Goal: Task Accomplishment & Management: Manage account settings

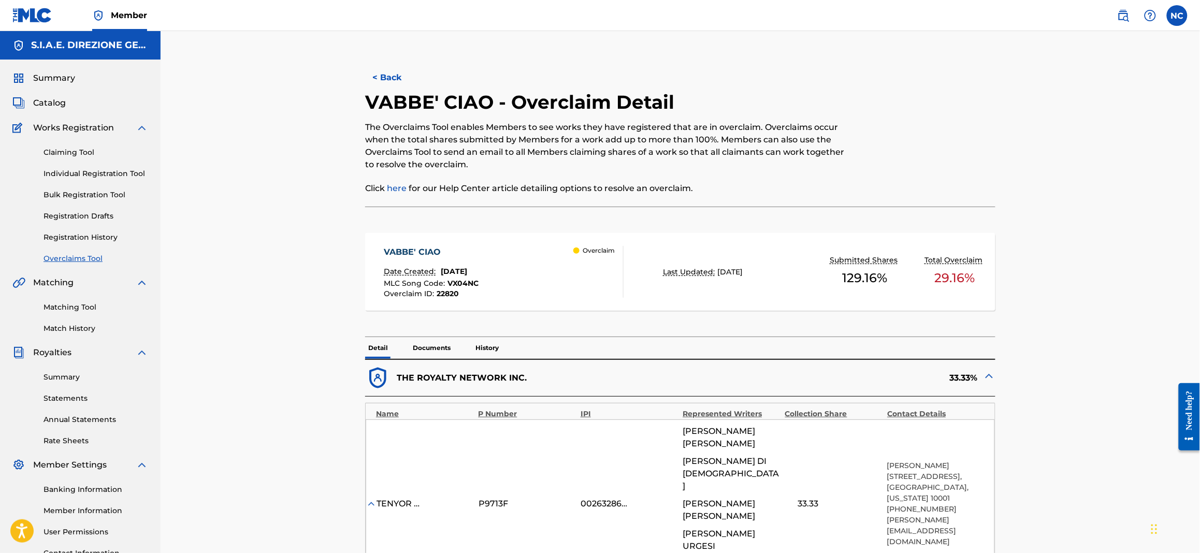
click at [379, 85] on button "< Back" at bounding box center [396, 78] width 62 height 26
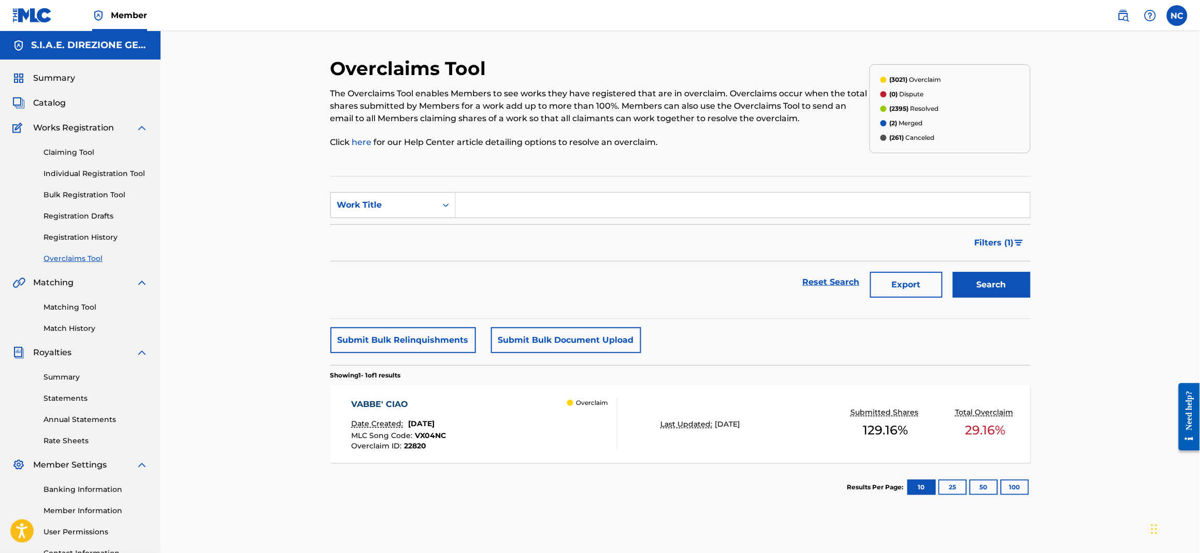
click at [60, 262] on link "Overclaims Tool" at bounding box center [96, 258] width 105 height 11
click at [384, 210] on div "Work Title" at bounding box center [383, 205] width 93 height 12
click at [372, 262] on div "Overclaim ID" at bounding box center [393, 257] width 124 height 26
click at [506, 199] on input "Search Form" at bounding box center [743, 205] width 575 height 25
paste input "18515"
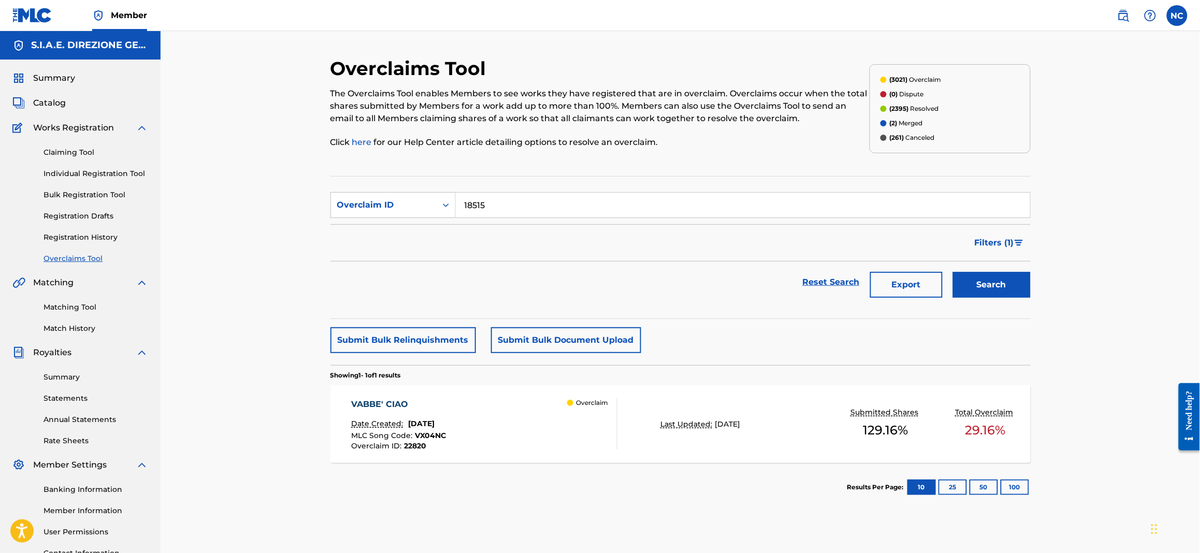
type input "18515"
click at [990, 306] on section "SearchWithCriteria5d13584b-6b60-4f68-a417-8ef409739666 Overclaim ID 18515 Filte…" at bounding box center [681, 247] width 700 height 143
click at [984, 292] on button "Search" at bounding box center [992, 285] width 78 height 26
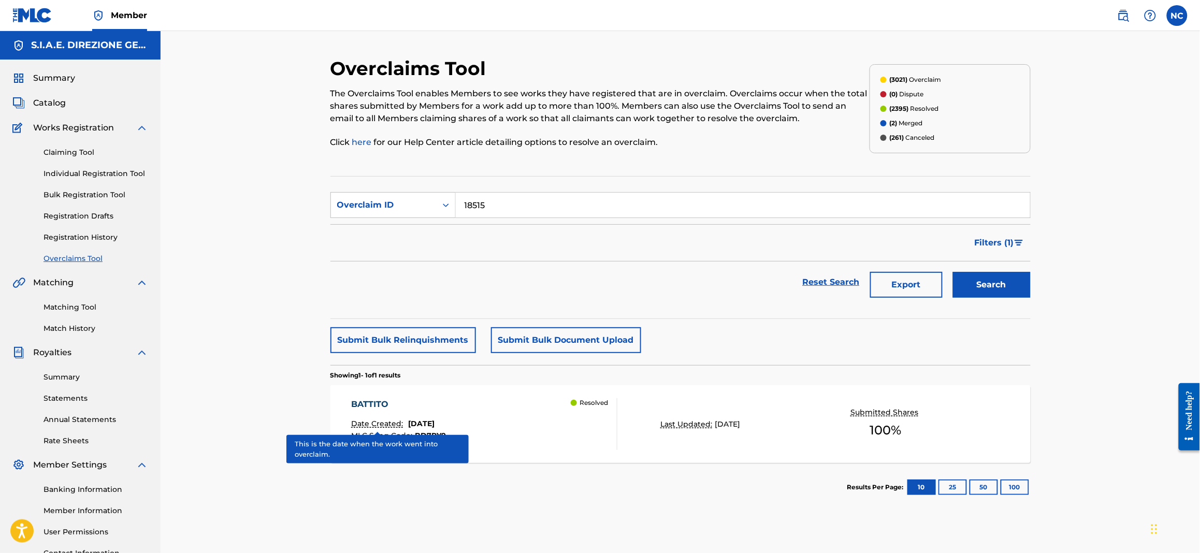
click at [359, 421] on p "Date Created:" at bounding box center [378, 424] width 54 height 11
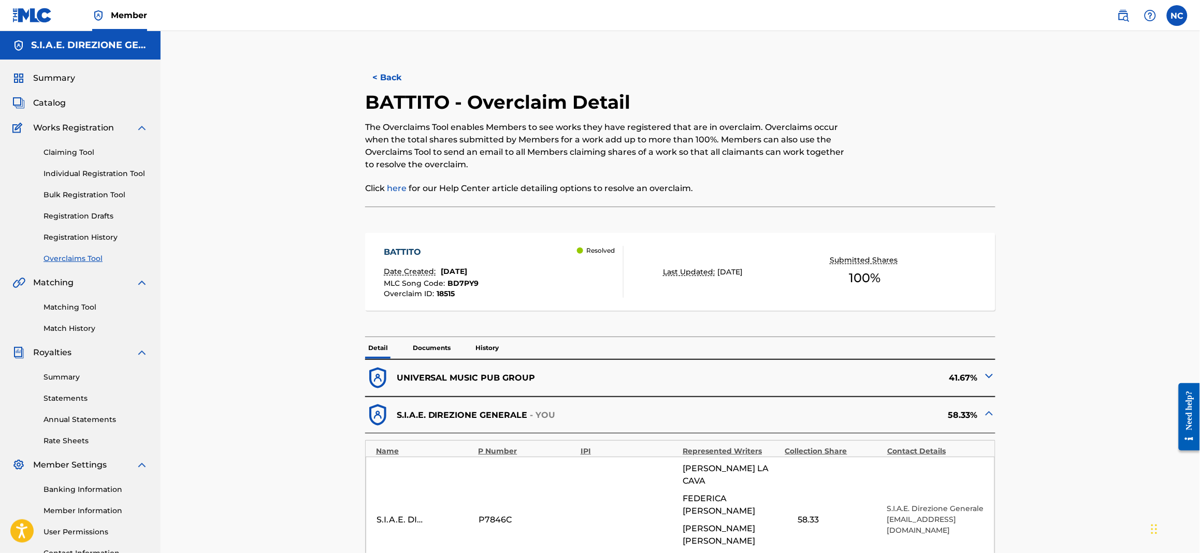
click at [386, 77] on button "< Back" at bounding box center [396, 78] width 62 height 26
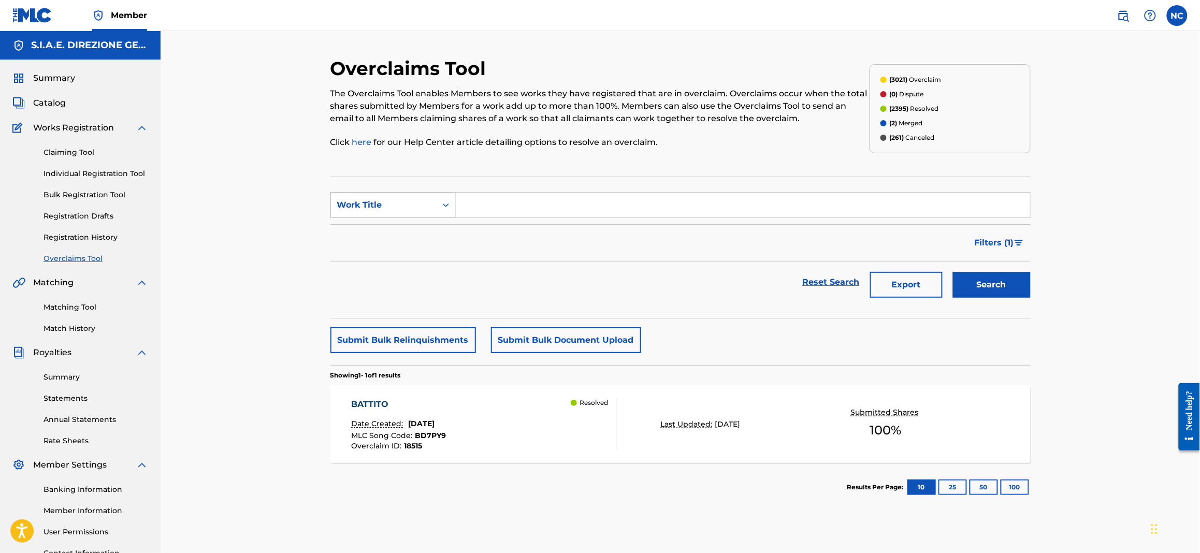
drag, startPoint x: 378, startPoint y: 205, endPoint x: 377, endPoint y: 217, distance: 11.9
click at [378, 205] on div "Work Title" at bounding box center [383, 205] width 93 height 12
drag, startPoint x: 378, startPoint y: 261, endPoint x: 449, endPoint y: 229, distance: 77.7
click at [381, 260] on div "Overclaim ID" at bounding box center [393, 257] width 124 height 26
drag, startPoint x: 449, startPoint y: 229, endPoint x: 525, endPoint y: 195, distance: 83.5
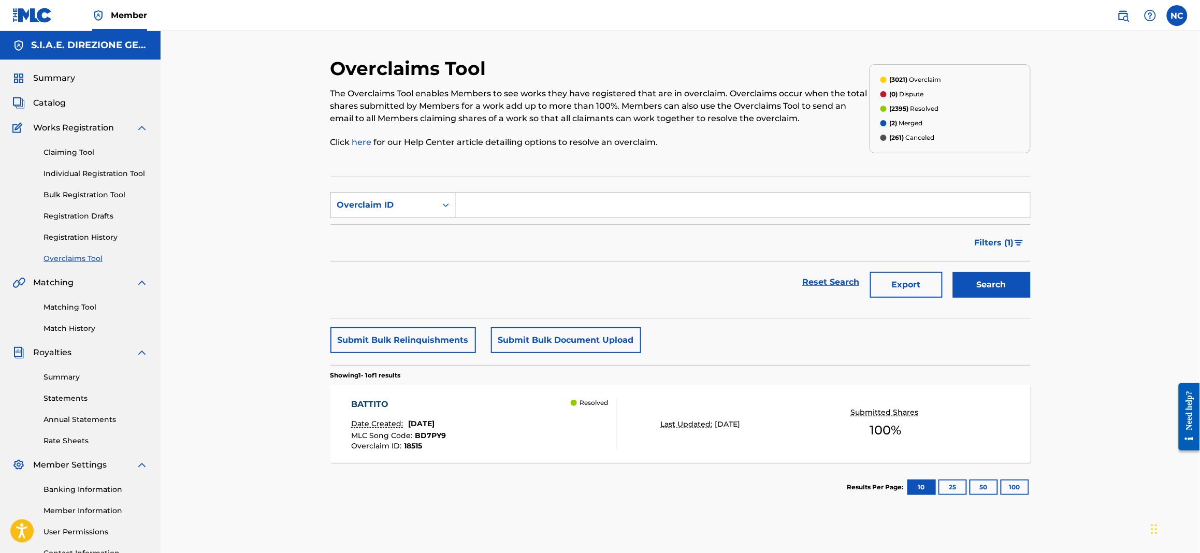
click at [525, 195] on input "Search Form" at bounding box center [743, 205] width 575 height 25
paste input "18481"
type input "18481"
click at [1003, 292] on button "Search" at bounding box center [992, 285] width 78 height 26
click at [470, 432] on div "[PERSON_NAME] E CORE Date Created: [DATE] MLC Song Code : AW4EUT Overclaim ID :…" at bounding box center [484, 424] width 266 height 52
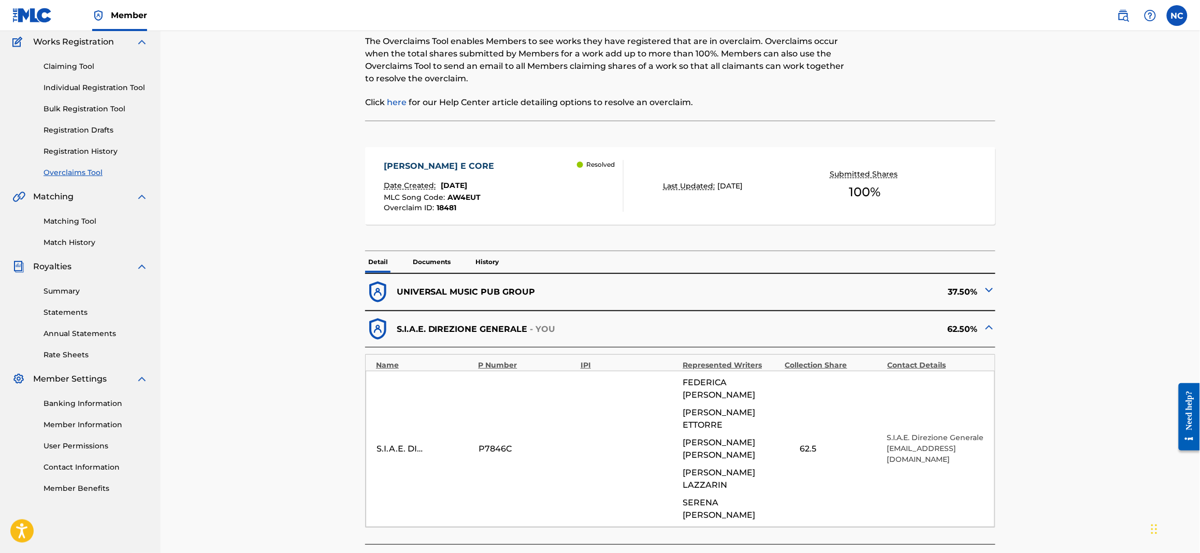
scroll to position [152, 0]
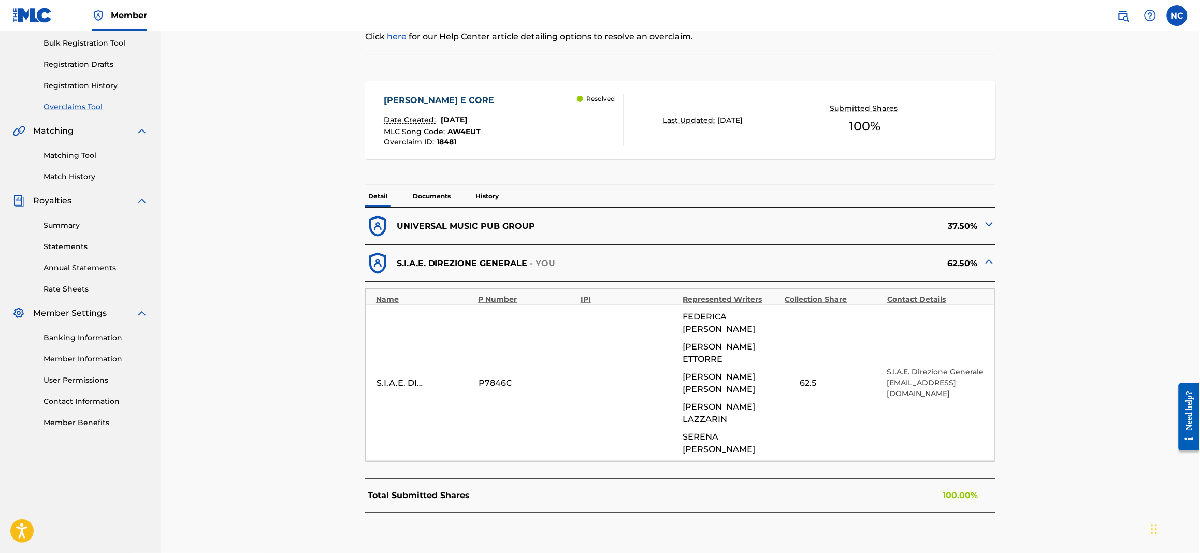
click at [491, 195] on p "History" at bounding box center [487, 196] width 30 height 22
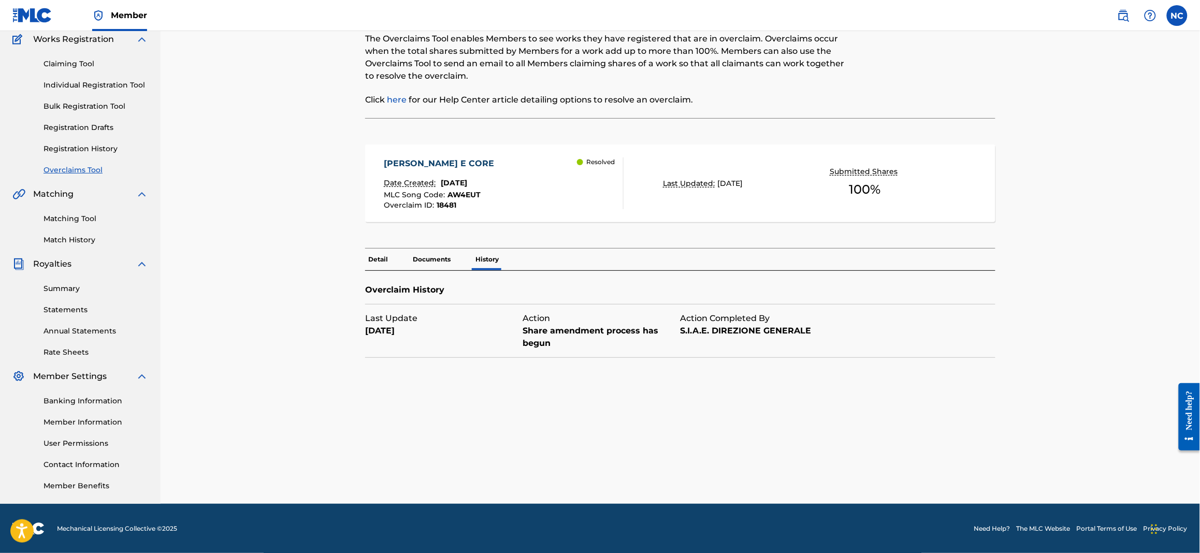
click at [371, 260] on p "Detail" at bounding box center [378, 260] width 26 height 22
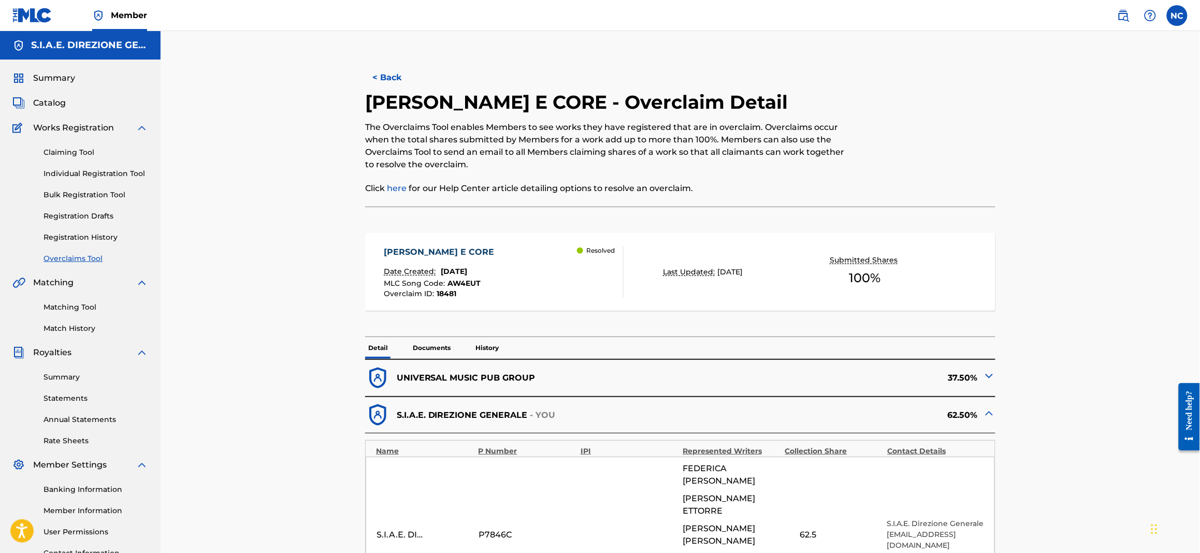
click at [396, 78] on button "< Back" at bounding box center [396, 78] width 62 height 26
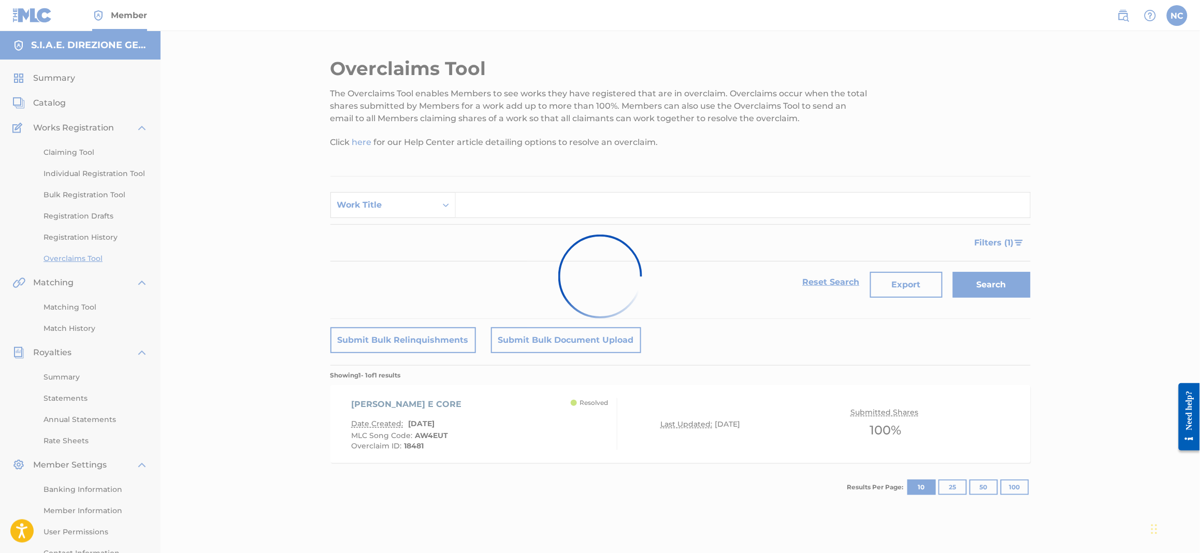
click at [372, 206] on div "Work Title" at bounding box center [383, 205] width 93 height 12
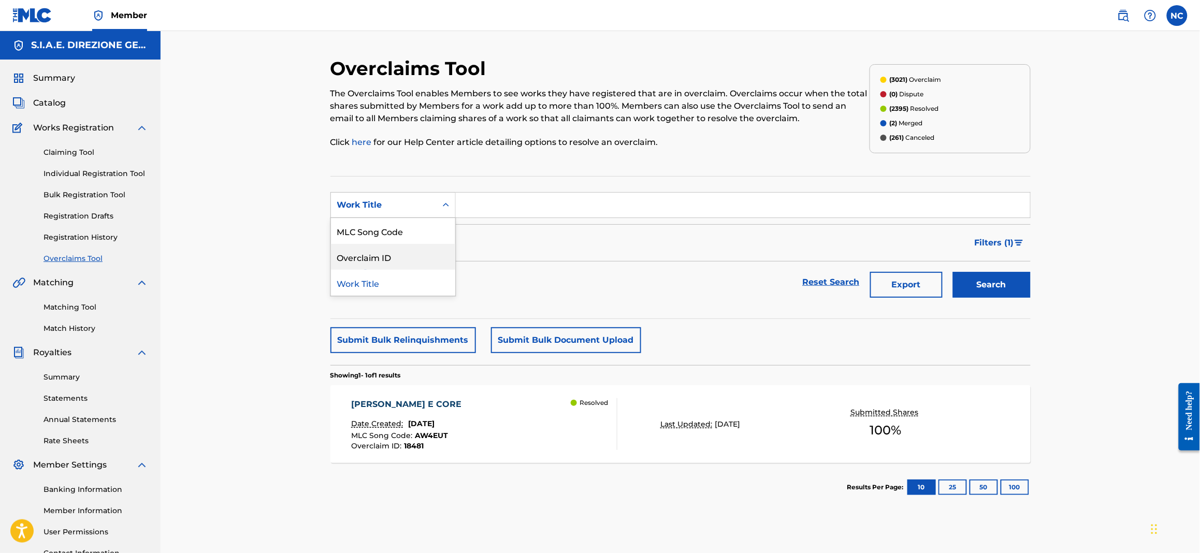
click at [358, 268] on div "Overclaim ID" at bounding box center [393, 257] width 124 height 26
click at [499, 203] on input "Search Form" at bounding box center [743, 205] width 575 height 25
paste input "18516"
click at [1002, 289] on button "Search" at bounding box center [992, 285] width 78 height 26
click at [617, 190] on section "SearchWithCriteria07a3c049-f7e7-4b9f-a9fd-18a7db19b443 Overclaim ID 18516 Filte…" at bounding box center [681, 247] width 700 height 143
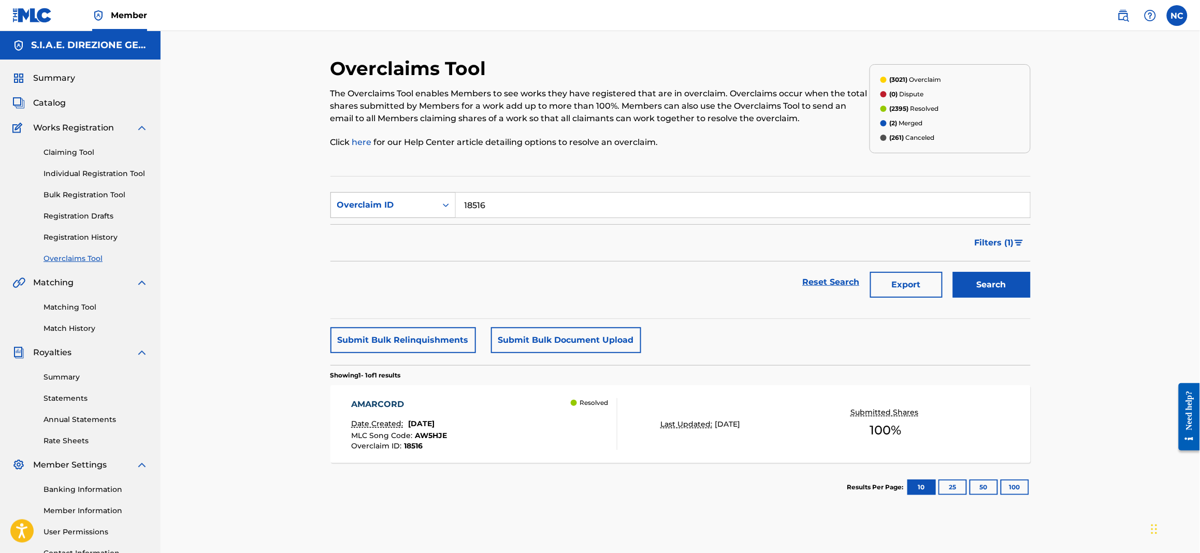
drag, startPoint x: 573, startPoint y: 207, endPoint x: 431, endPoint y: 207, distance: 141.9
click at [431, 207] on div "SearchWithCriteria07a3c049-f7e7-4b9f-a9fd-18a7db19b443 Overclaim ID 18516" at bounding box center [681, 205] width 700 height 26
paste input "7"
click at [1021, 285] on button "Search" at bounding box center [992, 285] width 78 height 26
drag, startPoint x: 512, startPoint y: 203, endPoint x: 428, endPoint y: 225, distance: 87.3
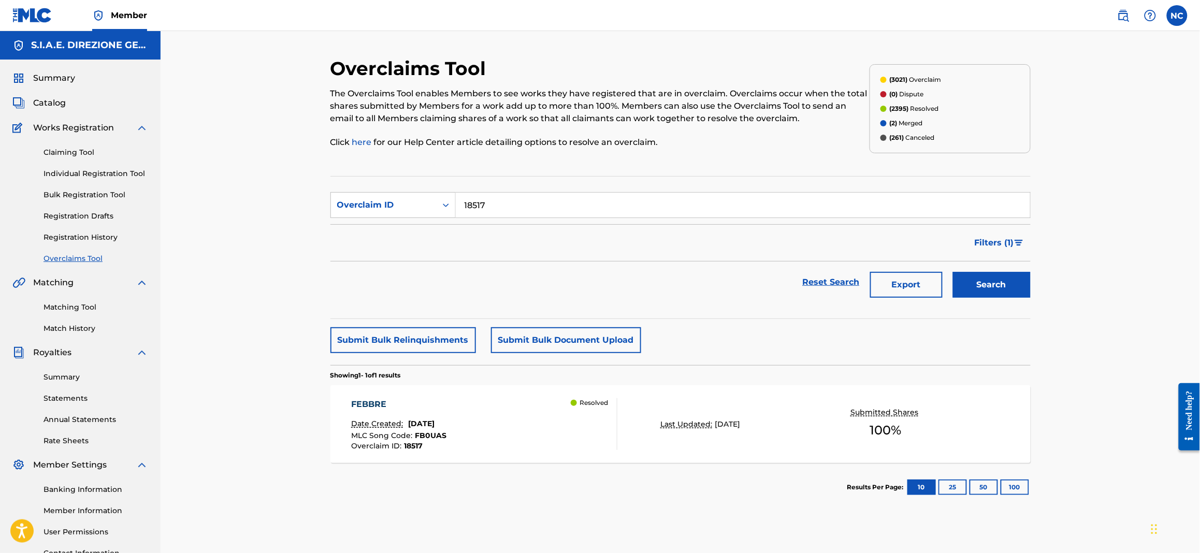
click at [428, 225] on form "SearchWithCriteria07a3c049-f7e7-4b9f-a9fd-18a7db19b443 Overclaim ID 18517 Filte…" at bounding box center [681, 247] width 700 height 111
paste input "5"
click at [985, 292] on button "Search" at bounding box center [992, 285] width 78 height 26
drag, startPoint x: 506, startPoint y: 204, endPoint x: 393, endPoint y: 204, distance: 112.9
click at [393, 204] on div "SearchWithCriteria07a3c049-f7e7-4b9f-a9fd-18a7db19b443 Overclaim ID 18557" at bounding box center [681, 205] width 700 height 26
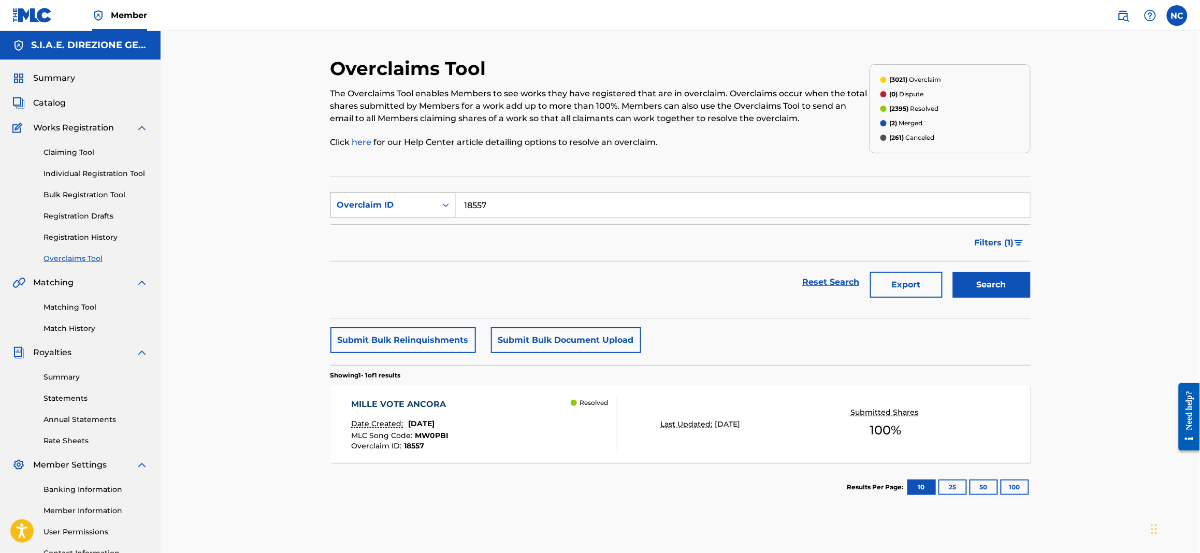
paste input "5"
click at [984, 283] on button "Search" at bounding box center [992, 285] width 78 height 26
paste input "9032"
drag, startPoint x: 546, startPoint y: 200, endPoint x: 456, endPoint y: 207, distance: 89.4
click at [456, 207] on input "19032" at bounding box center [743, 205] width 575 height 25
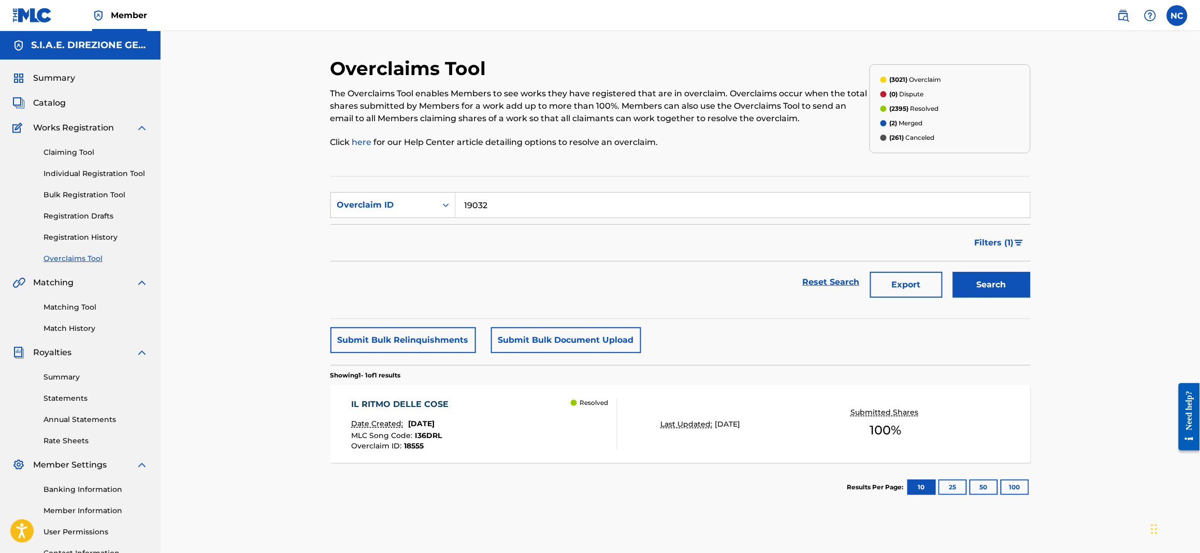
click at [1018, 289] on button "Search" at bounding box center [992, 285] width 78 height 26
paste input "8584"
drag, startPoint x: 550, startPoint y: 214, endPoint x: 458, endPoint y: 205, distance: 92.2
click at [458, 205] on input "19032" at bounding box center [743, 205] width 575 height 25
click at [981, 286] on button "Search" at bounding box center [992, 285] width 78 height 26
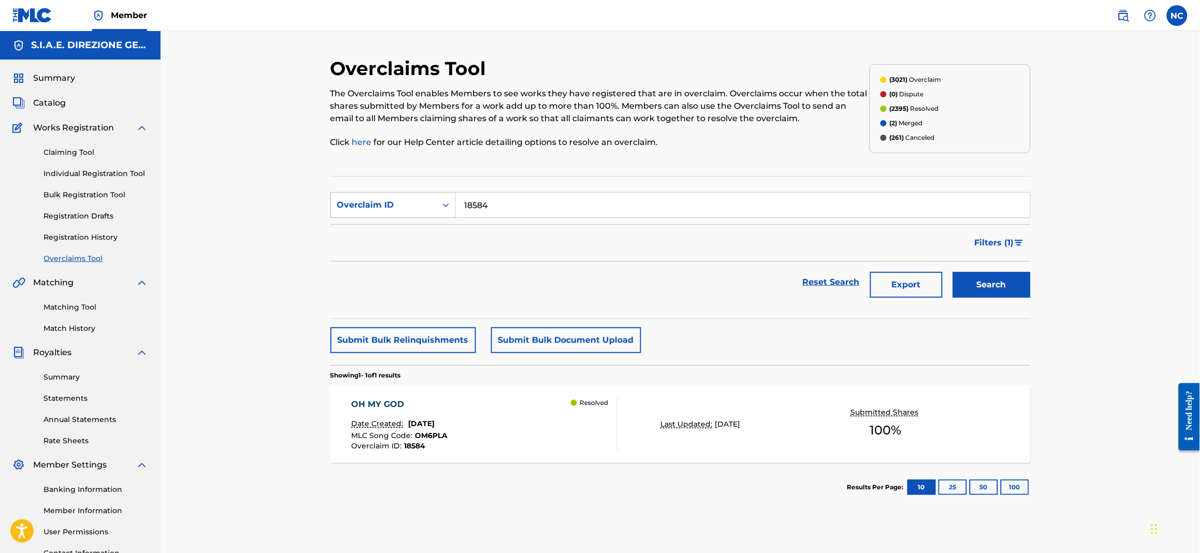
drag, startPoint x: 398, startPoint y: 200, endPoint x: 373, endPoint y: 200, distance: 25.4
click at [373, 200] on div "SearchWithCriteria07a3c049-f7e7-4b9f-a9fd-18a7db19b443 Overclaim ID 18584" at bounding box center [681, 205] width 700 height 26
paste input "279"
type input "18279"
click at [994, 274] on button "Search" at bounding box center [992, 285] width 78 height 26
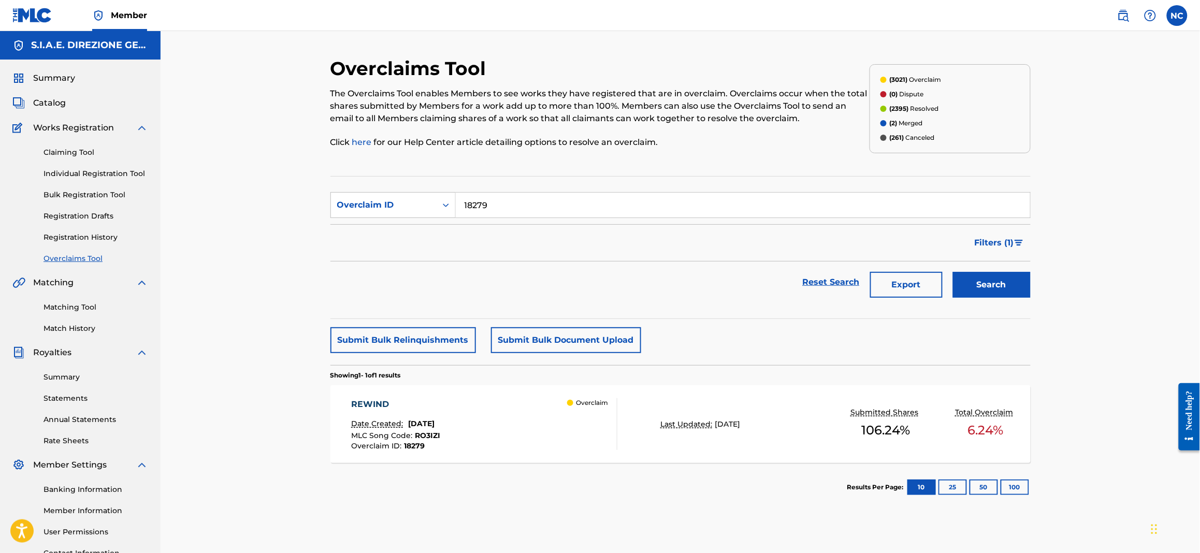
click at [440, 438] on div "MLC Song Code : RO3IZI" at bounding box center [395, 437] width 89 height 10
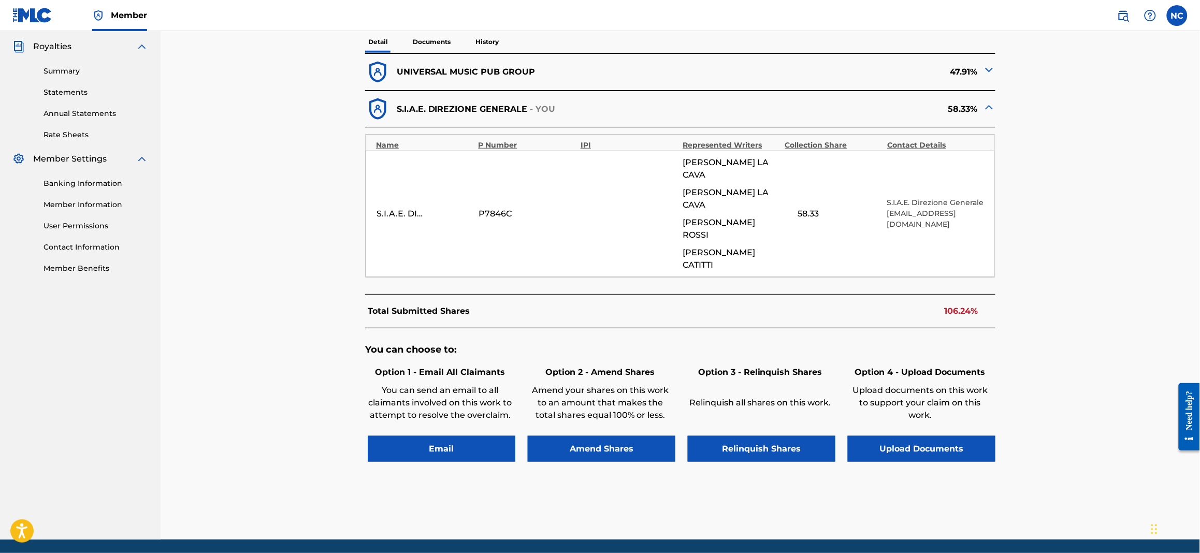
scroll to position [310, 0]
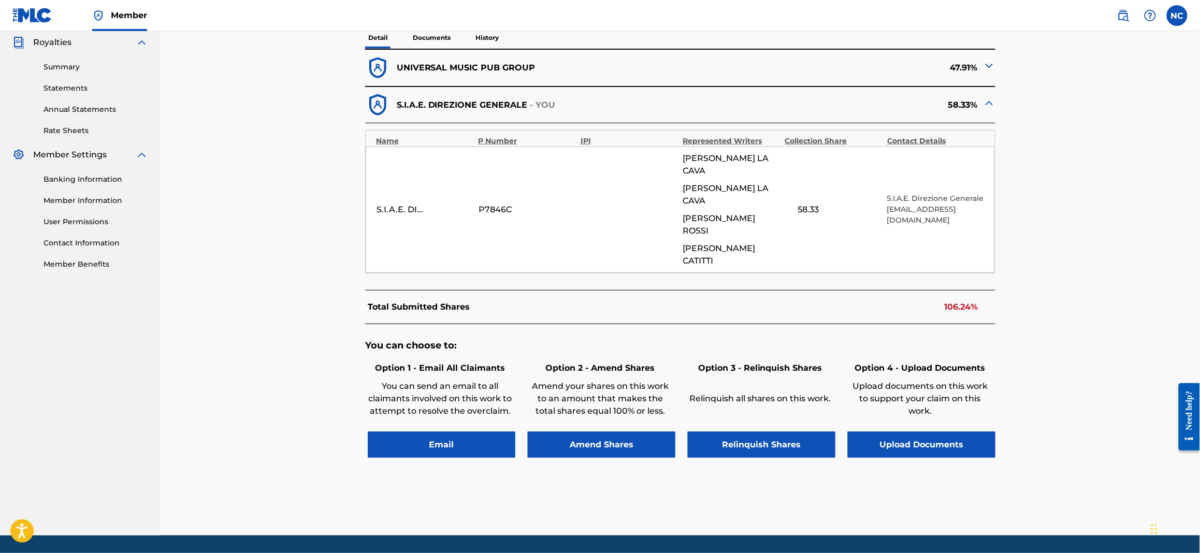
click at [993, 65] on img at bounding box center [989, 66] width 12 height 12
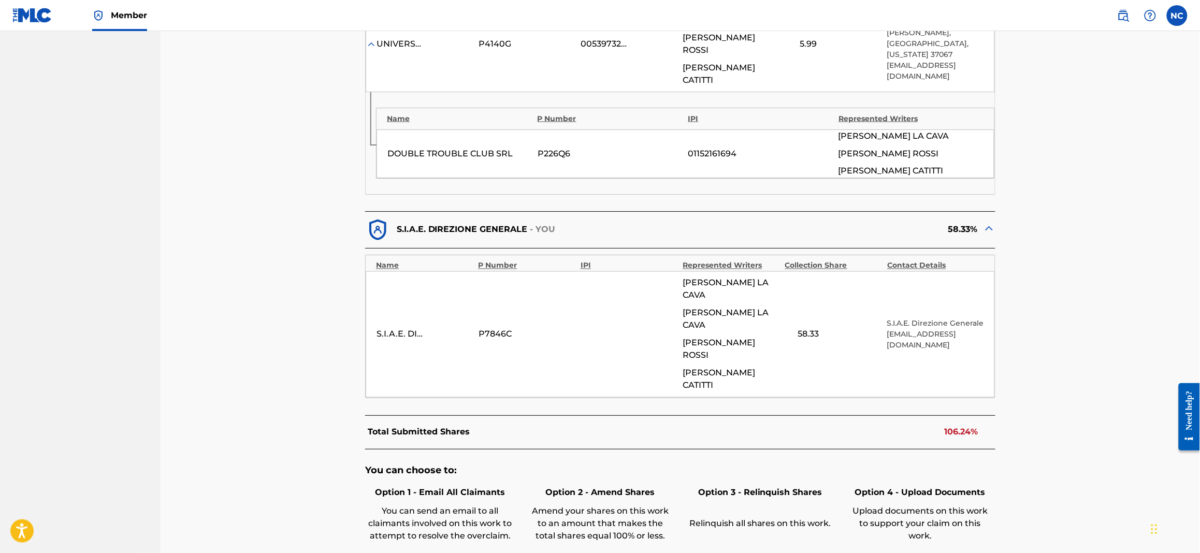
scroll to position [699, 0]
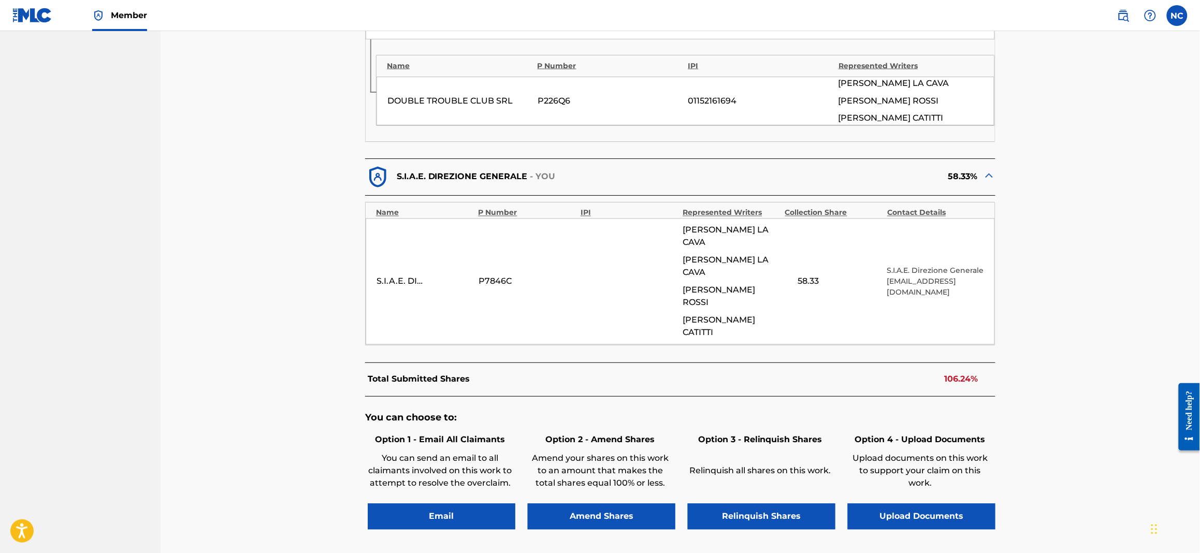
click at [598, 504] on button "Amend Shares" at bounding box center [602, 517] width 148 height 26
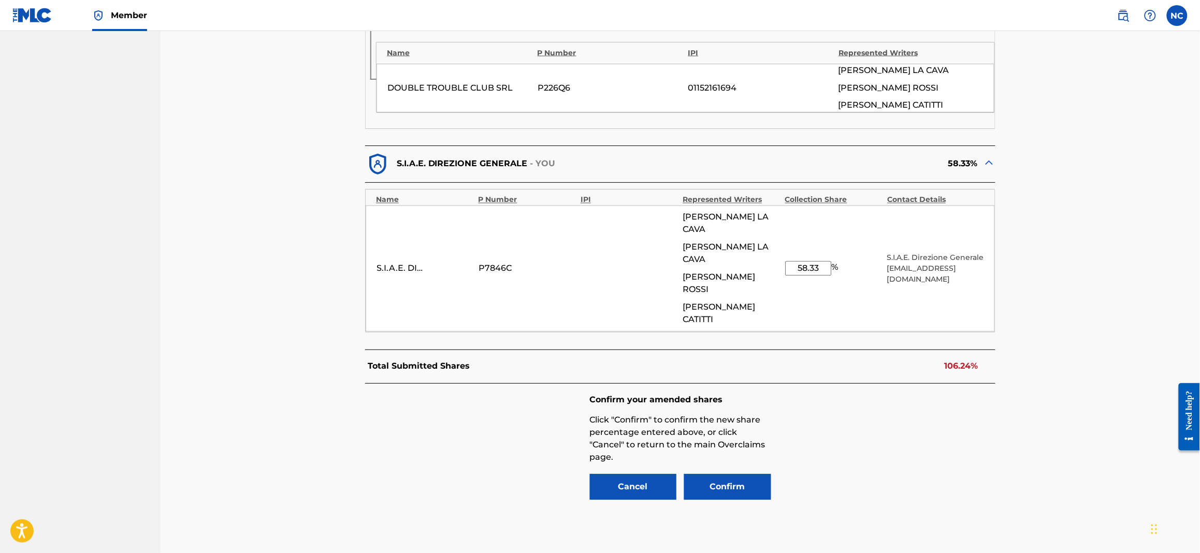
click at [614, 475] on button "Cancel" at bounding box center [633, 488] width 87 height 26
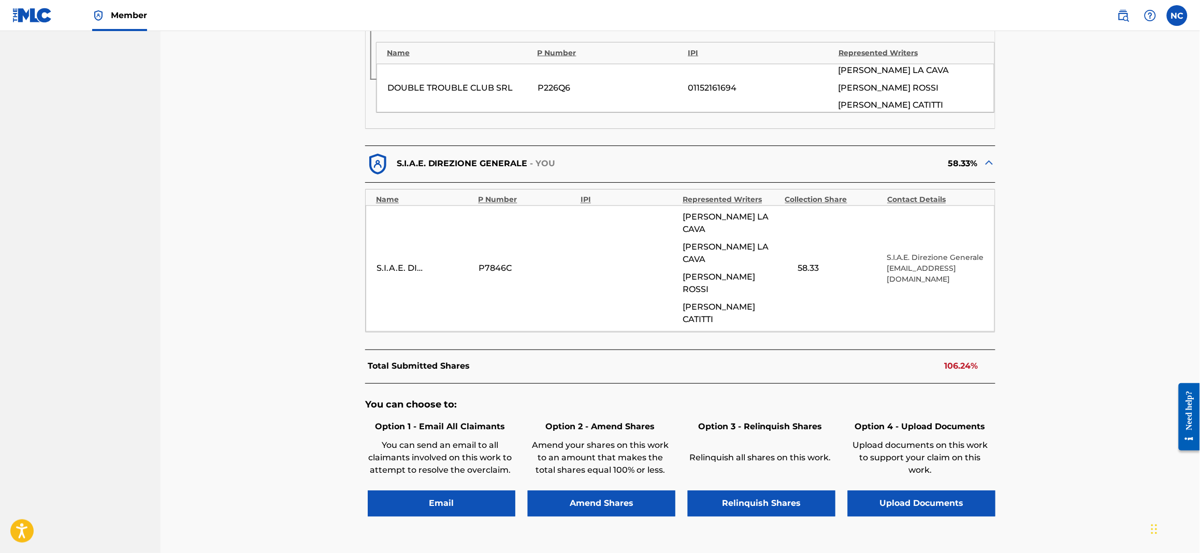
click at [604, 491] on button "Amend Shares" at bounding box center [602, 504] width 148 height 26
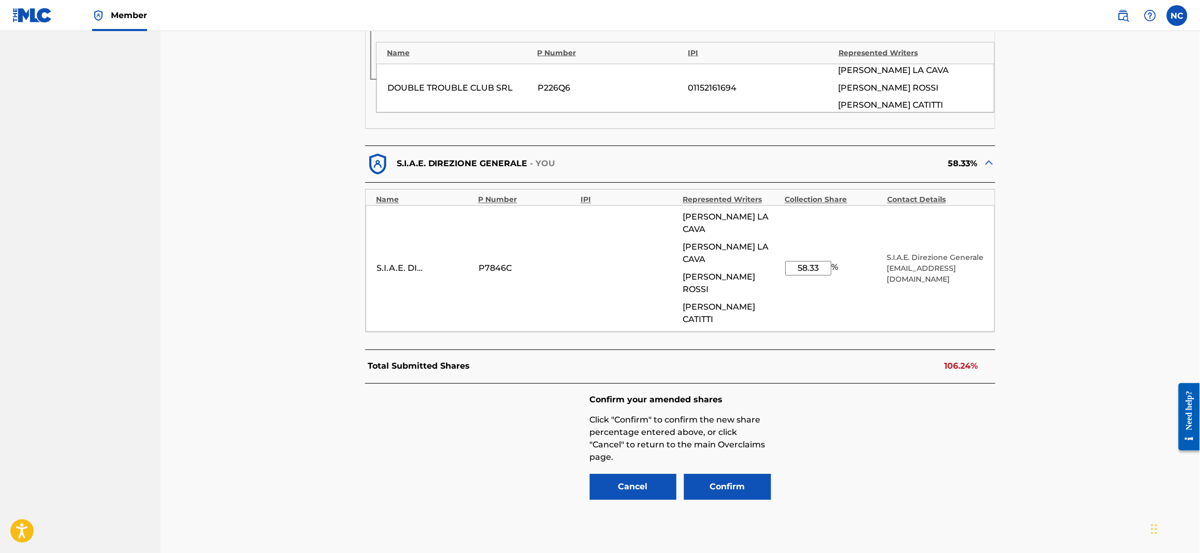
drag, startPoint x: 821, startPoint y: 219, endPoint x: 781, endPoint y: 223, distance: 39.6
click at [781, 223] on div "S.I.A.E. DIREZIONE GENERALE P7846C [PERSON_NAME] [PERSON_NAME] [PERSON_NAME] [P…" at bounding box center [680, 269] width 629 height 126
drag, startPoint x: 818, startPoint y: 216, endPoint x: 743, endPoint y: 216, distance: 74.6
click at [743, 216] on div "S.I.A.E. DIREZIONE GENERALE P7846C [PERSON_NAME] [PERSON_NAME] [PERSON_NAME] [P…" at bounding box center [680, 269] width 629 height 126
type input "."
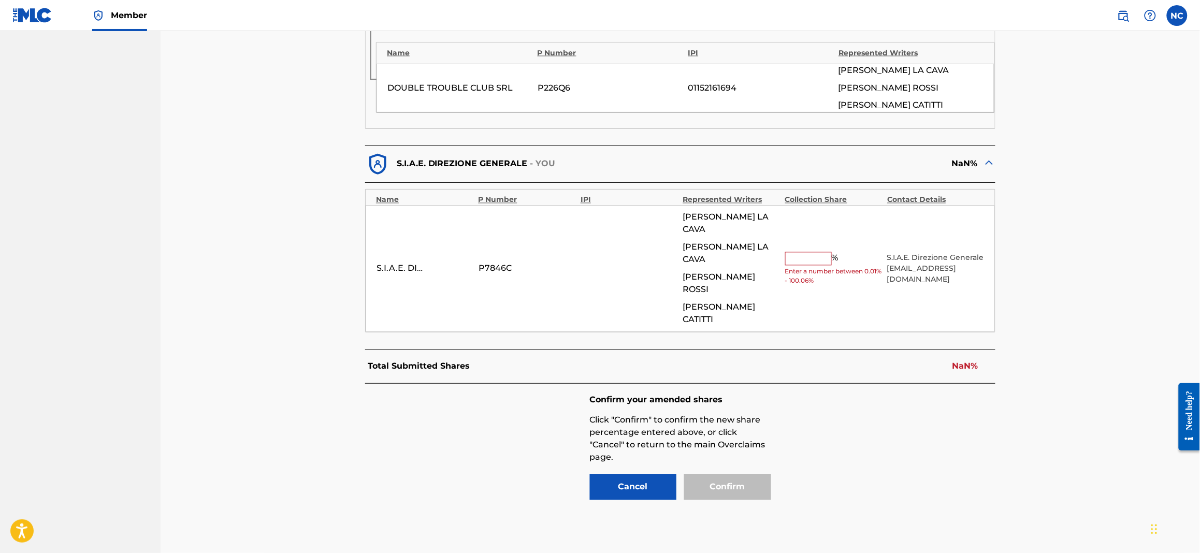
type input "."
type input "5"
click at [616, 475] on button "Cancel" at bounding box center [633, 488] width 87 height 26
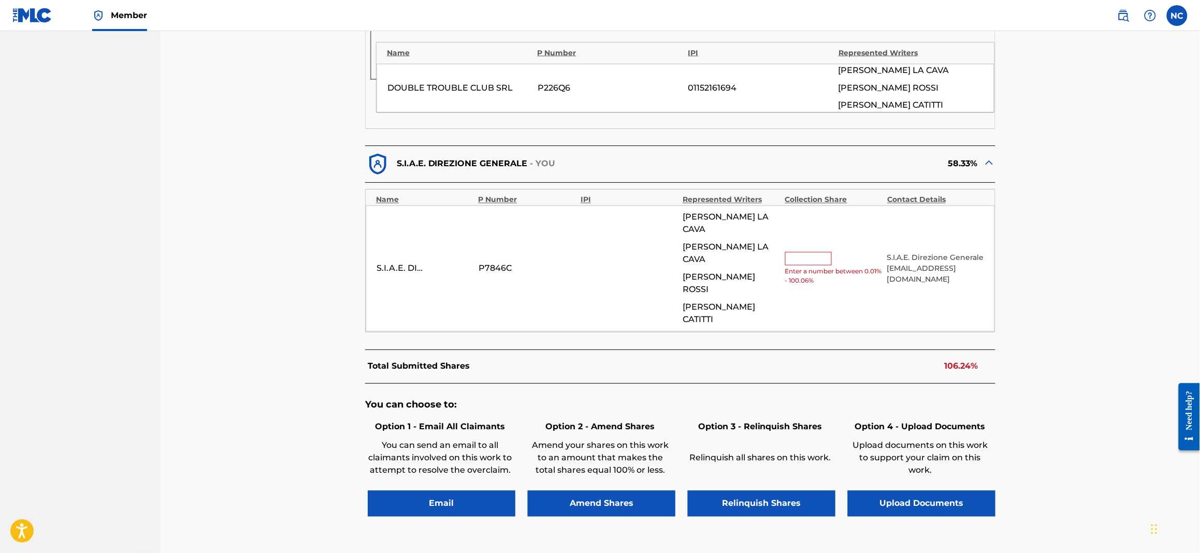
click at [810, 252] on div at bounding box center [808, 258] width 47 height 13
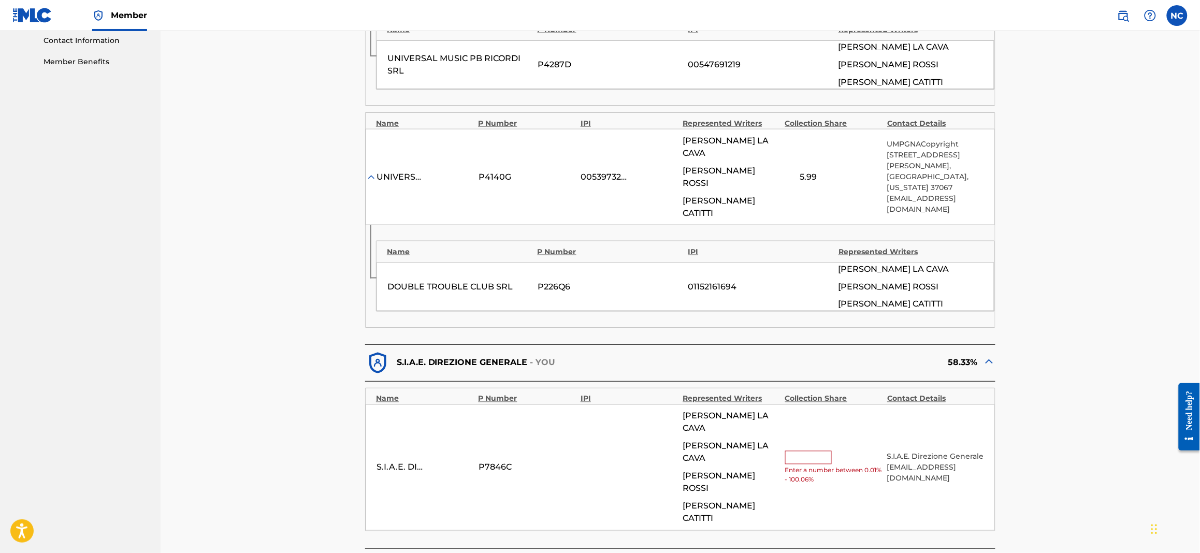
scroll to position [634, 0]
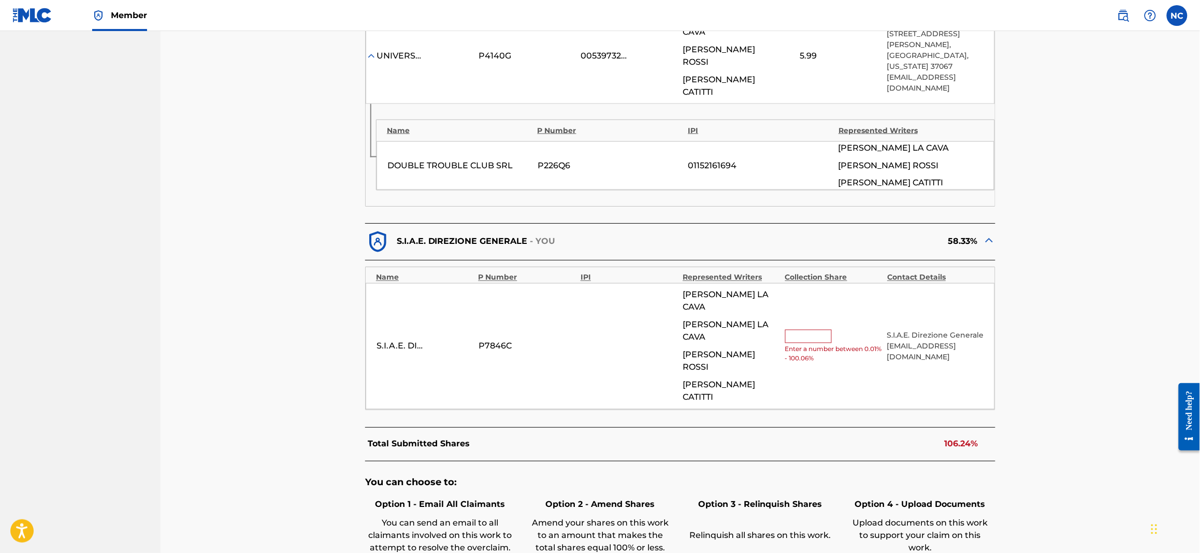
click at [545, 309] on div "S.I.A.E. DIREZIONE GENERALE P7846C [PERSON_NAME] [PERSON_NAME] [PERSON_NAME] [P…" at bounding box center [680, 346] width 629 height 126
click at [817, 330] on div at bounding box center [808, 336] width 47 height 13
click at [810, 330] on div at bounding box center [808, 336] width 47 height 13
click at [800, 330] on div at bounding box center [808, 336] width 47 height 13
click at [798, 330] on div at bounding box center [808, 336] width 47 height 13
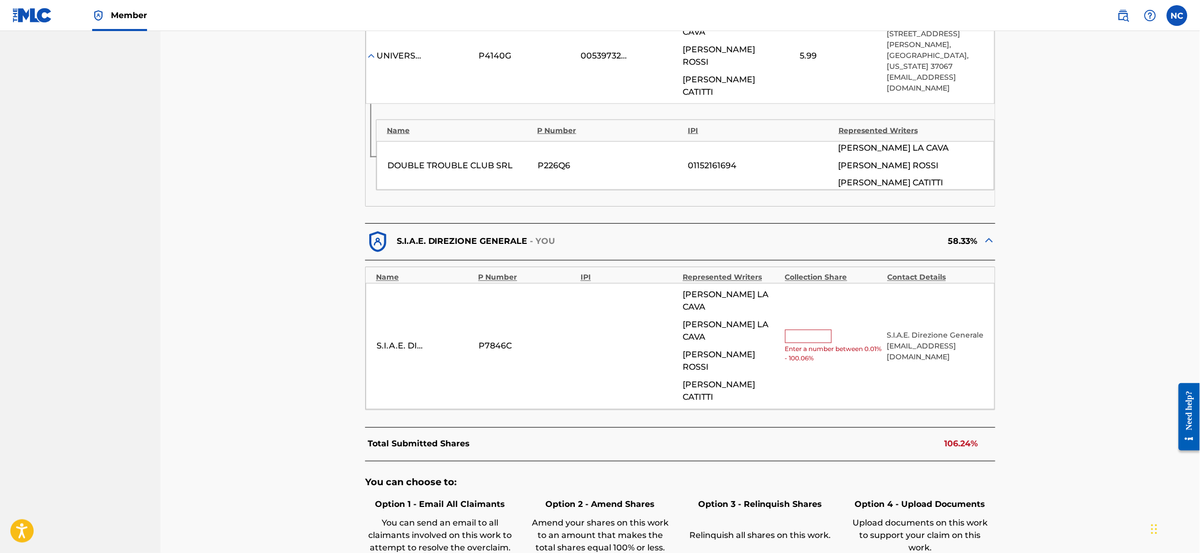
click at [798, 330] on div at bounding box center [808, 336] width 47 height 13
click at [799, 330] on div at bounding box center [808, 336] width 47 height 13
drag, startPoint x: 799, startPoint y: 289, endPoint x: 801, endPoint y: 283, distance: 5.8
click at [799, 330] on div at bounding box center [808, 336] width 47 height 13
click at [801, 330] on div at bounding box center [808, 336] width 47 height 13
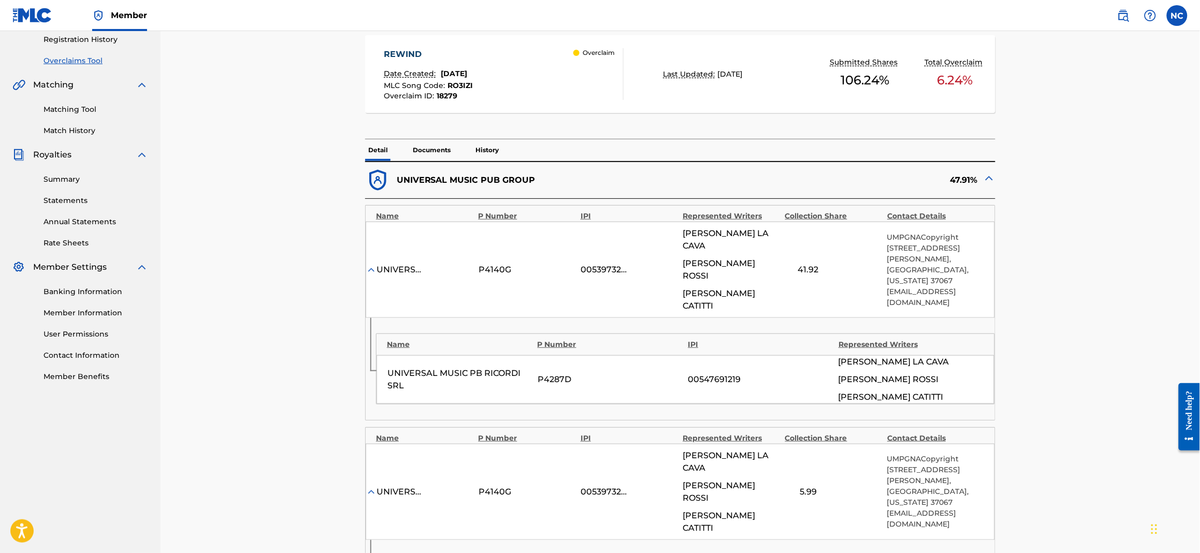
scroll to position [0, 0]
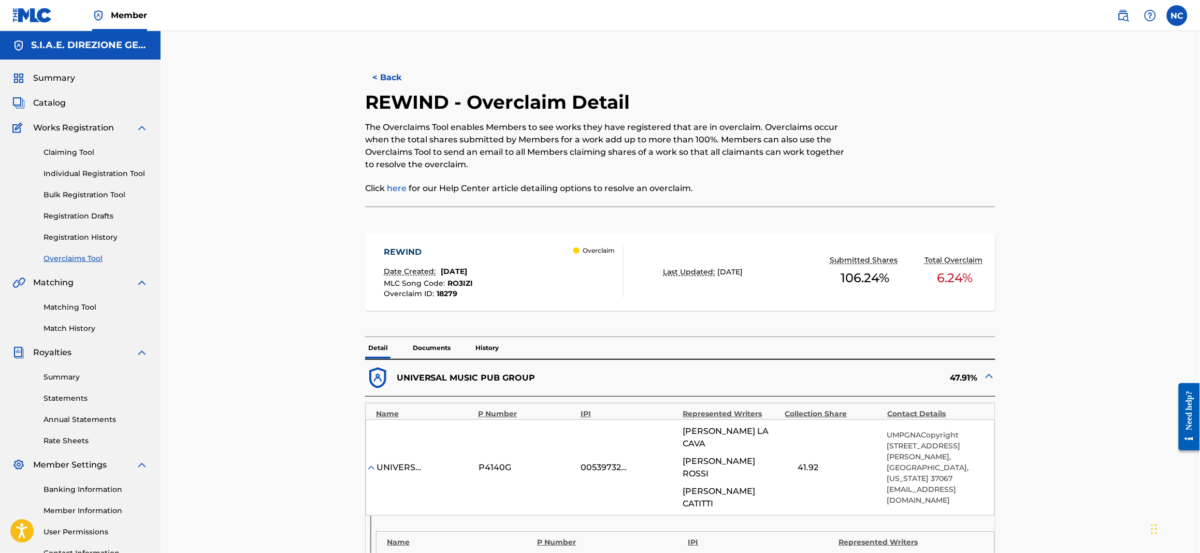
click at [382, 71] on button "< Back" at bounding box center [396, 78] width 62 height 26
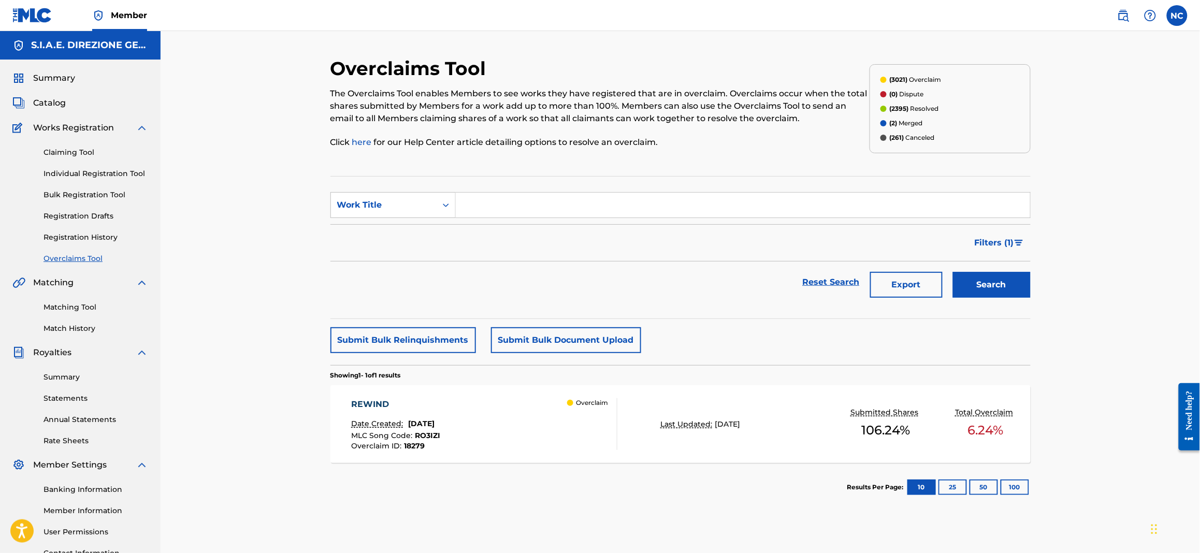
click at [414, 423] on span "[DATE]" at bounding box center [421, 423] width 26 height 9
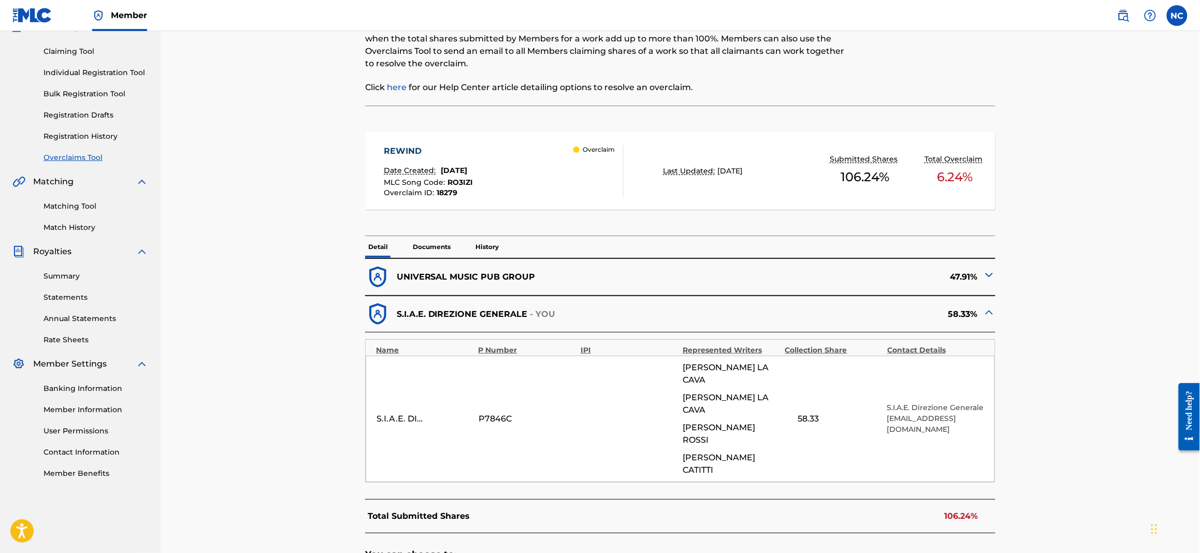
scroll to position [319, 0]
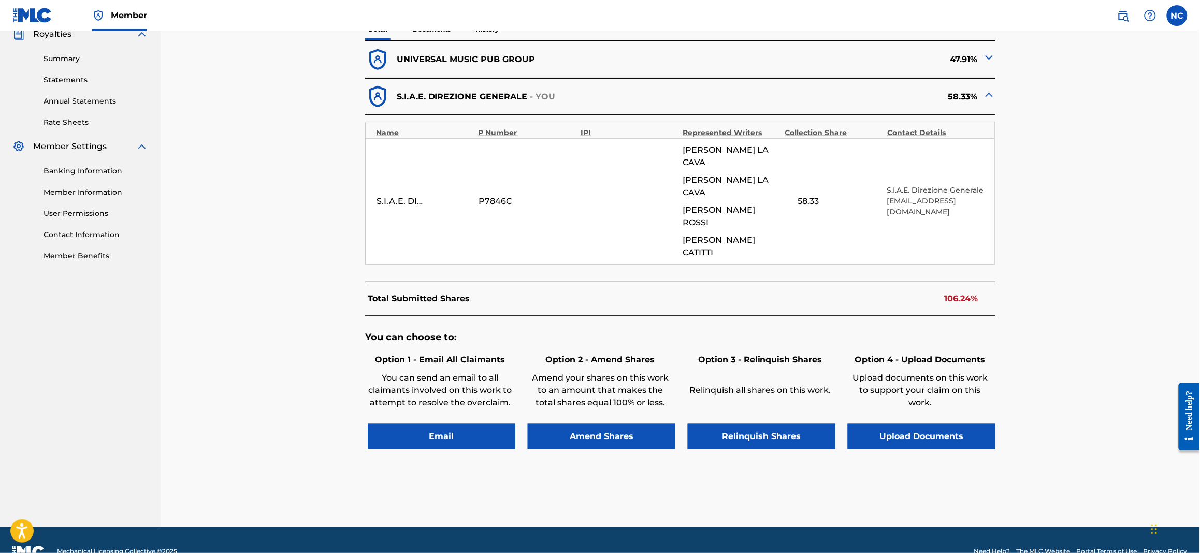
click at [635, 424] on button "Amend Shares" at bounding box center [602, 437] width 148 height 26
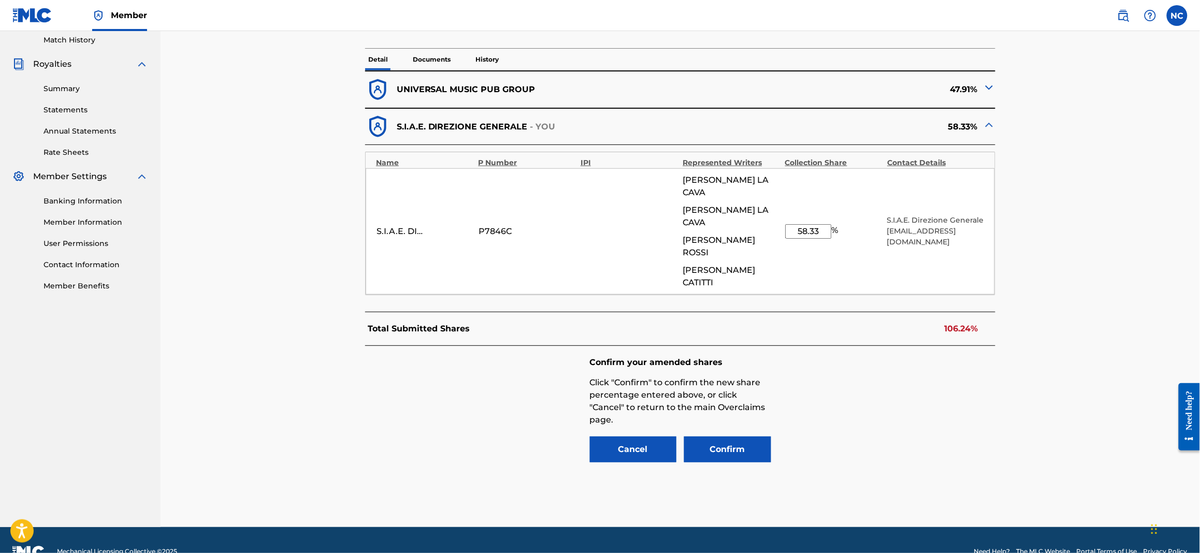
drag, startPoint x: 817, startPoint y: 220, endPoint x: 770, endPoint y: 213, distance: 47.6
click at [770, 213] on div "S.I.A.E. DIREZIONE GENERALE P7846C [PERSON_NAME] [PERSON_NAME] [PERSON_NAME] [P…" at bounding box center [680, 231] width 629 height 126
type input "52."
click at [817, 224] on input "52." at bounding box center [808, 231] width 47 height 15
click at [614, 437] on button "Cancel" at bounding box center [633, 450] width 87 height 26
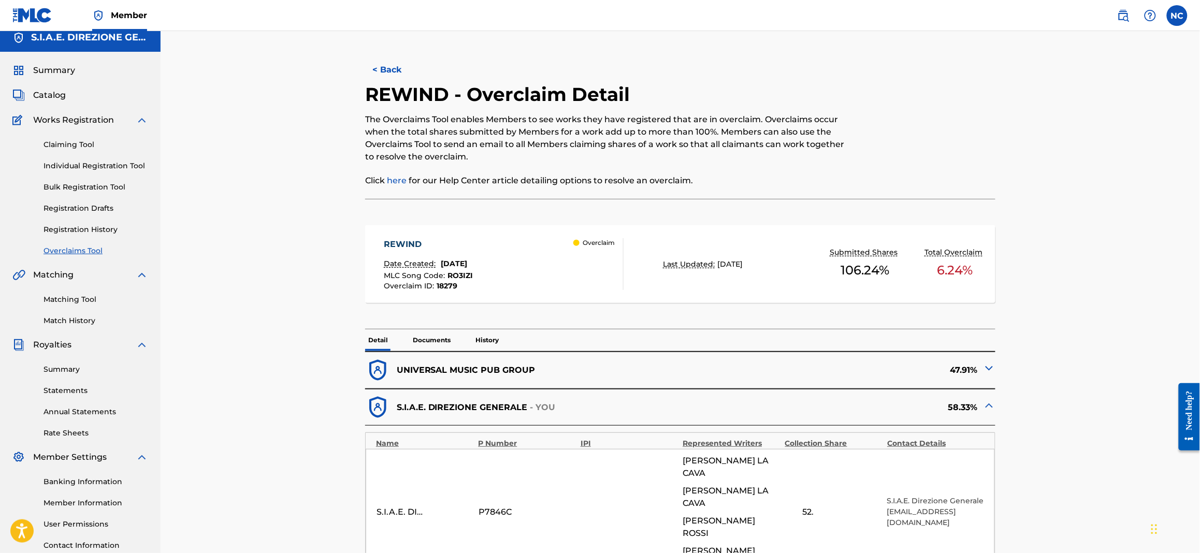
scroll to position [0, 0]
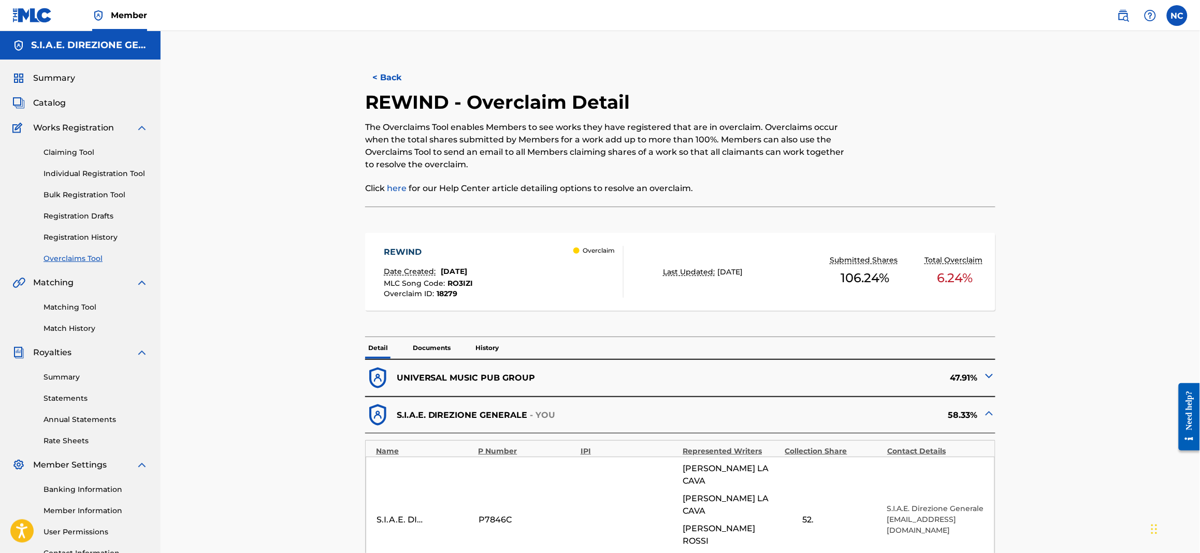
click at [371, 76] on button "< Back" at bounding box center [396, 78] width 62 height 26
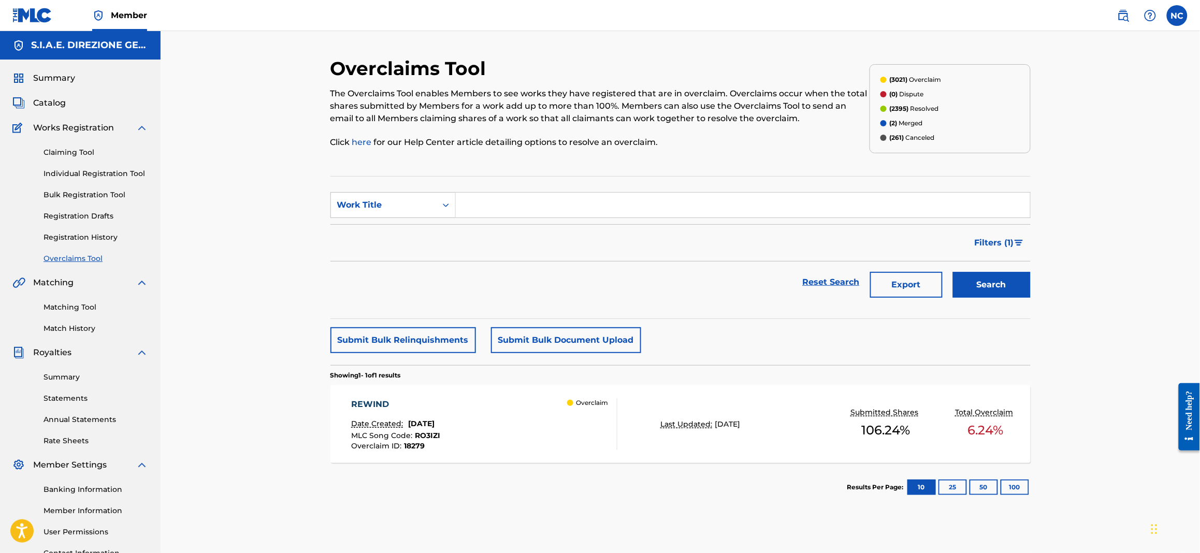
click at [493, 440] on div "REWIND Date Created: [DATE] MLC Song Code : RO3IZI Overclaim ID : 18279 Overcla…" at bounding box center [484, 424] width 266 height 52
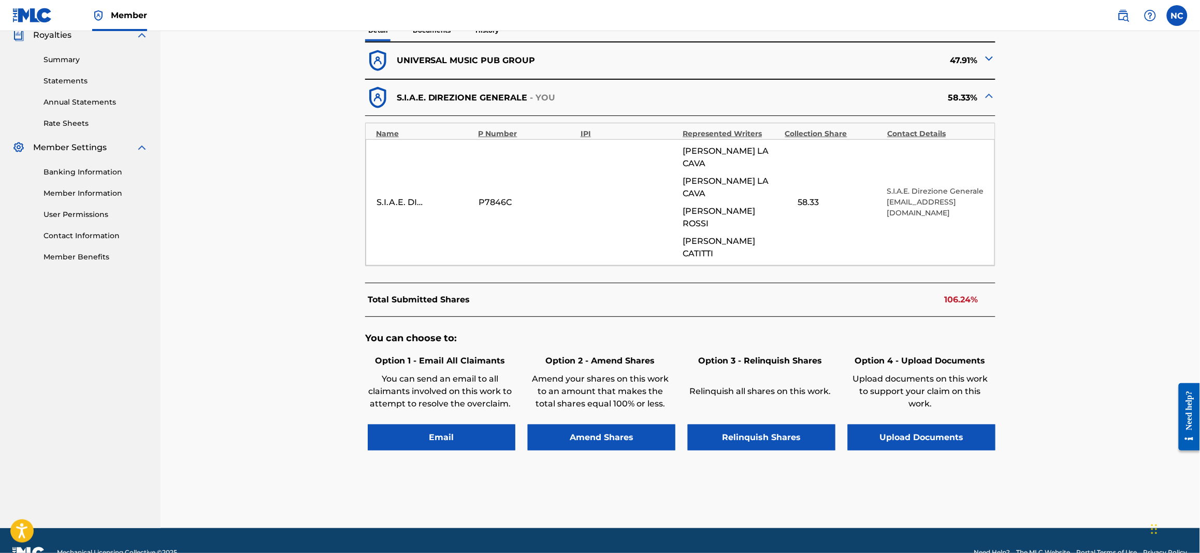
scroll to position [319, 0]
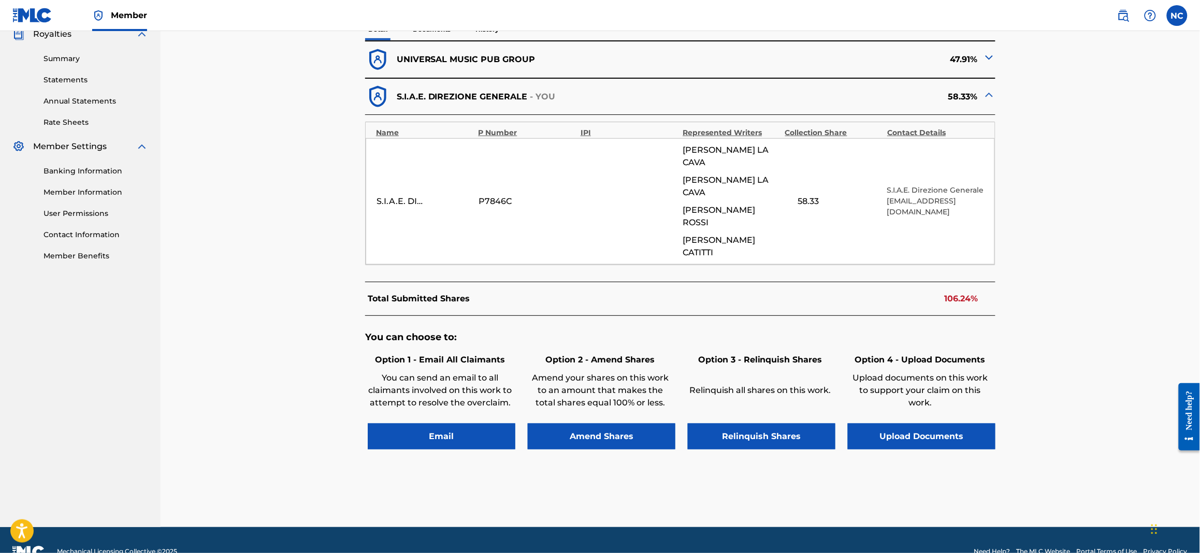
click at [598, 424] on button "Amend Shares" at bounding box center [602, 437] width 148 height 26
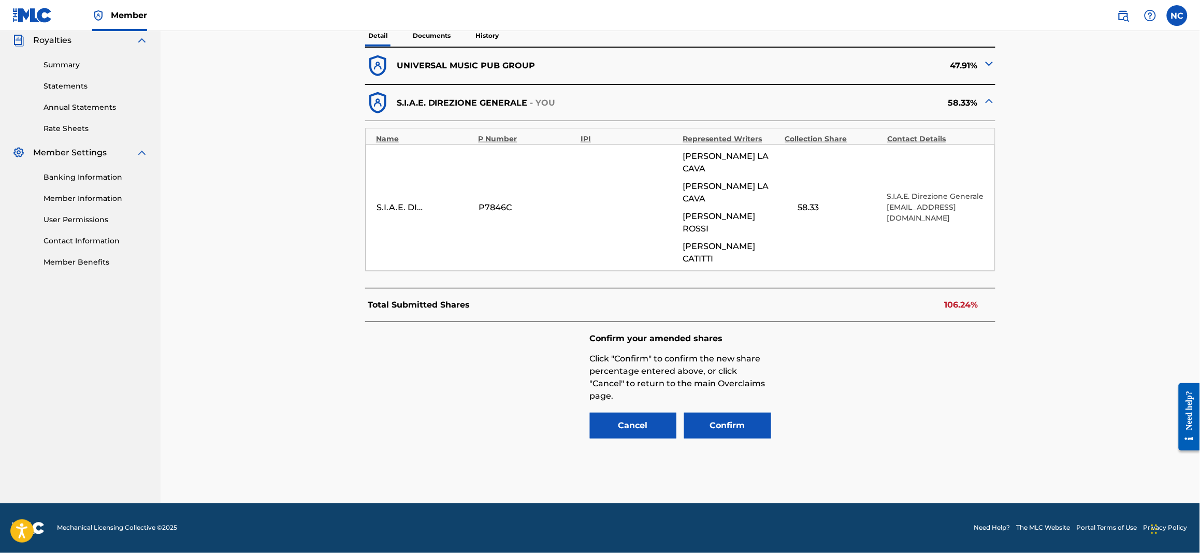
scroll to position [289, 0]
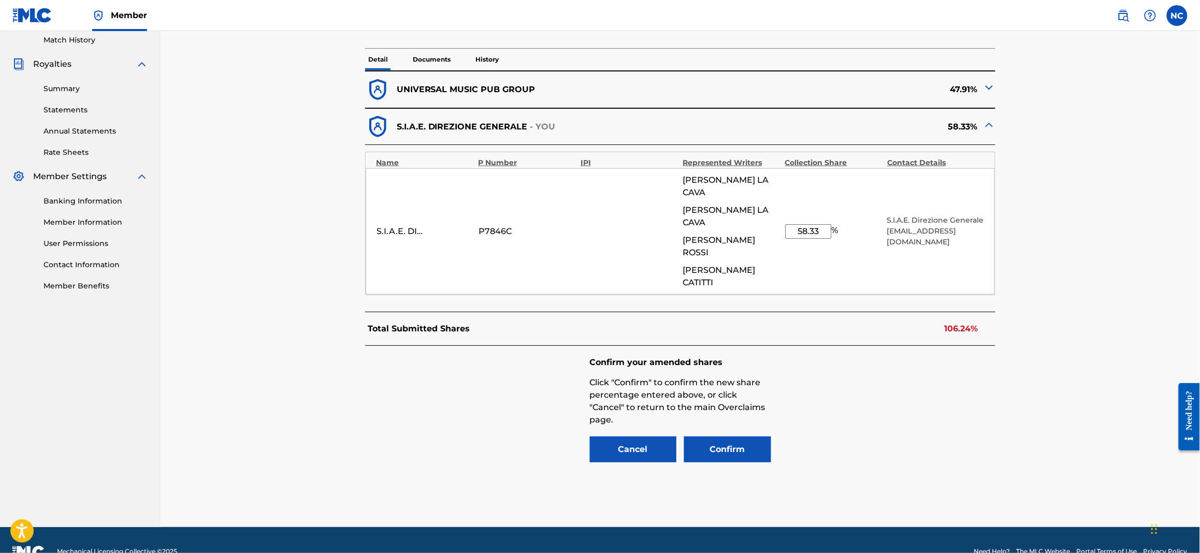
drag, startPoint x: 821, startPoint y: 219, endPoint x: 782, endPoint y: 219, distance: 38.9
click at [782, 219] on div "S.I.A.E. DIREZIONE GENERALE P7846C [PERSON_NAME] [PERSON_NAME] [PERSON_NAME] [P…" at bounding box center [680, 231] width 629 height 126
type input "52.09"
click at [749, 437] on button "Confirm" at bounding box center [727, 450] width 87 height 26
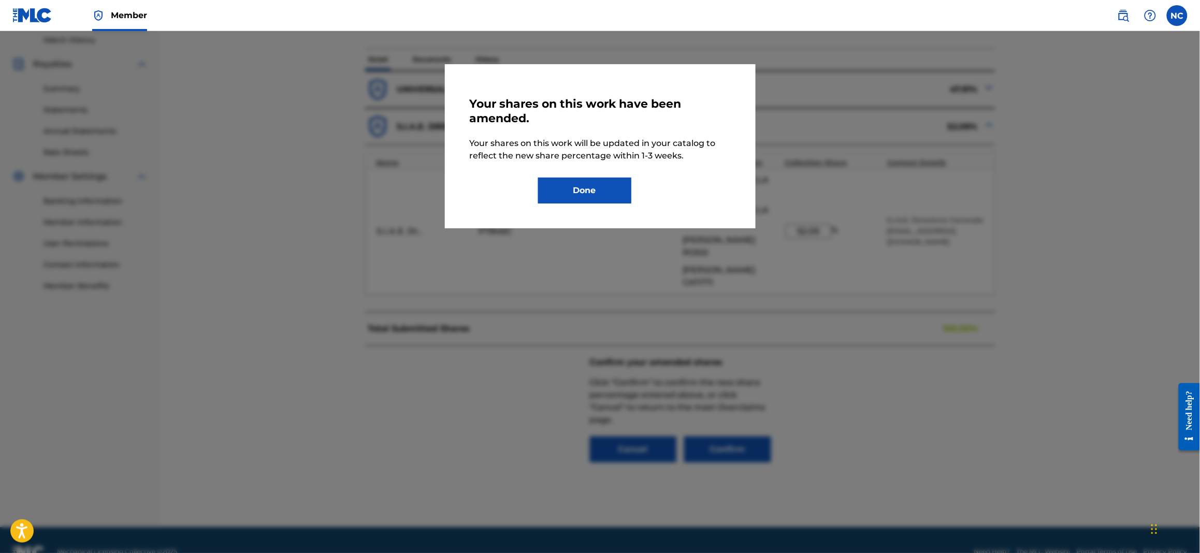
click at [614, 194] on button "Done" at bounding box center [584, 191] width 93 height 26
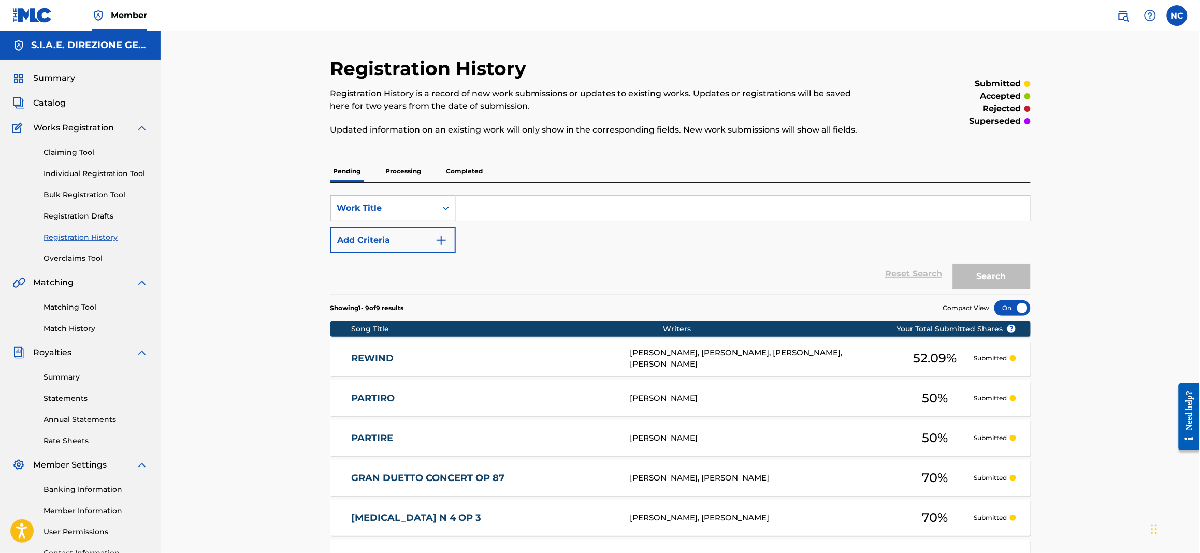
click at [90, 261] on link "Overclaims Tool" at bounding box center [96, 258] width 105 height 11
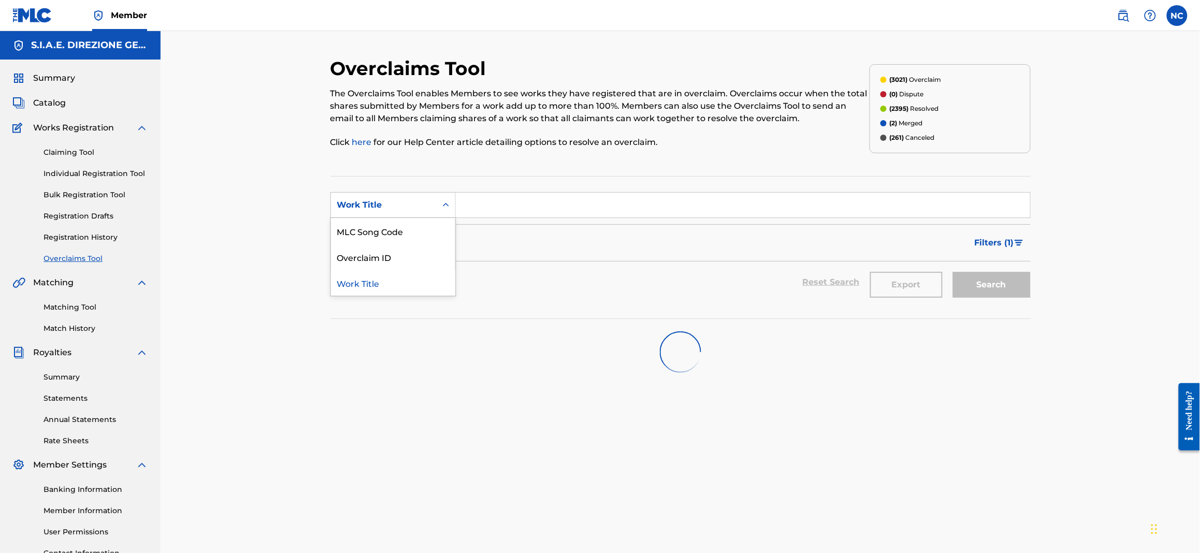
click at [381, 205] on div "Work Title" at bounding box center [383, 205] width 93 height 12
click at [394, 257] on div "Overclaim ID" at bounding box center [393, 257] width 124 height 26
click at [497, 206] on input "Search Form" at bounding box center [743, 205] width 575 height 25
paste input "18681"
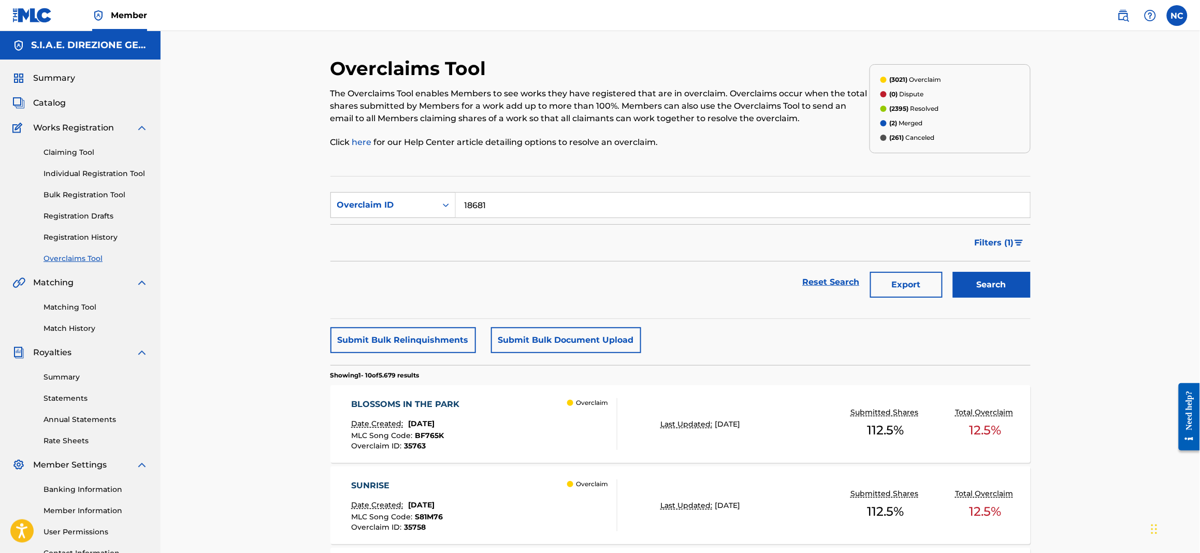
type input "18681"
click at [987, 285] on button "Search" at bounding box center [992, 285] width 78 height 26
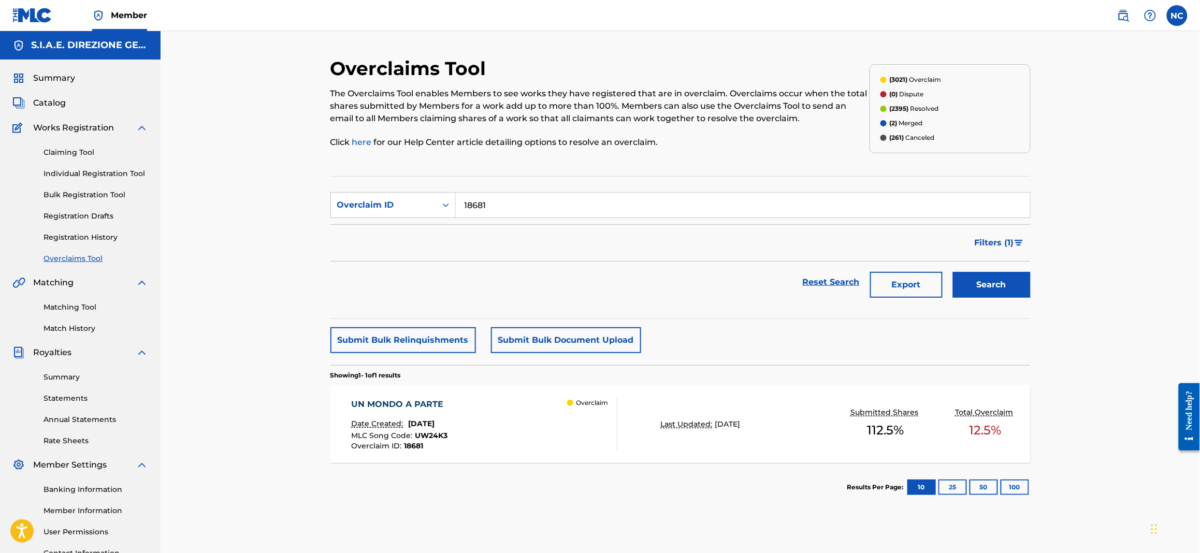
click at [466, 428] on div "UN MONDO A PARTE Date Created: [DATE] MLC Song Code : UW24K3 Overclaim ID : 186…" at bounding box center [484, 424] width 266 height 52
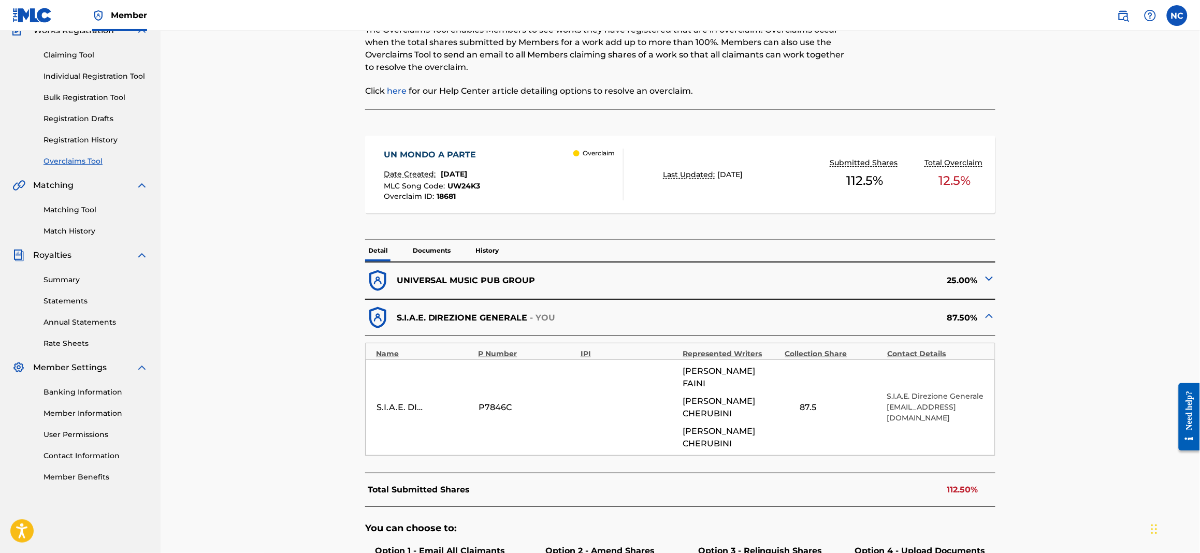
scroll to position [155, 0]
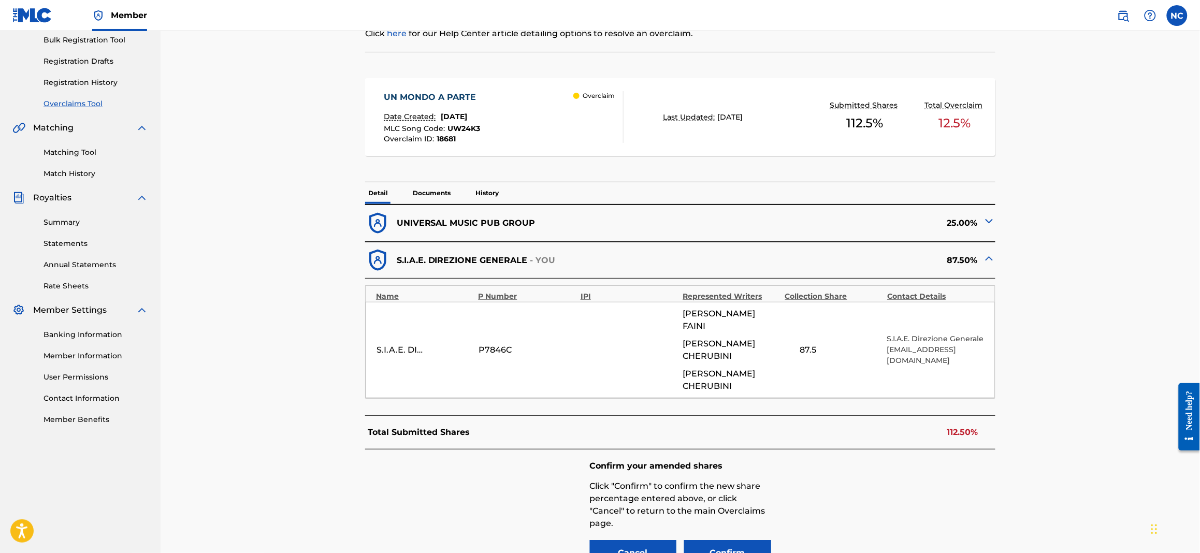
scroll to position [246, 0]
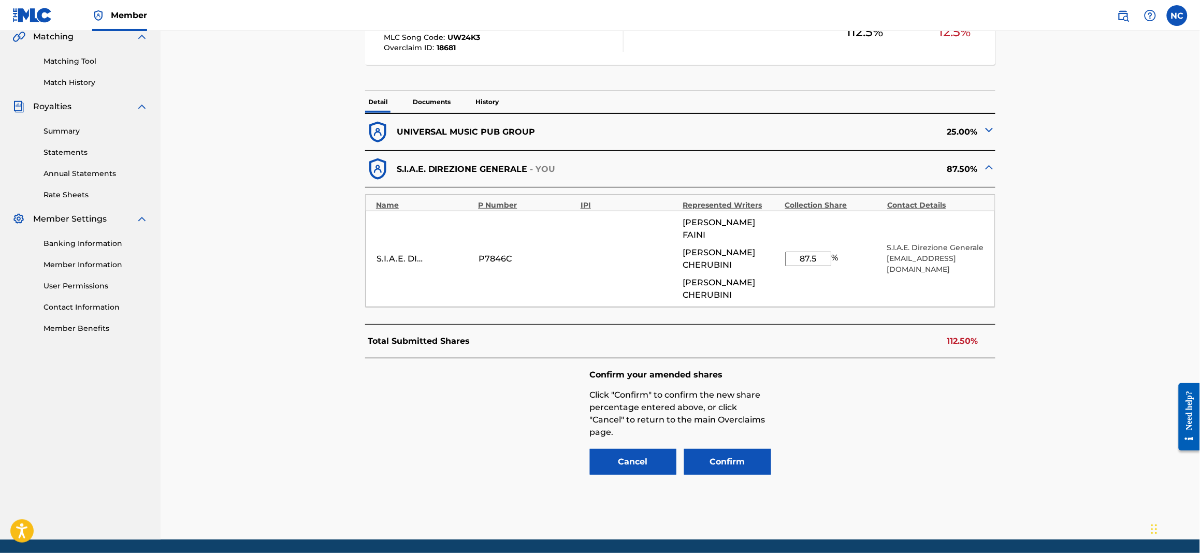
drag, startPoint x: 824, startPoint y: 235, endPoint x: 766, endPoint y: 232, distance: 57.6
click at [766, 232] on div "S.I.A.E. DIREZIONE GENERALE P7846C [PERSON_NAME] [PERSON_NAME] [PERSON_NAME] 87…" at bounding box center [680, 259] width 629 height 96
type input "6"
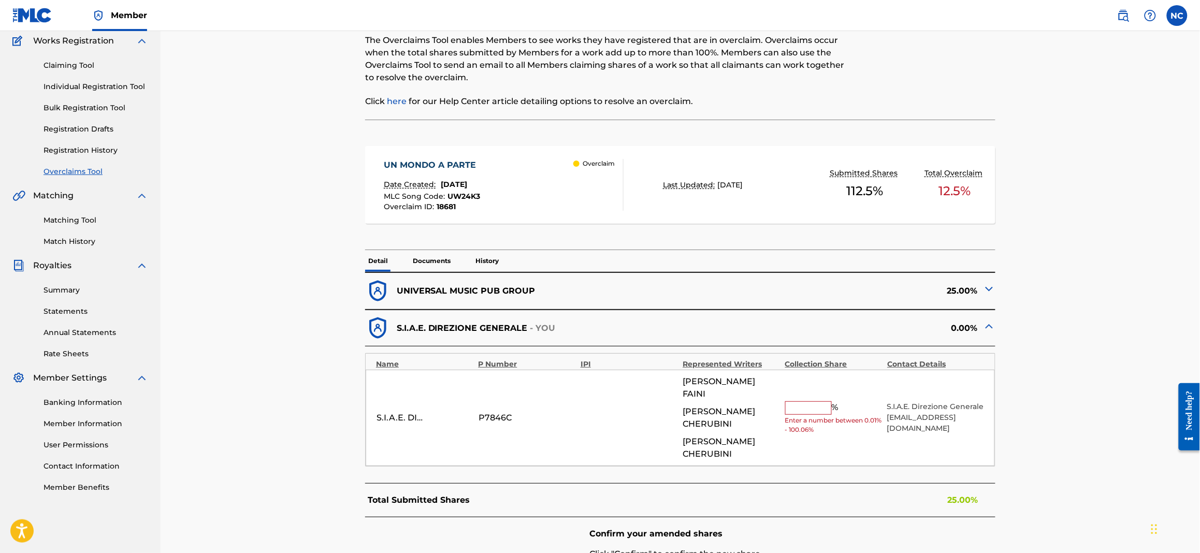
scroll to position [13, 0]
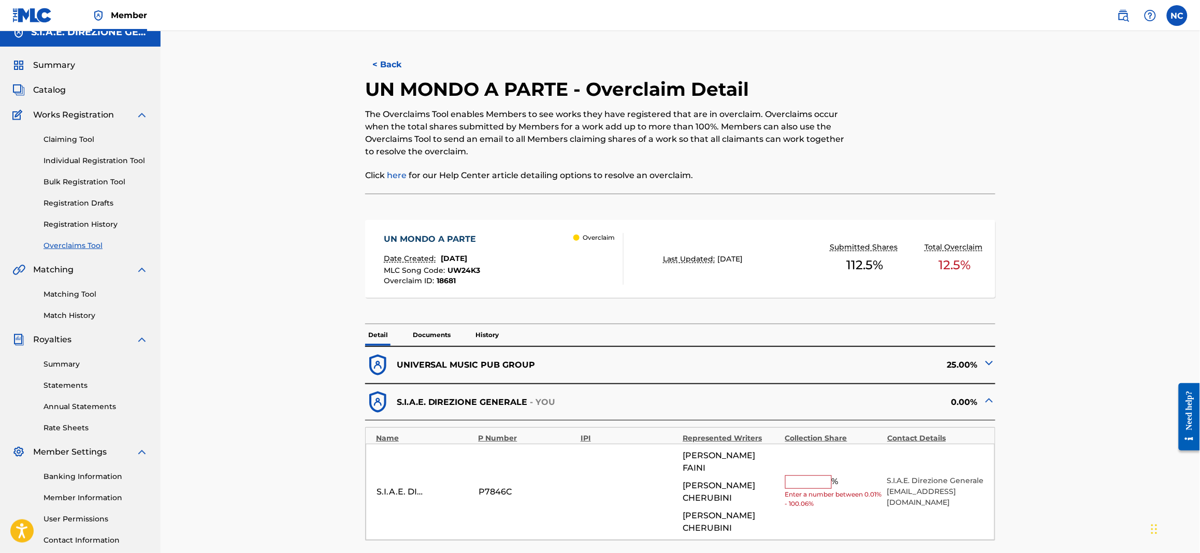
click at [991, 364] on img at bounding box center [989, 363] width 12 height 12
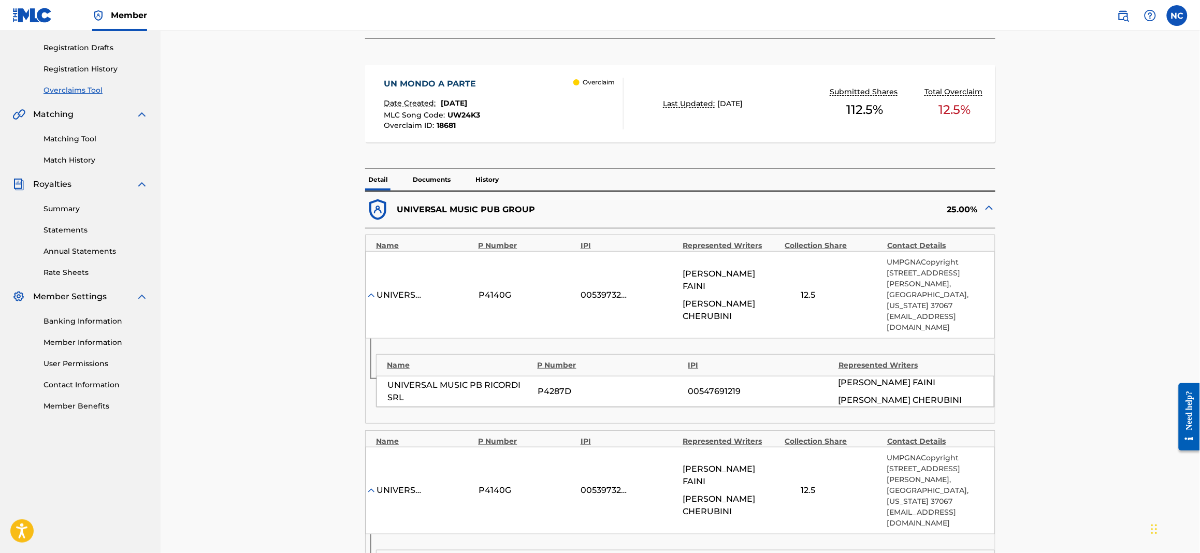
scroll to position [0, 0]
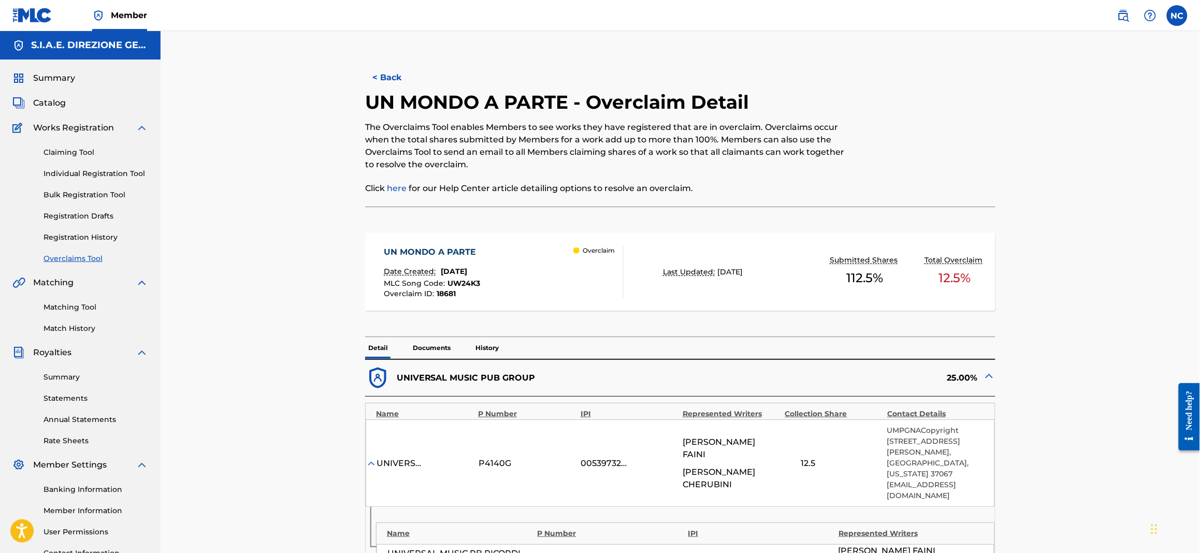
click at [377, 79] on button "< Back" at bounding box center [396, 78] width 62 height 26
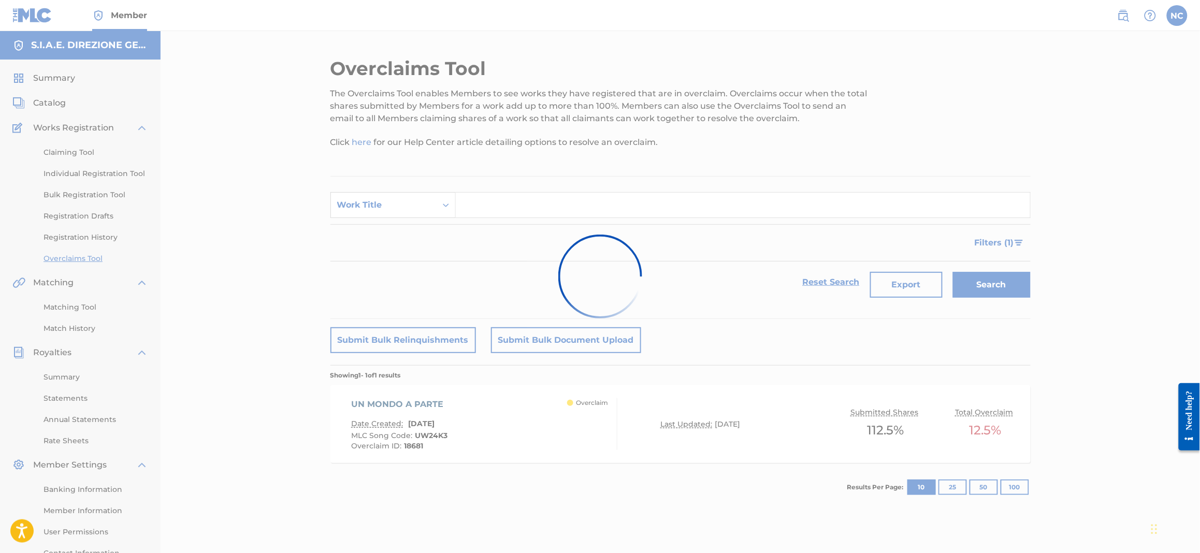
drag, startPoint x: 423, startPoint y: 209, endPoint x: 422, endPoint y: 217, distance: 7.9
click at [423, 210] on div at bounding box center [600, 276] width 1200 height 553
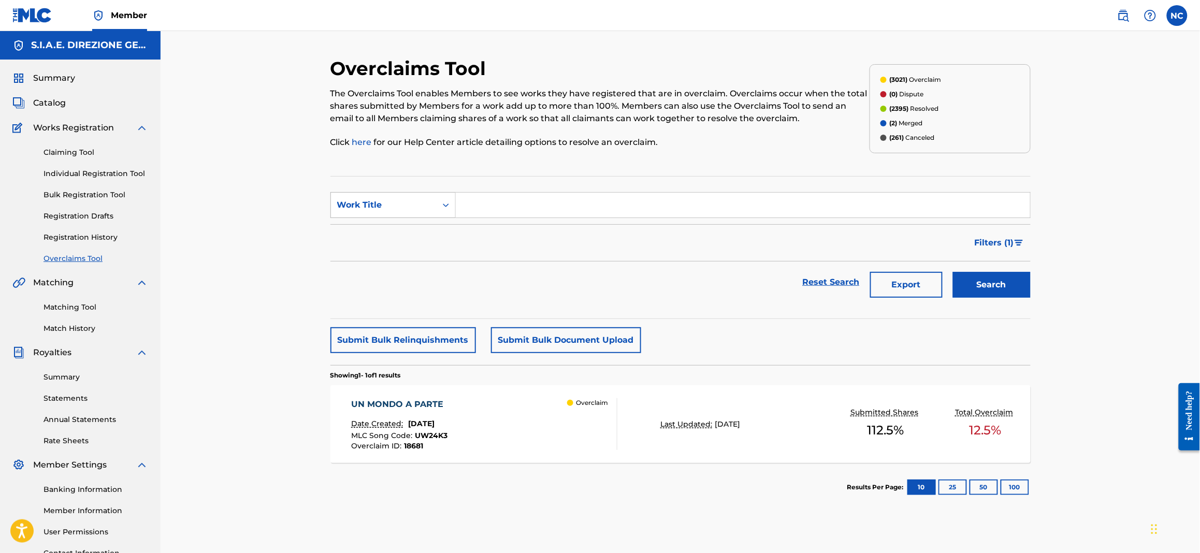
click at [411, 213] on div "Work Title" at bounding box center [384, 205] width 106 height 20
click at [399, 249] on div "Overclaim ID" at bounding box center [393, 257] width 124 height 26
click at [479, 204] on input "Search Form" at bounding box center [743, 205] width 575 height 25
paste input "18678"
type input "18678"
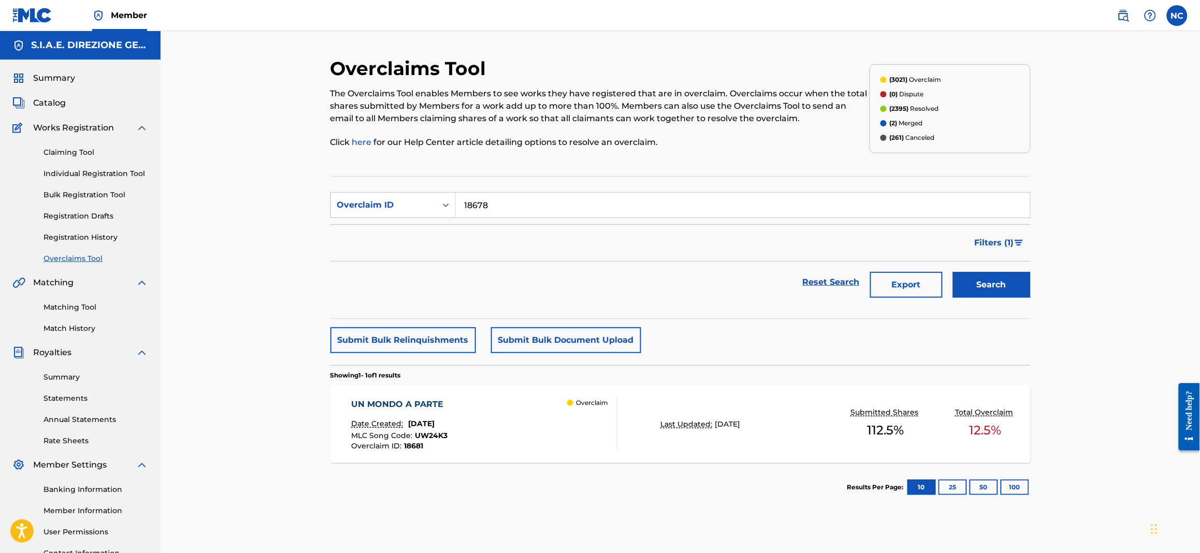
click at [990, 286] on button "Search" at bounding box center [992, 285] width 78 height 26
click at [435, 420] on span "[DATE]" at bounding box center [421, 423] width 26 height 9
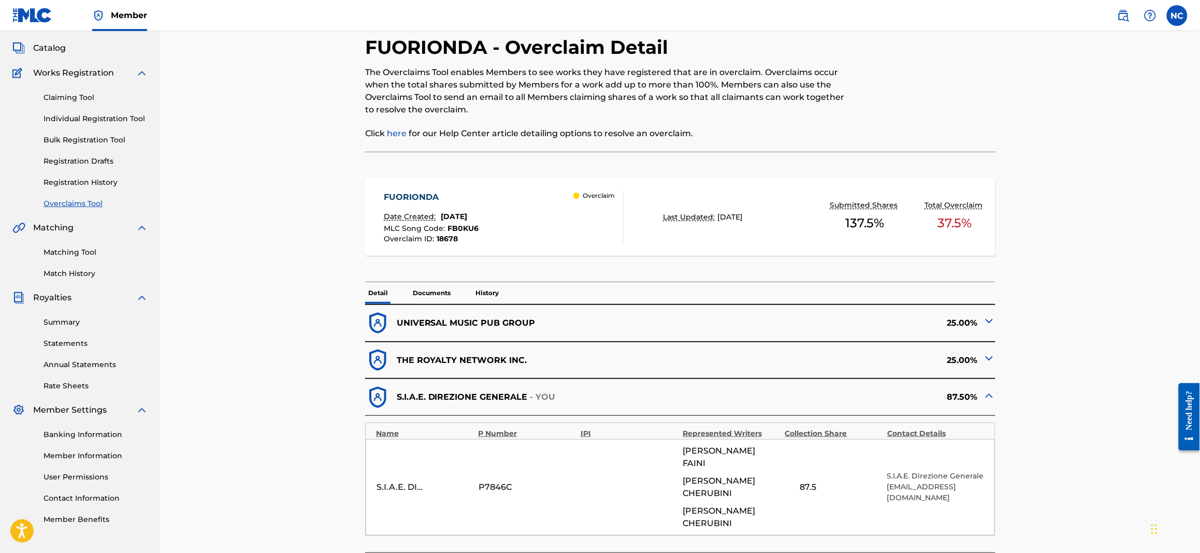
scroll to position [77, 0]
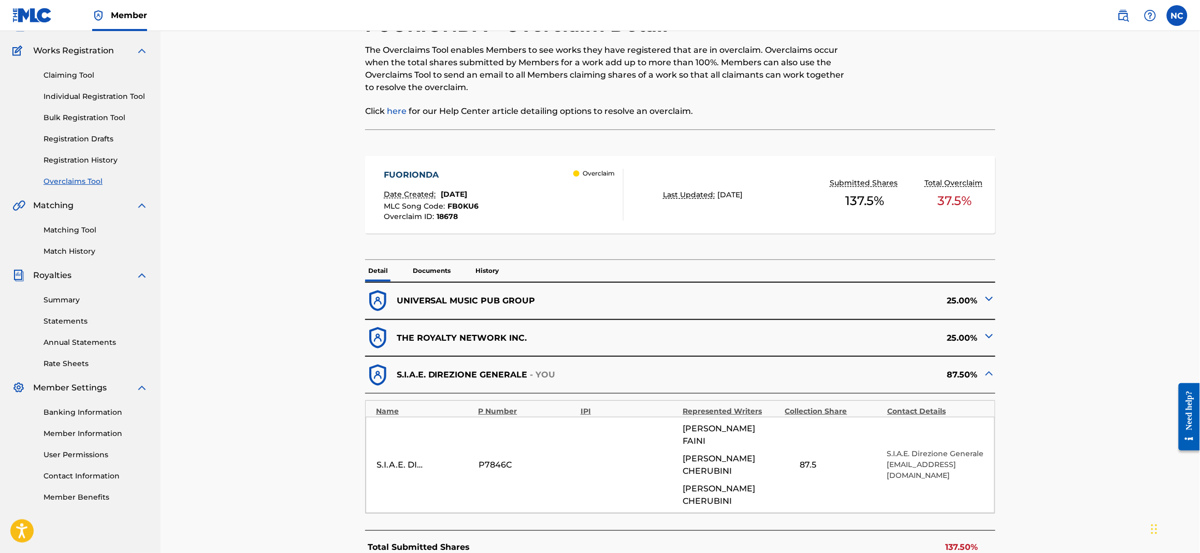
click at [991, 300] on img at bounding box center [989, 299] width 12 height 12
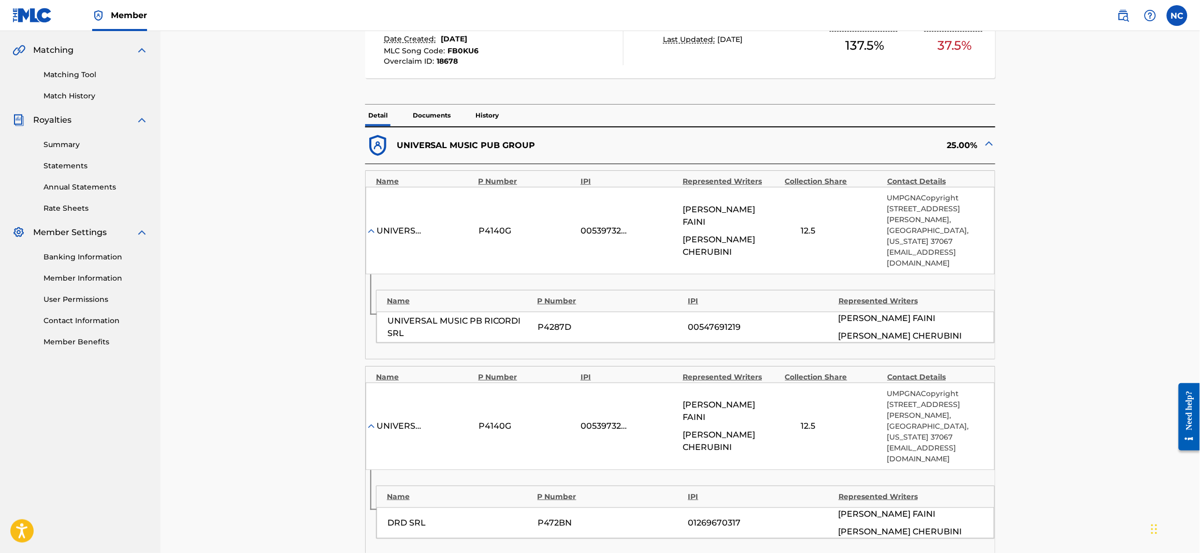
scroll to position [544, 0]
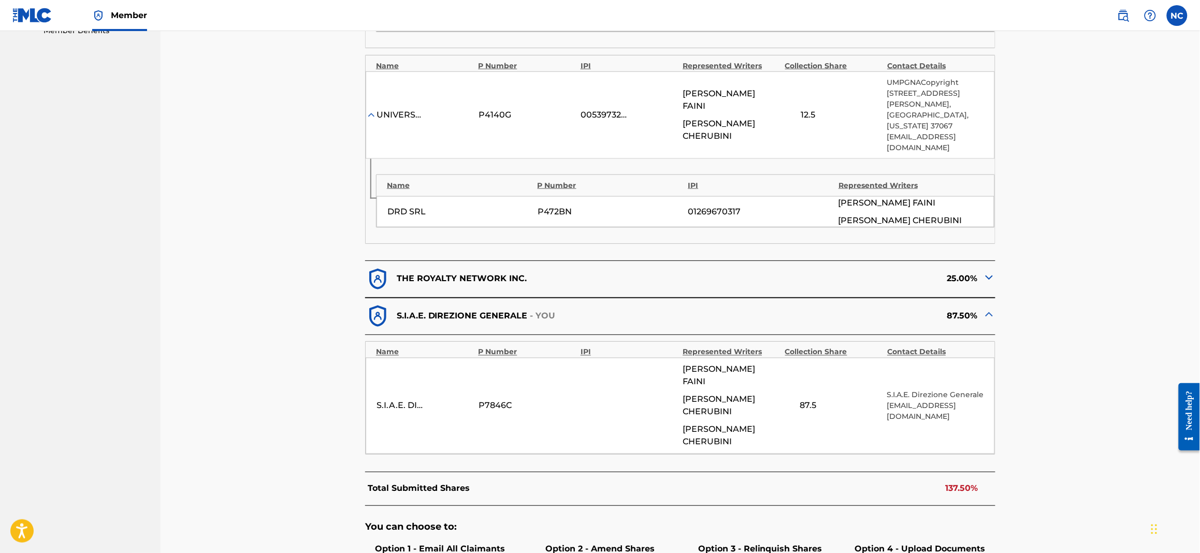
click at [986, 271] on img at bounding box center [989, 277] width 12 height 12
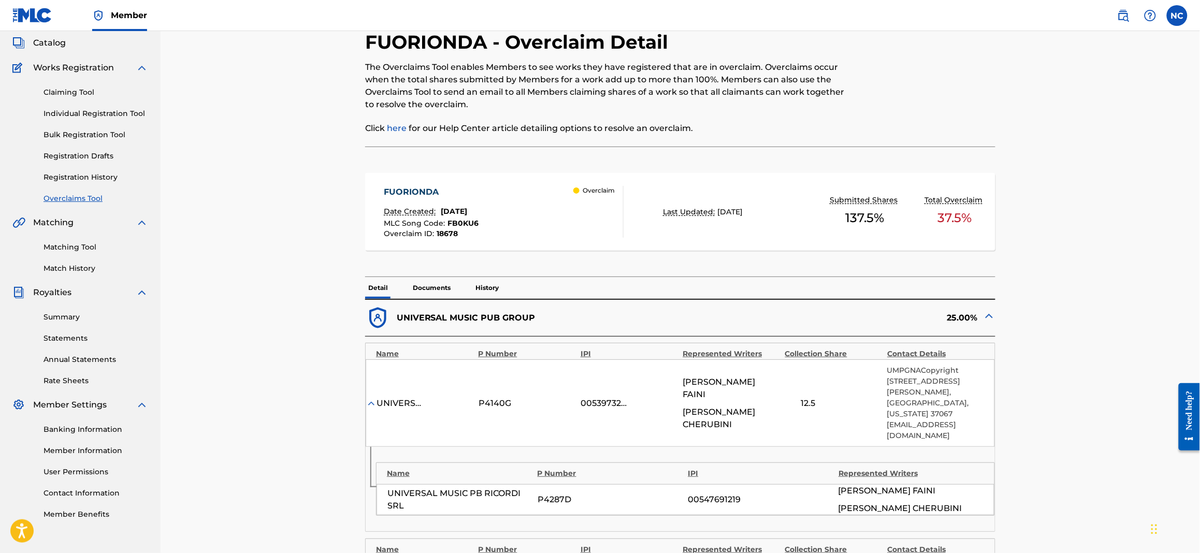
scroll to position [0, 0]
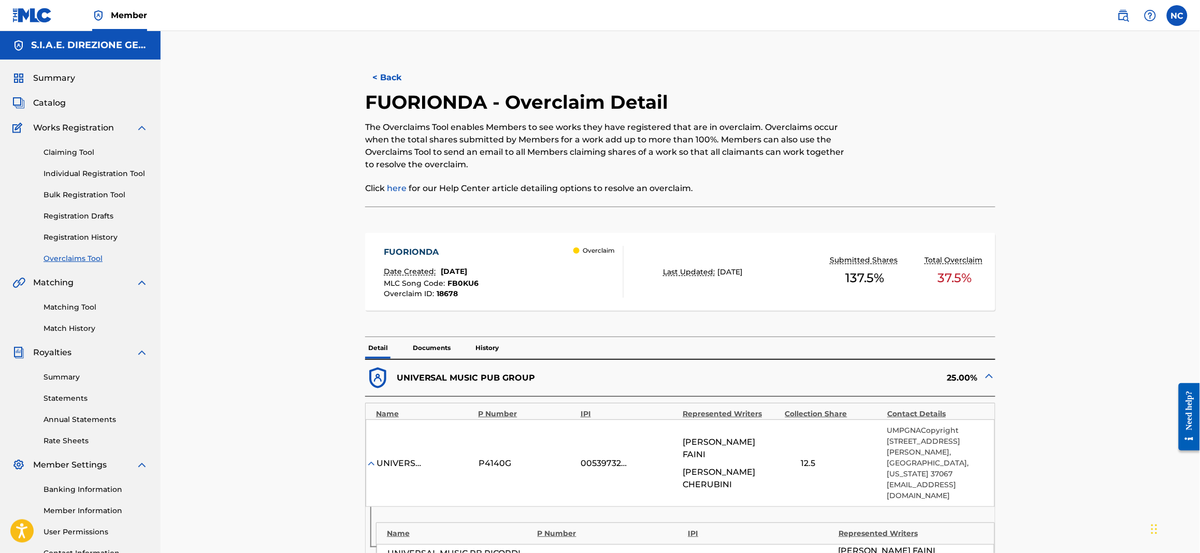
click at [370, 73] on button "< Back" at bounding box center [396, 78] width 62 height 26
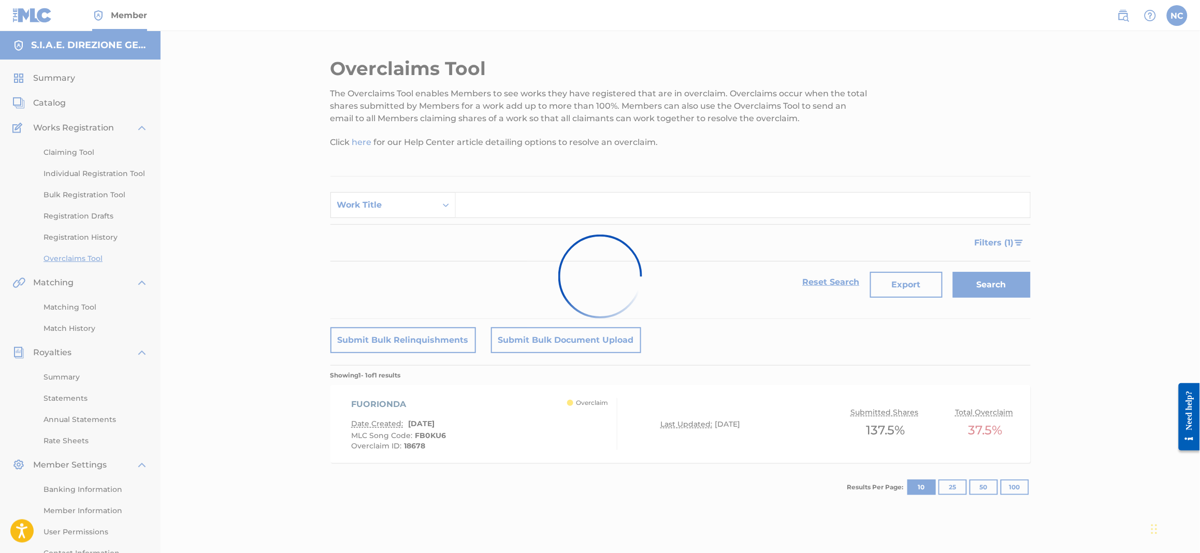
drag, startPoint x: 384, startPoint y: 205, endPoint x: 384, endPoint y: 253, distance: 47.7
click at [384, 206] on div at bounding box center [600, 276] width 1200 height 553
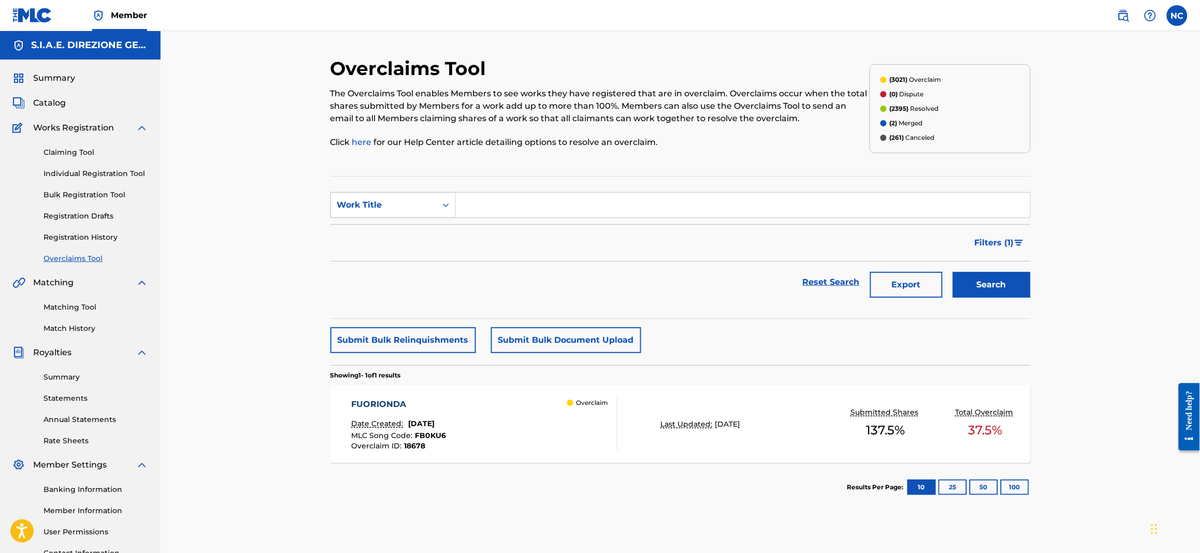
drag, startPoint x: 368, startPoint y: 193, endPoint x: 368, endPoint y: 217, distance: 23.8
click at [368, 195] on div "Work Title" at bounding box center [393, 205] width 125 height 26
drag, startPoint x: 370, startPoint y: 252, endPoint x: 427, endPoint y: 253, distance: 57.0
click at [381, 253] on div "Overclaim ID" at bounding box center [393, 257] width 124 height 26
click at [534, 203] on input "Search Form" at bounding box center [743, 205] width 575 height 25
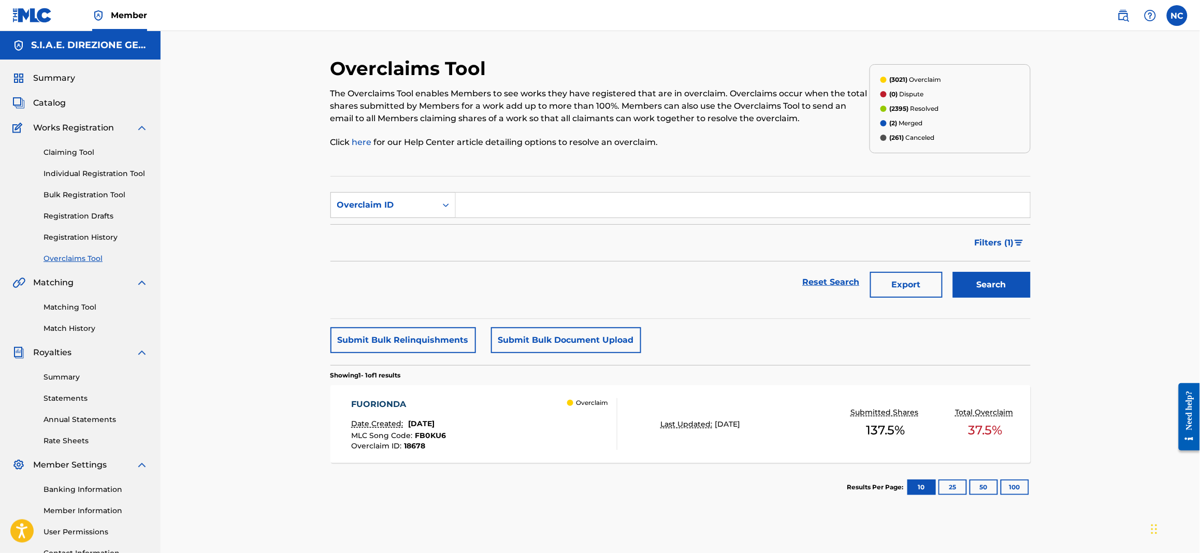
paste input "18614"
click at [972, 282] on button "Search" at bounding box center [992, 285] width 78 height 26
drag, startPoint x: 513, startPoint y: 201, endPoint x: 383, endPoint y: 184, distance: 131.7
click at [383, 184] on section "SearchWithCriteria319b2db1-9729-4f67-988f-2335f3f402c1 Overclaim ID 18614 Filte…" at bounding box center [681, 247] width 700 height 143
paste input "77"
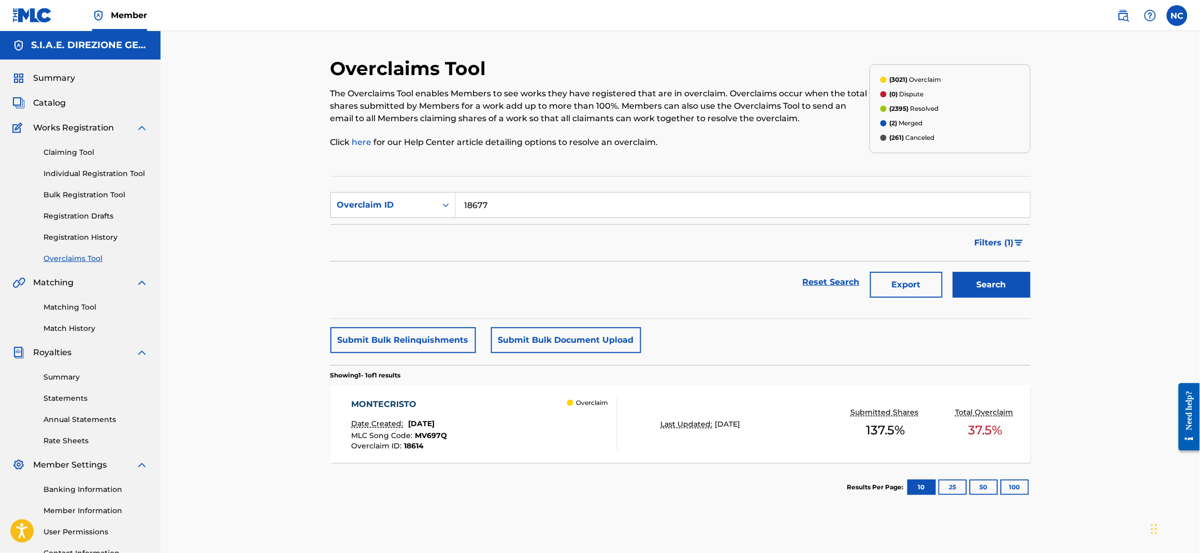
click at [1002, 294] on button "Search" at bounding box center [992, 285] width 78 height 26
drag, startPoint x: 511, startPoint y: 208, endPoint x: 426, endPoint y: 203, distance: 85.2
click at [426, 203] on div "SearchWithCriteria319b2db1-9729-4f67-988f-2335f3f402c1 Overclaim ID 18677" at bounding box center [681, 205] width 700 height 26
paste input "6"
click at [952, 286] on div "Search" at bounding box center [989, 282] width 83 height 41
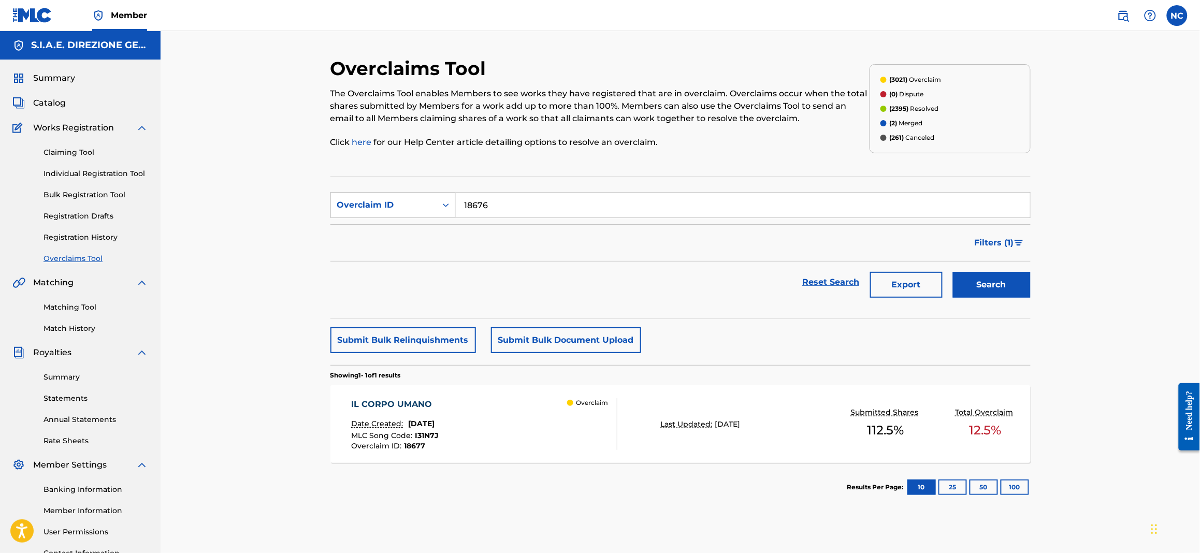
click at [965, 286] on button "Search" at bounding box center [992, 285] width 78 height 26
drag, startPoint x: 609, startPoint y: 208, endPoint x: 449, endPoint y: 204, distance: 159.6
click at [449, 204] on div "SearchWithCriteria319b2db1-9729-4f67-988f-2335f3f402c1 Overclaim ID 18676" at bounding box center [681, 205] width 700 height 26
paste input "9"
click at [1016, 283] on button "Search" at bounding box center [992, 285] width 78 height 26
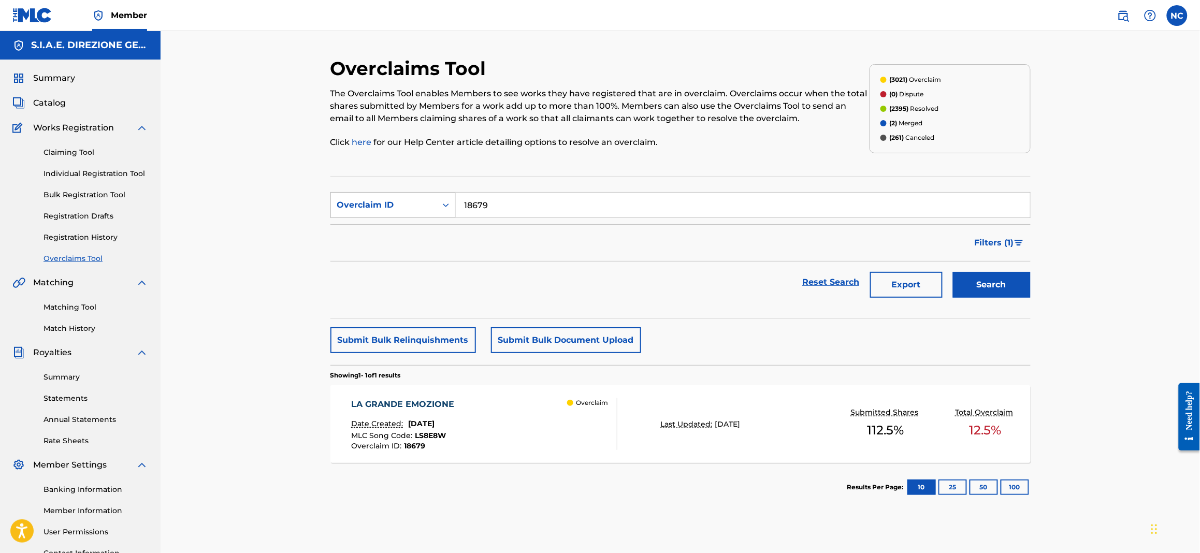
drag, startPoint x: 443, startPoint y: 207, endPoint x: 369, endPoint y: 207, distance: 74.1
click at [369, 207] on div "SearchWithCriteria319b2db1-9729-4f67-988f-2335f3f402c1 Overclaim ID 18679" at bounding box center [681, 205] width 700 height 26
type input "25839"
click at [953, 272] on button "Search" at bounding box center [992, 285] width 78 height 26
click at [485, 414] on div "OROLOGIO SENZA ORE Date Created: [DATE] MLC Song Code : OM1OHB Overclaim ID : 2…" at bounding box center [484, 424] width 266 height 52
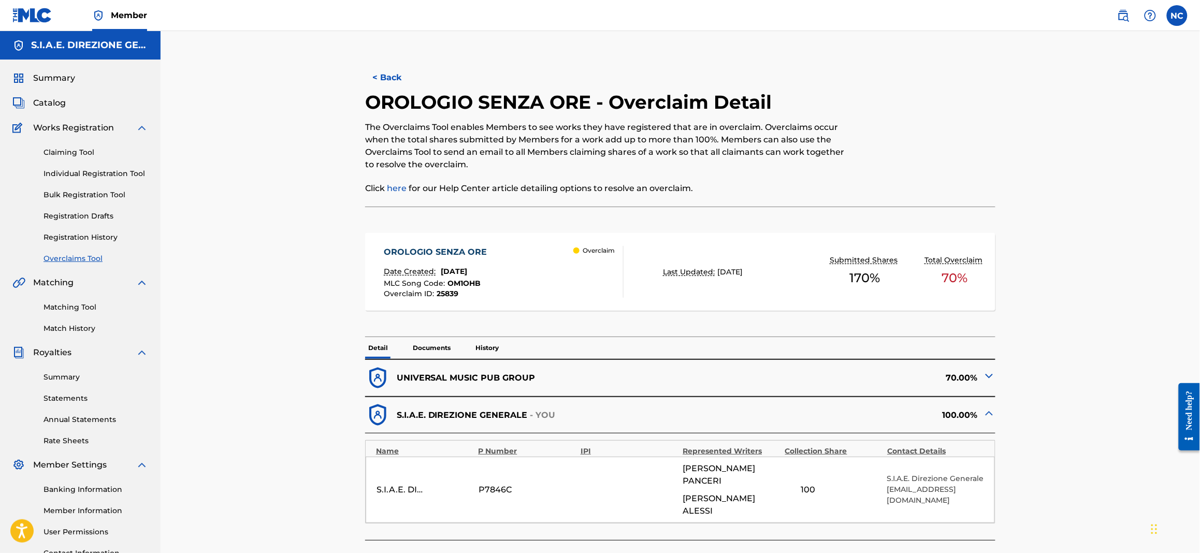
click at [55, 104] on span "Catalog" at bounding box center [49, 103] width 33 height 12
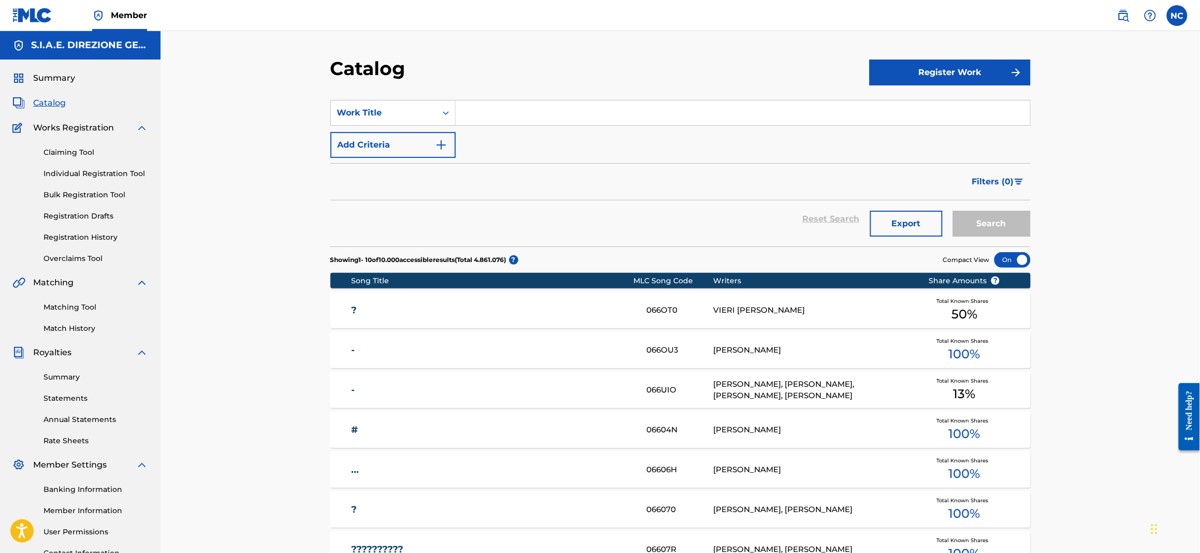
click at [50, 73] on span "Summary" at bounding box center [54, 78] width 42 height 12
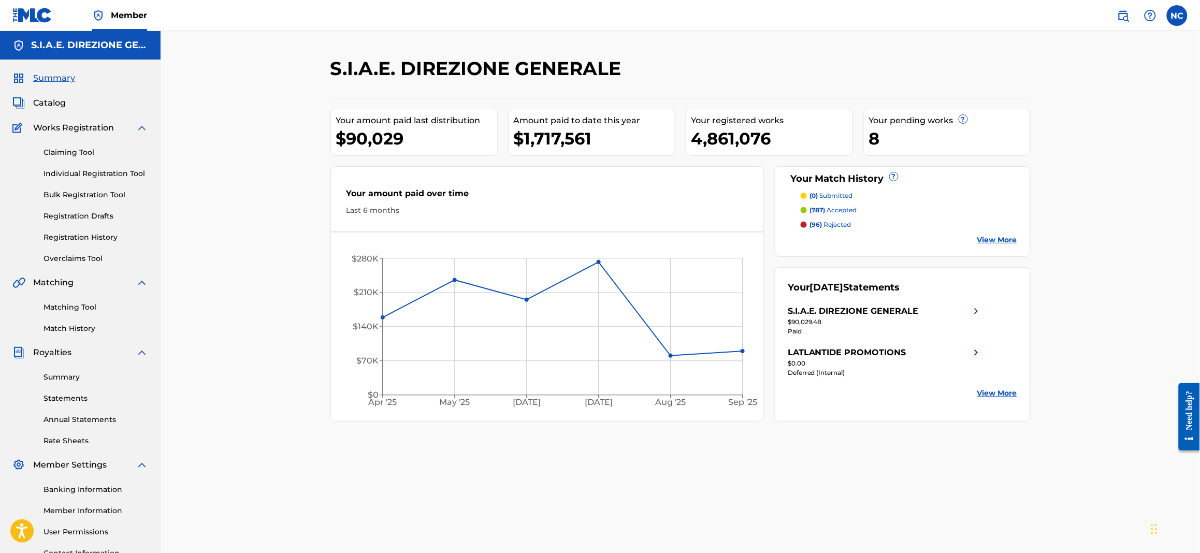
click at [73, 259] on link "Overclaims Tool" at bounding box center [96, 258] width 105 height 11
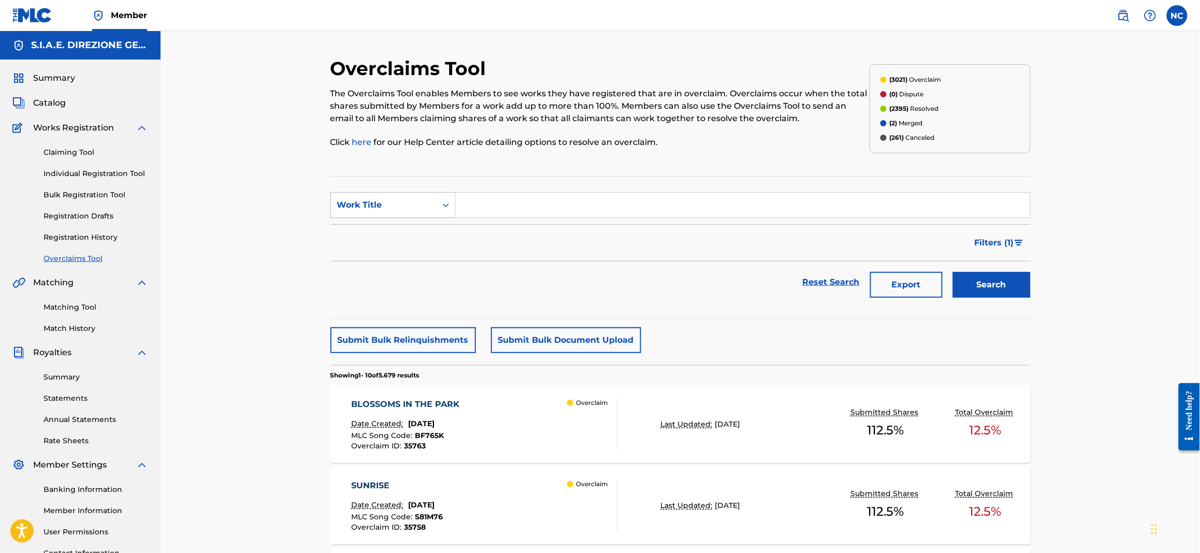
drag, startPoint x: 404, startPoint y: 202, endPoint x: 419, endPoint y: 197, distance: 15.7
click at [410, 202] on div "Work Title" at bounding box center [383, 205] width 93 height 12
drag, startPoint x: 345, startPoint y: 256, endPoint x: 538, endPoint y: 172, distance: 211.4
click at [351, 257] on div "Overclaim ID" at bounding box center [393, 257] width 124 height 26
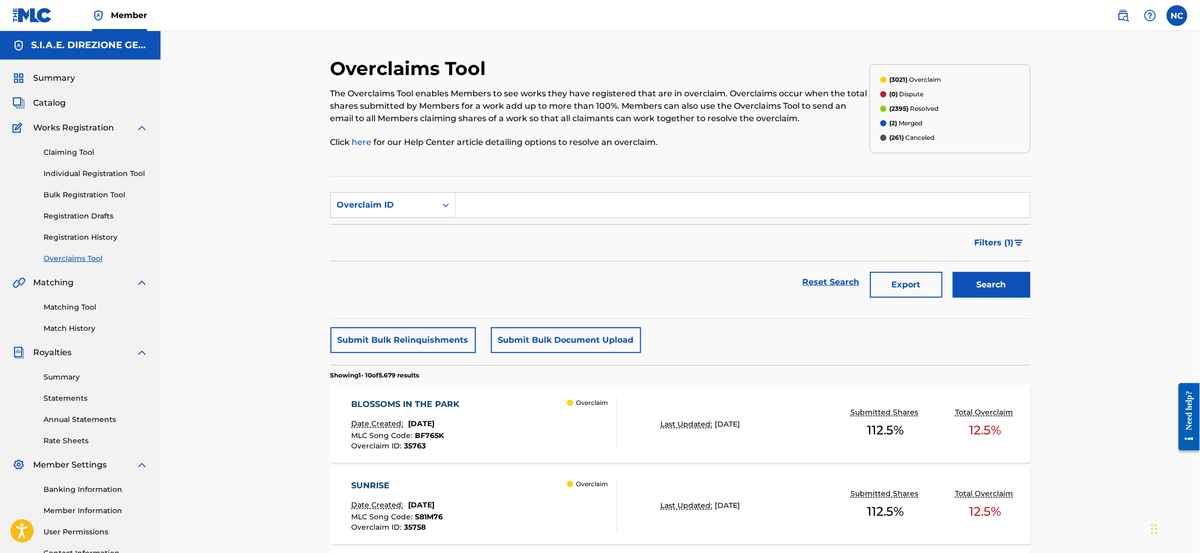
click at [510, 216] on input "Search Form" at bounding box center [743, 205] width 575 height 25
paste input "18681"
type input "18681"
click at [1012, 295] on button "Search" at bounding box center [992, 285] width 78 height 26
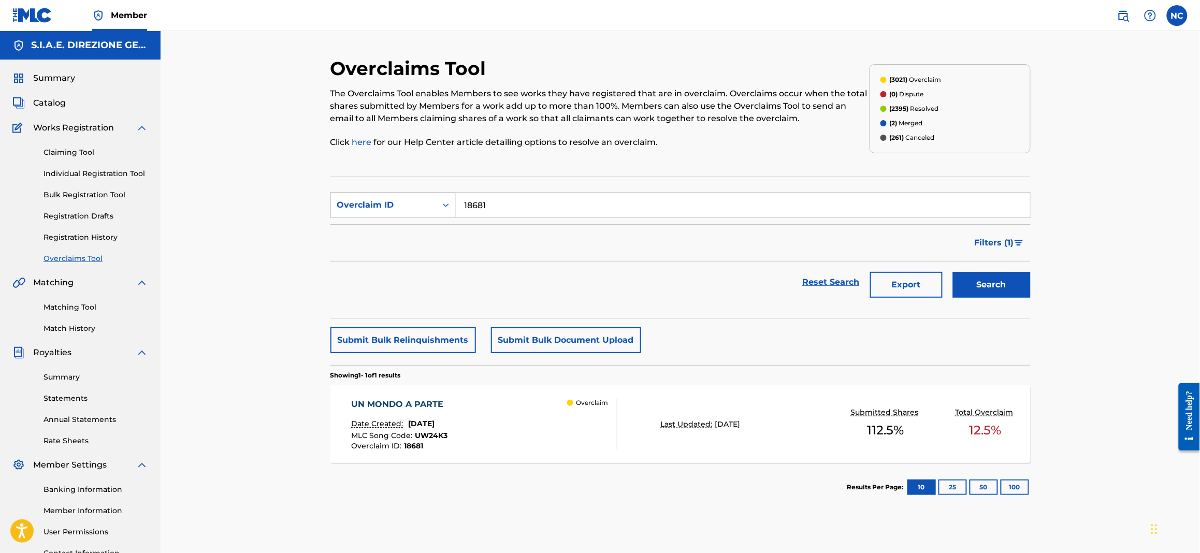
click at [416, 454] on div "UN MONDO A PARTE Date Created: [DATE] MLC Song Code : UW24K3 Overclaim ID : 186…" at bounding box center [681, 424] width 700 height 78
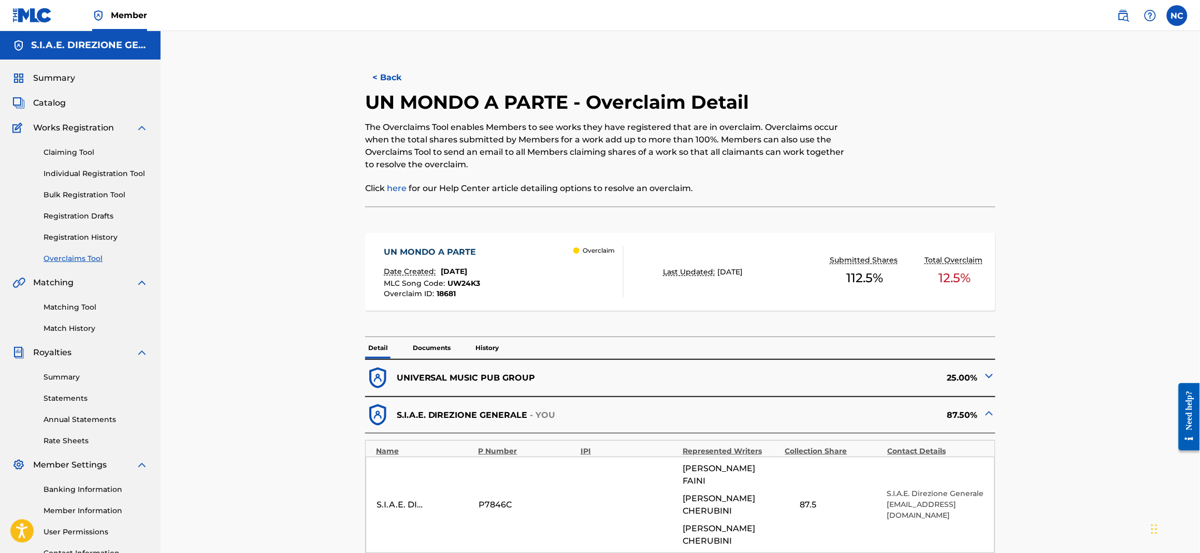
scroll to position [155, 0]
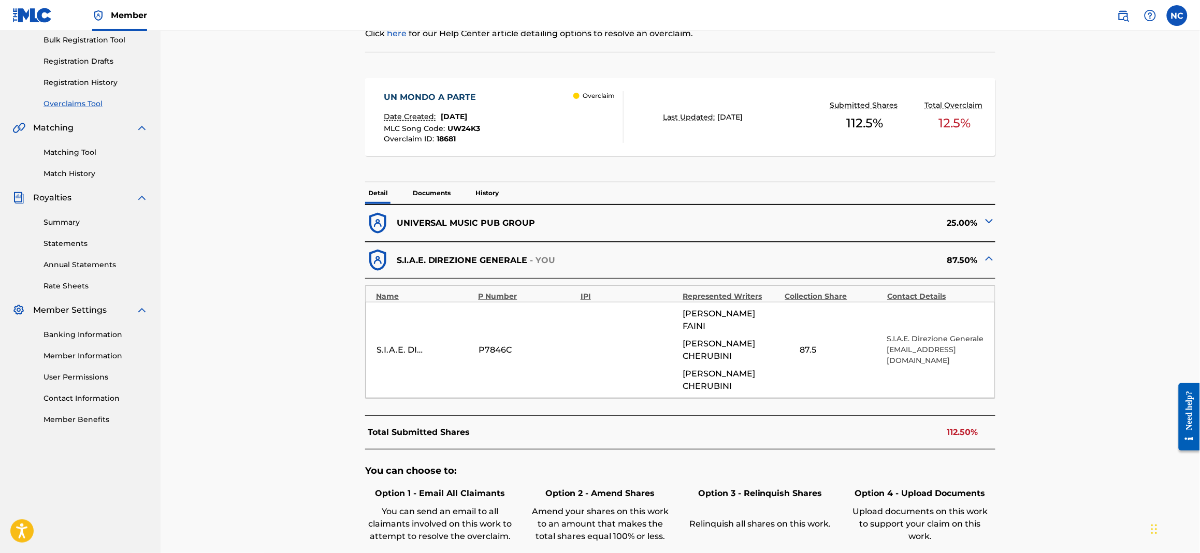
click at [988, 227] on div at bounding box center [989, 223] width 12 height 16
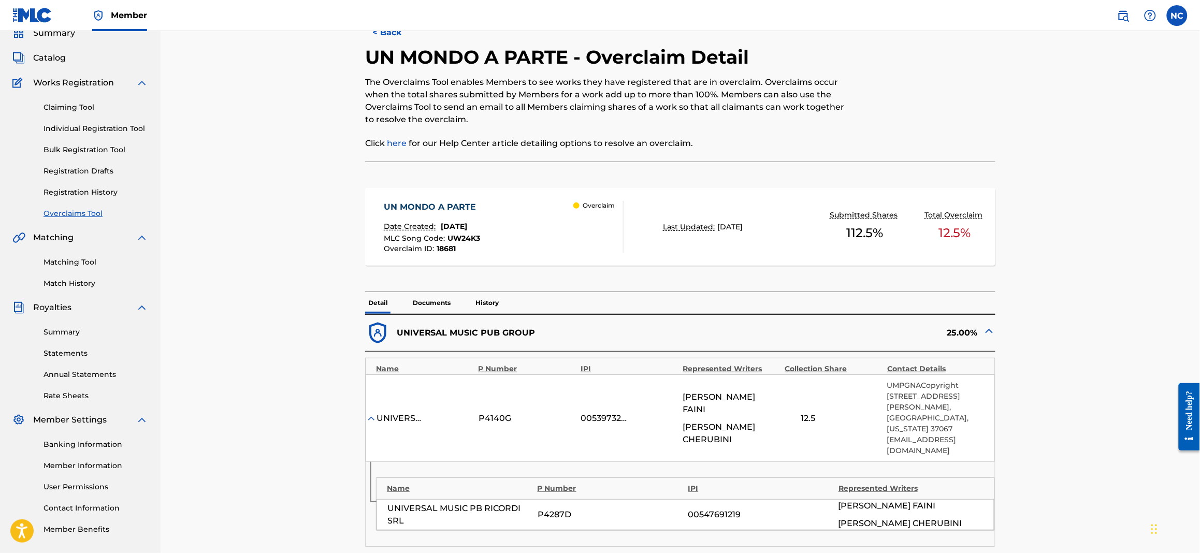
scroll to position [0, 0]
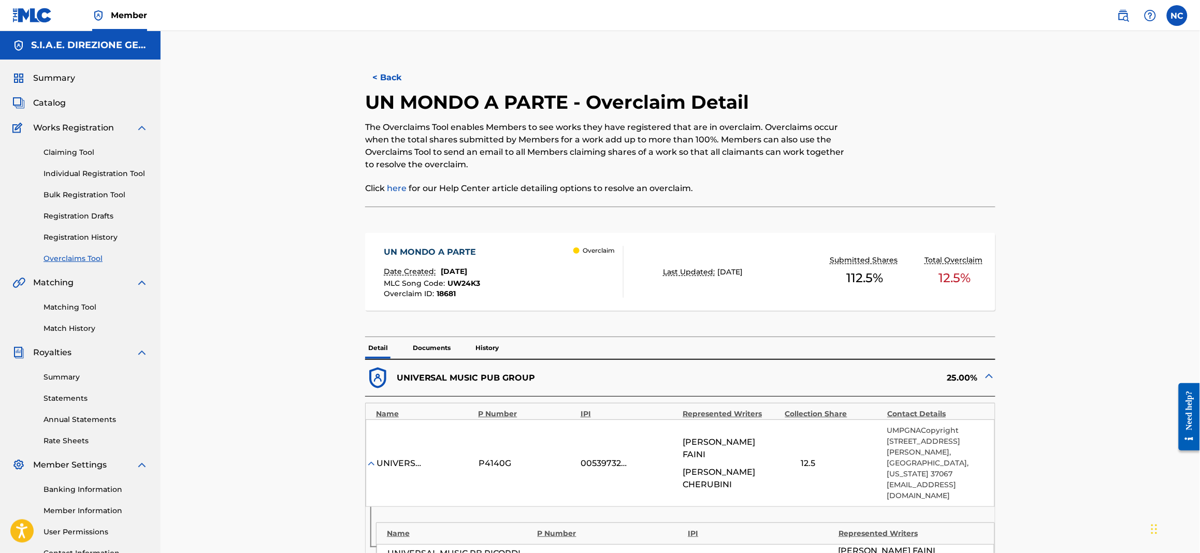
click at [1127, 15] on img at bounding box center [1123, 15] width 12 height 12
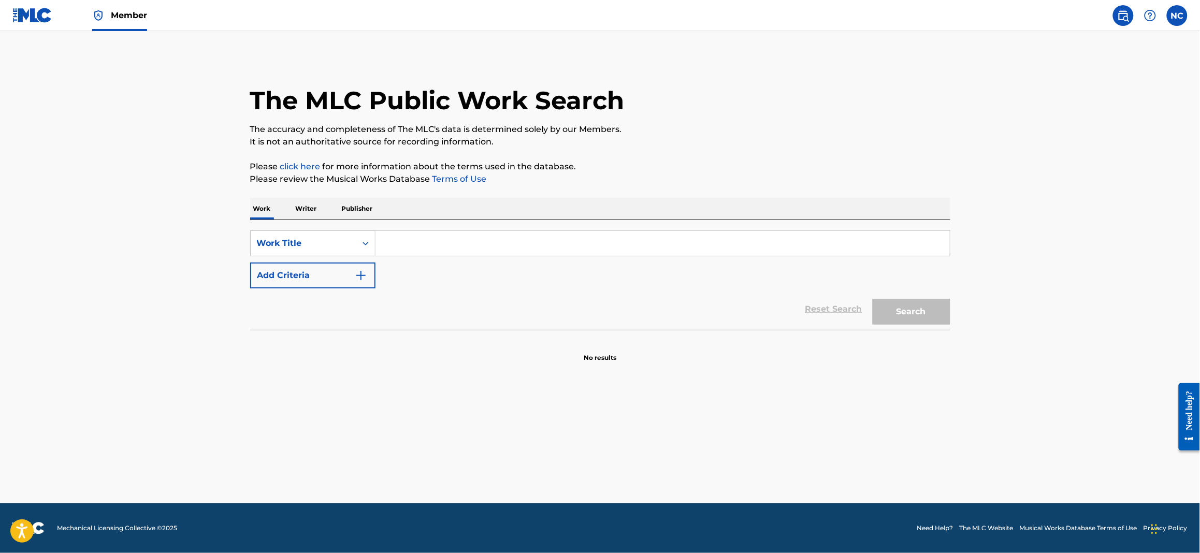
click at [422, 246] on input "Search Form" at bounding box center [663, 243] width 575 height 25
paste input "HVBH2P"
type input "HVBH2P"
click at [368, 241] on icon "Search Form" at bounding box center [366, 243] width 10 height 10
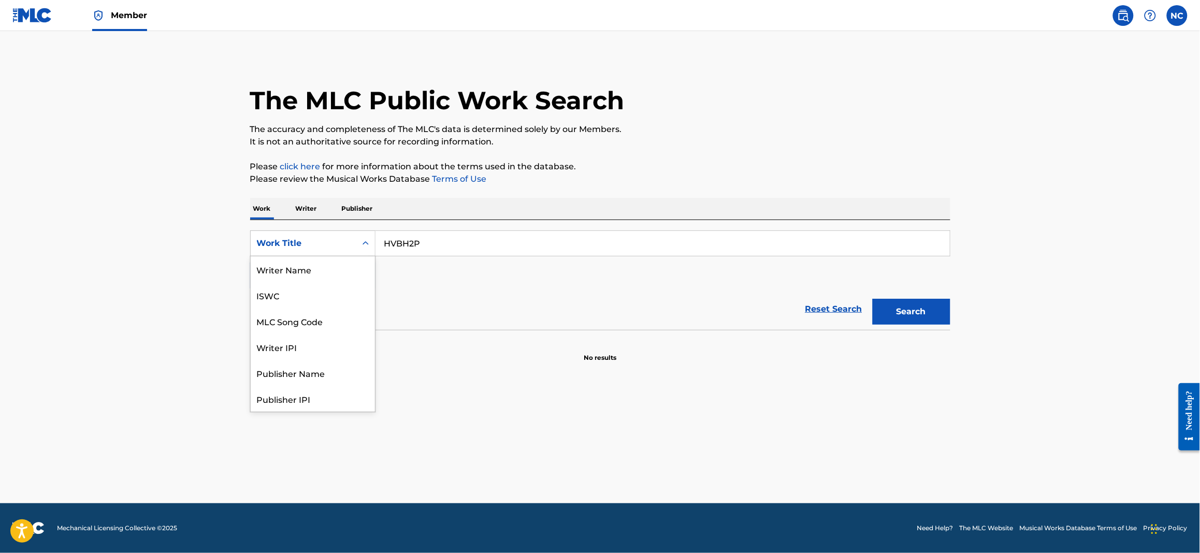
scroll to position [52, 0]
click at [351, 273] on div "MLC Song Code" at bounding box center [313, 269] width 124 height 26
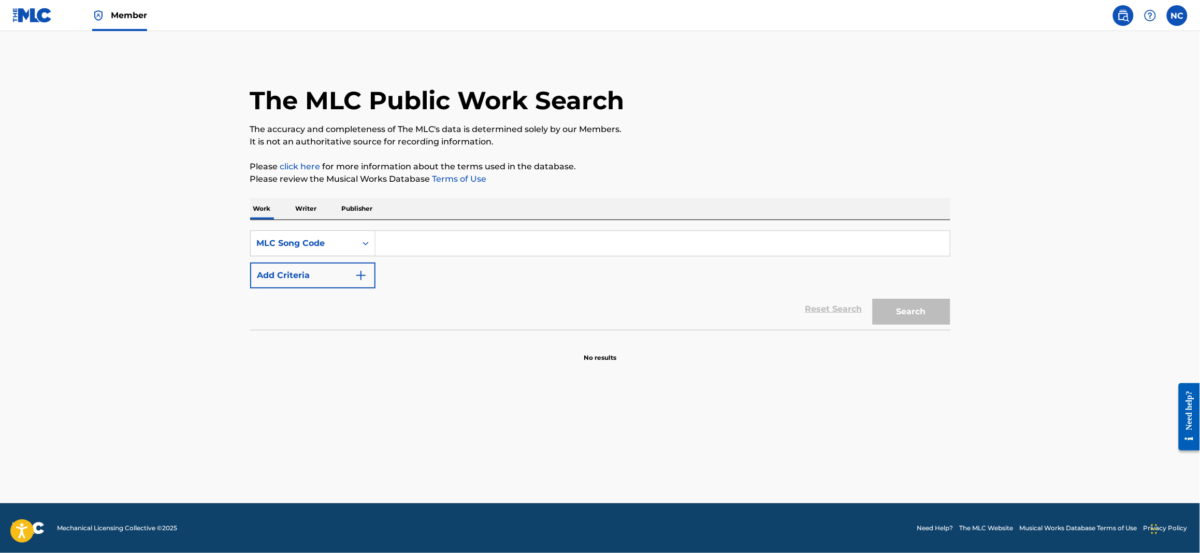
click at [581, 244] on input "Search Form" at bounding box center [663, 243] width 575 height 25
paste input "HVBH2P"
type input "HVBH2P"
click at [922, 313] on button "Search" at bounding box center [912, 312] width 78 height 26
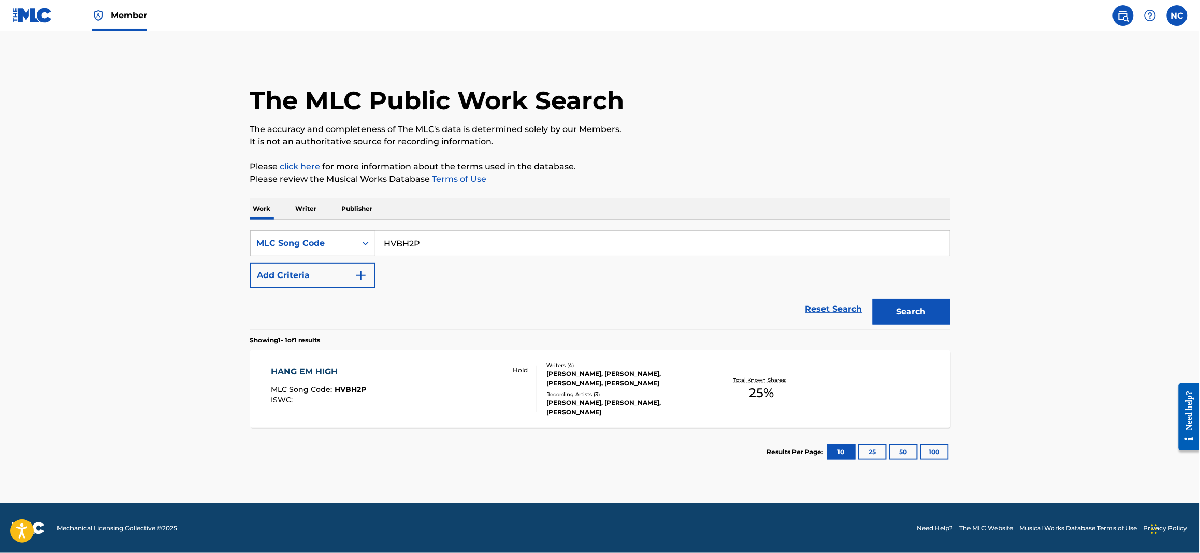
click at [492, 376] on div "HANG EM HIGH MLC Song Code : HVBH2P ISWC : Hold" at bounding box center [404, 389] width 266 height 47
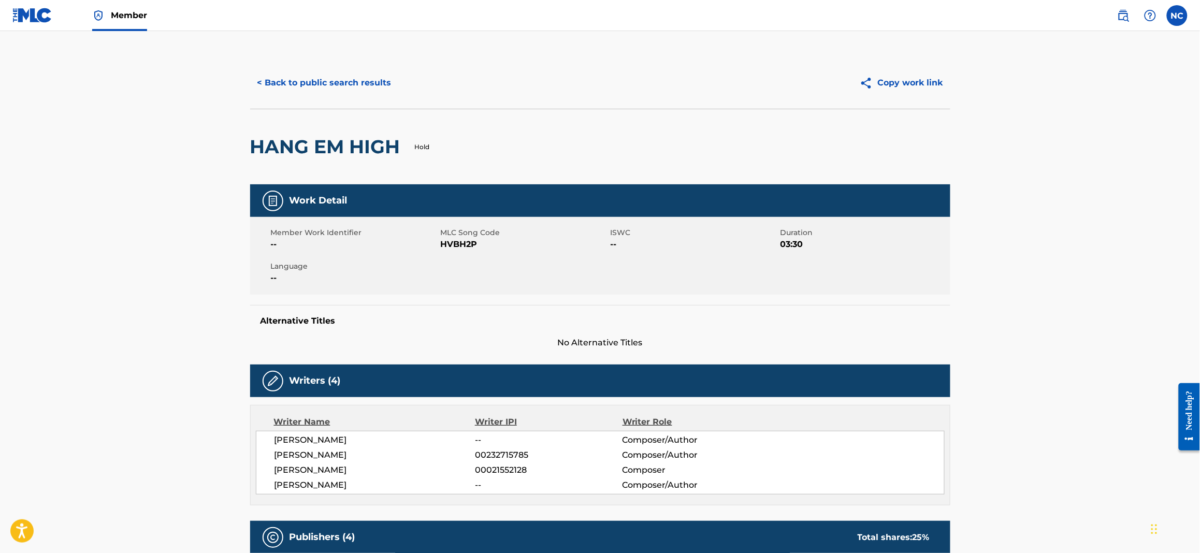
click at [265, 81] on button "< Back to public search results" at bounding box center [324, 83] width 149 height 26
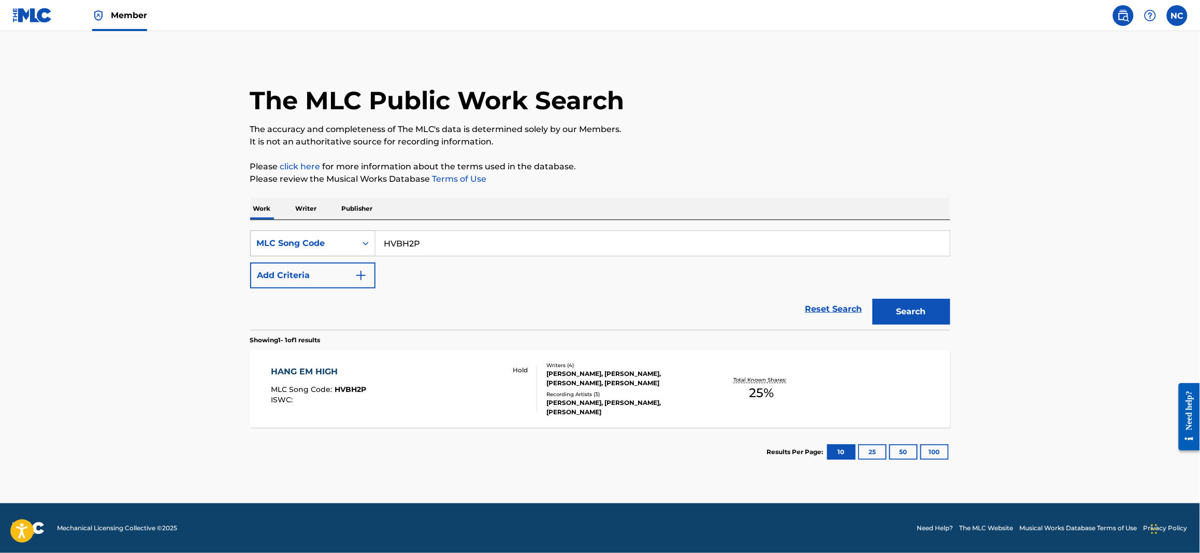
drag, startPoint x: 522, startPoint y: 239, endPoint x: 324, endPoint y: 240, distance: 197.9
click at [324, 240] on div "SearchWithCriteriadd491abf-37d8-4d22-b865-7aa61dc14c4e MLC Song Code HVBH2P" at bounding box center [600, 244] width 700 height 26
paste input "06137"
type input "H06137"
click at [914, 313] on button "Search" at bounding box center [912, 312] width 78 height 26
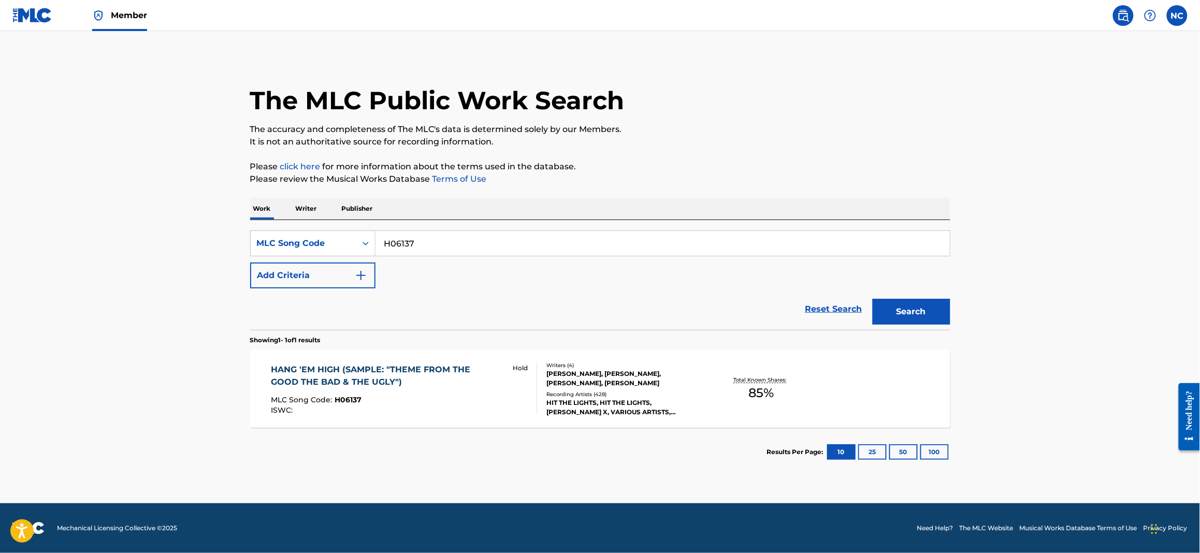
click at [466, 385] on div "HANG 'EM HIGH (SAMPLE: "THEME FROM THE GOOD THE BAD & THE UGLY")" at bounding box center [387, 376] width 233 height 25
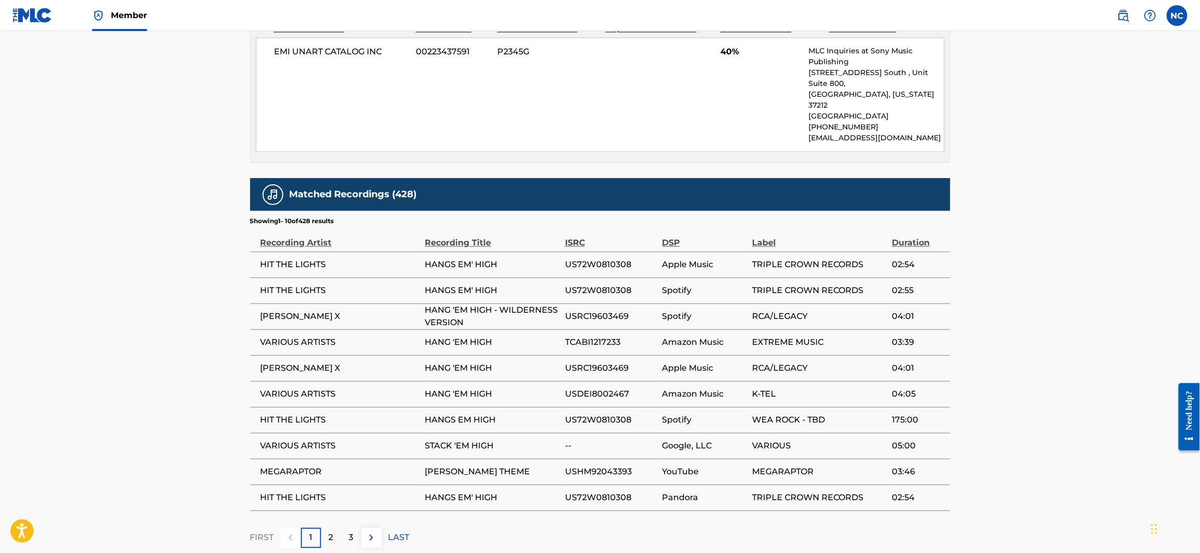
scroll to position [835, 0]
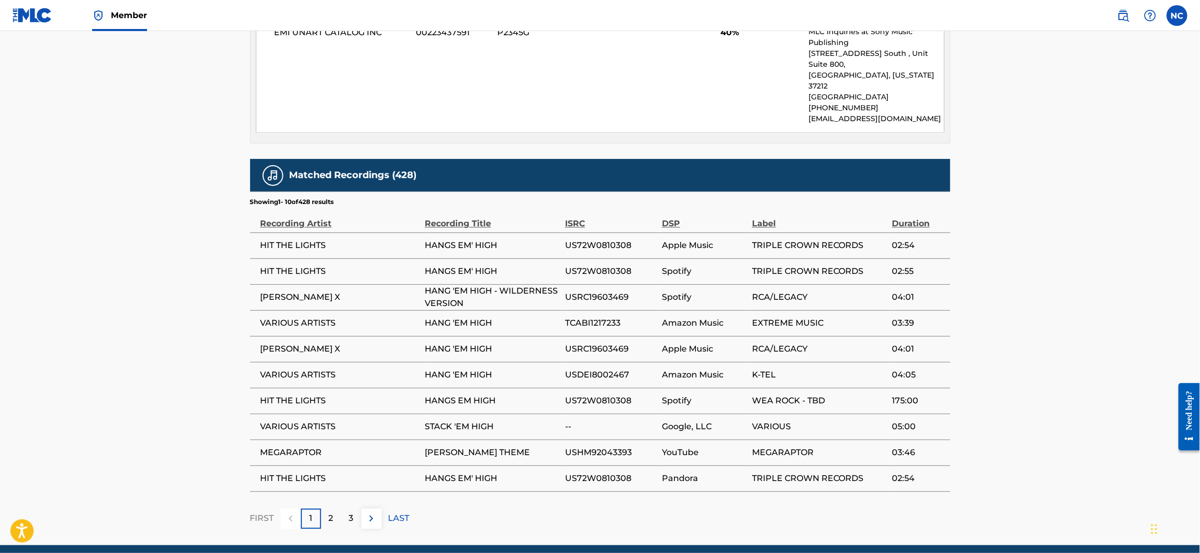
click at [325, 509] on div "2" at bounding box center [331, 519] width 20 height 20
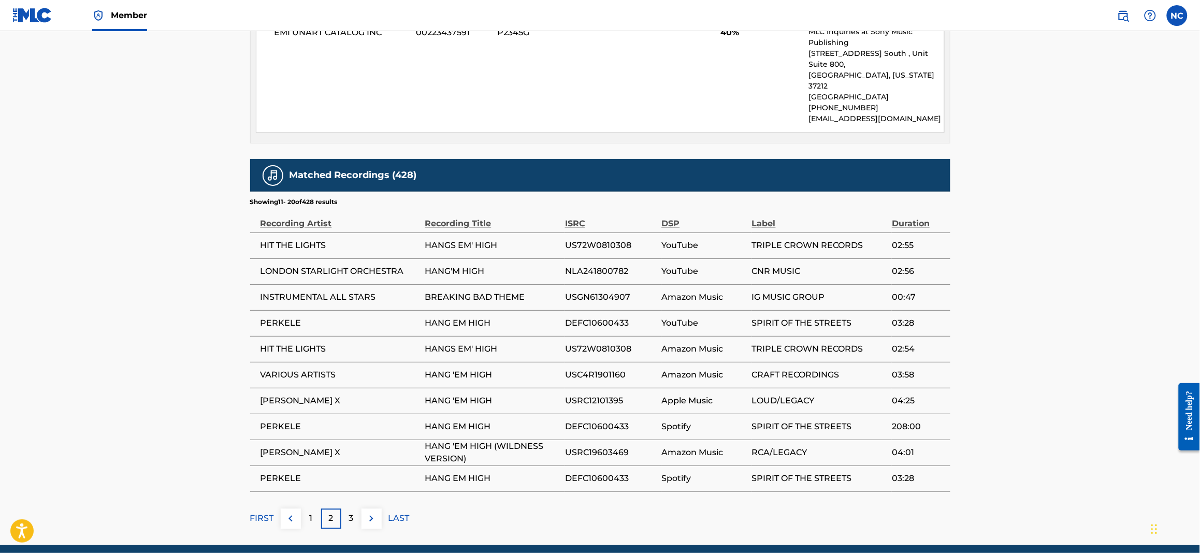
click at [356, 509] on div "3" at bounding box center [351, 519] width 20 height 20
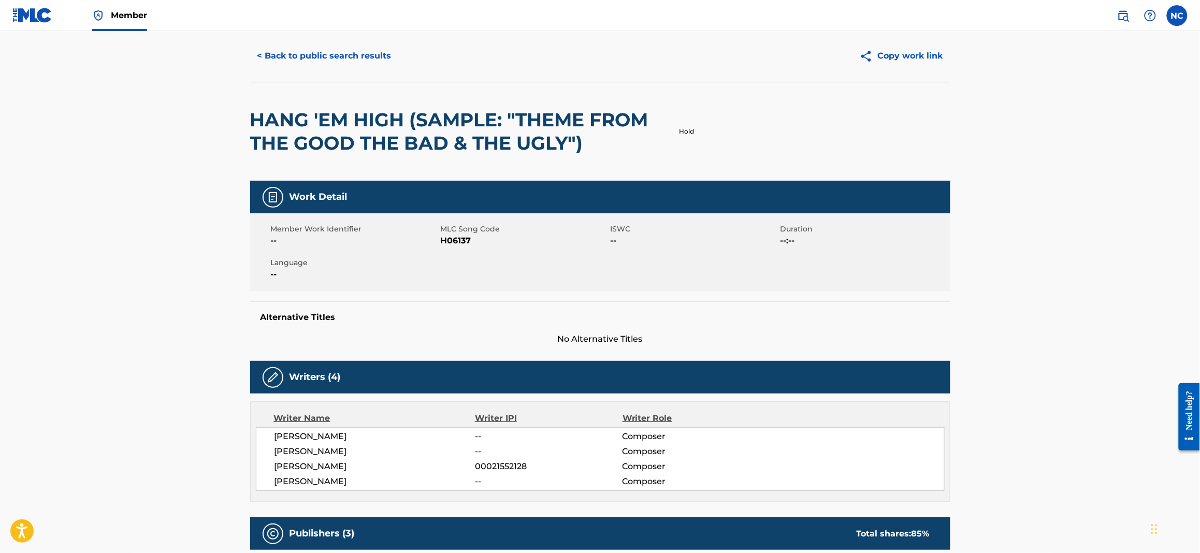
scroll to position [0, 0]
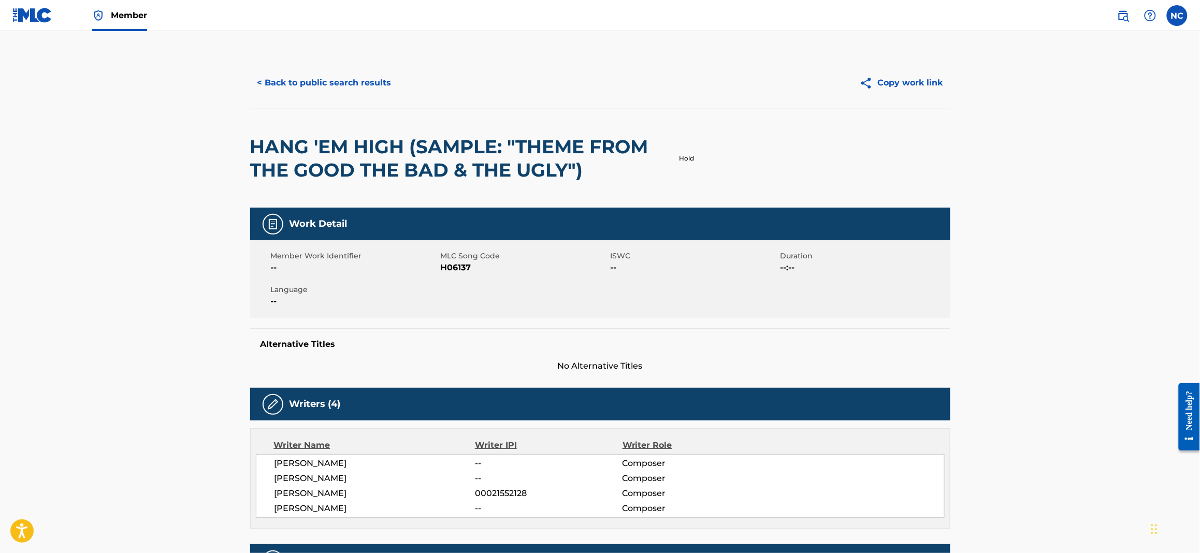
click at [262, 78] on button "< Back to public search results" at bounding box center [324, 83] width 149 height 26
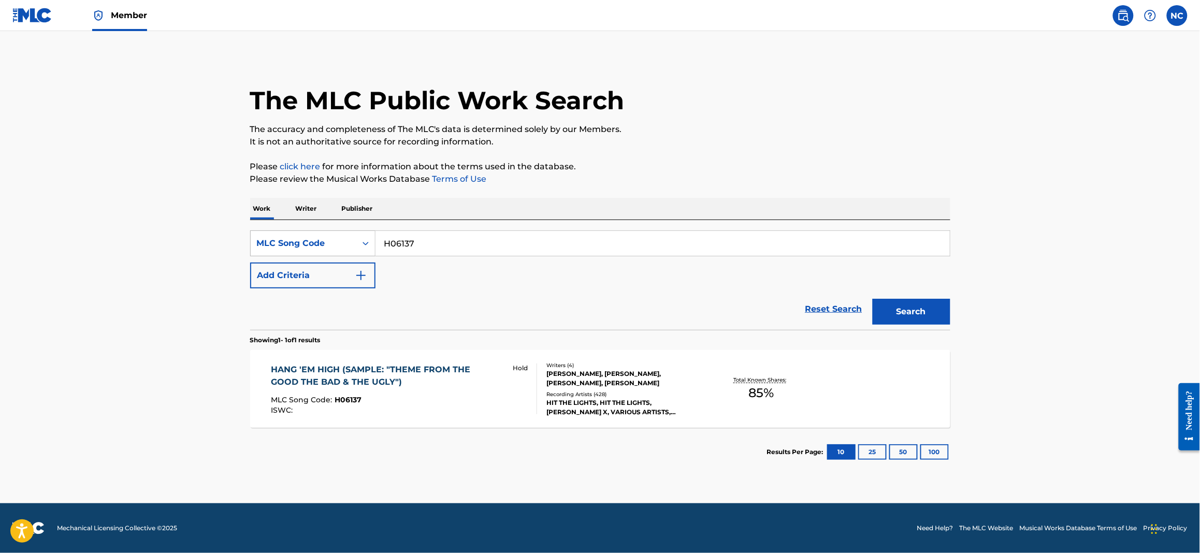
drag, startPoint x: 441, startPoint y: 243, endPoint x: 340, endPoint y: 234, distance: 101.4
click at [340, 234] on div "SearchWithCriteriadd491abf-37d8-4d22-b865-7aa61dc14c4e MLC Song Code H06137" at bounding box center [600, 244] width 700 height 26
paste input "VBH2P"
type input "HVBH2P"
click at [902, 315] on button "Search" at bounding box center [912, 312] width 78 height 26
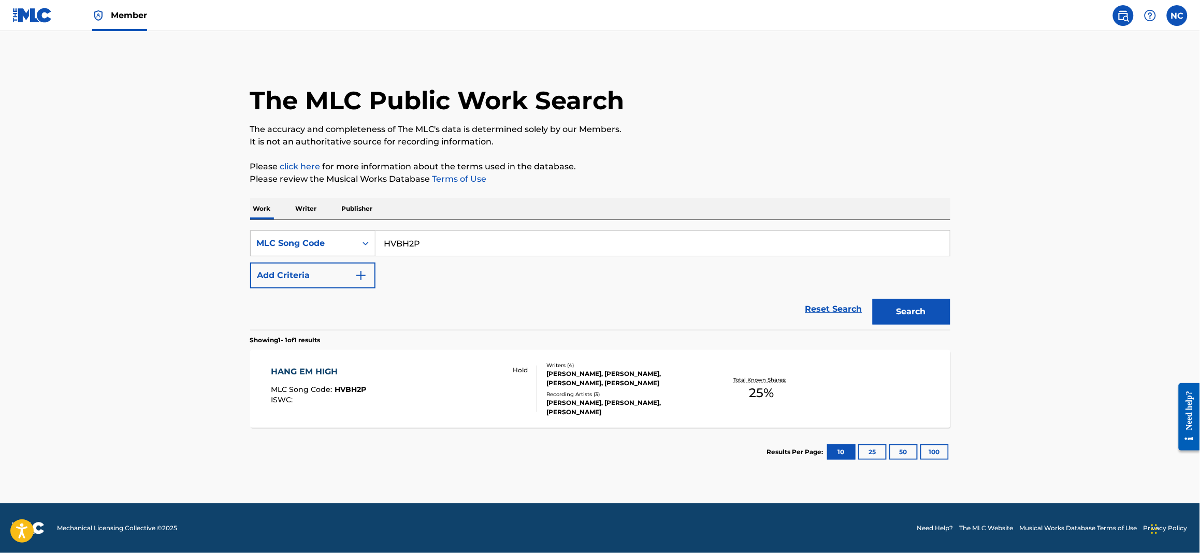
click at [462, 380] on div "HANG EM HIGH MLC Song Code : HVBH2P ISWC : Hold" at bounding box center [404, 389] width 266 height 47
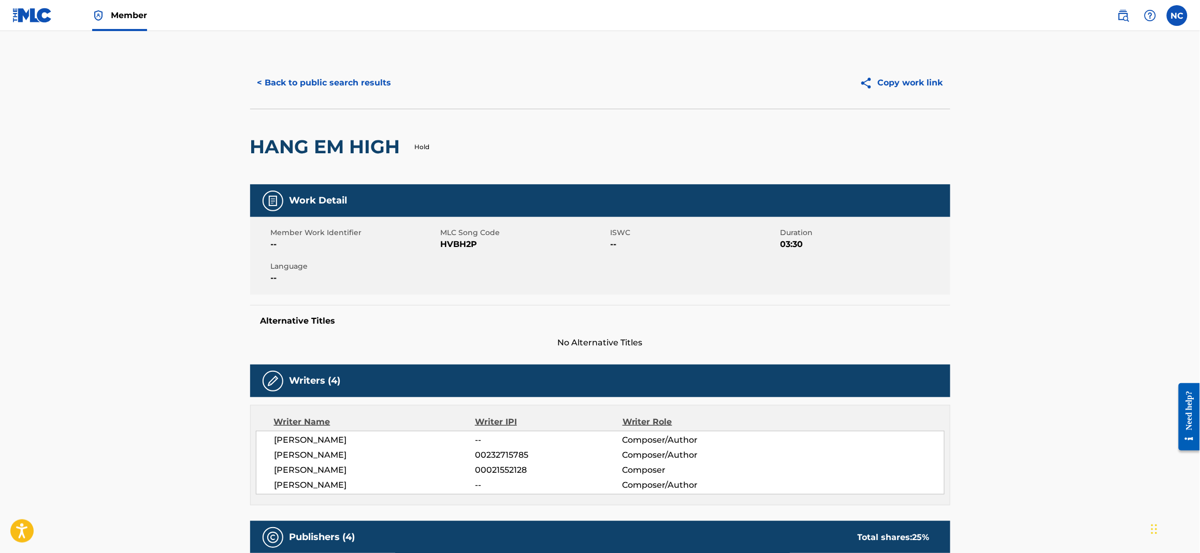
click at [276, 81] on button "< Back to public search results" at bounding box center [324, 83] width 149 height 26
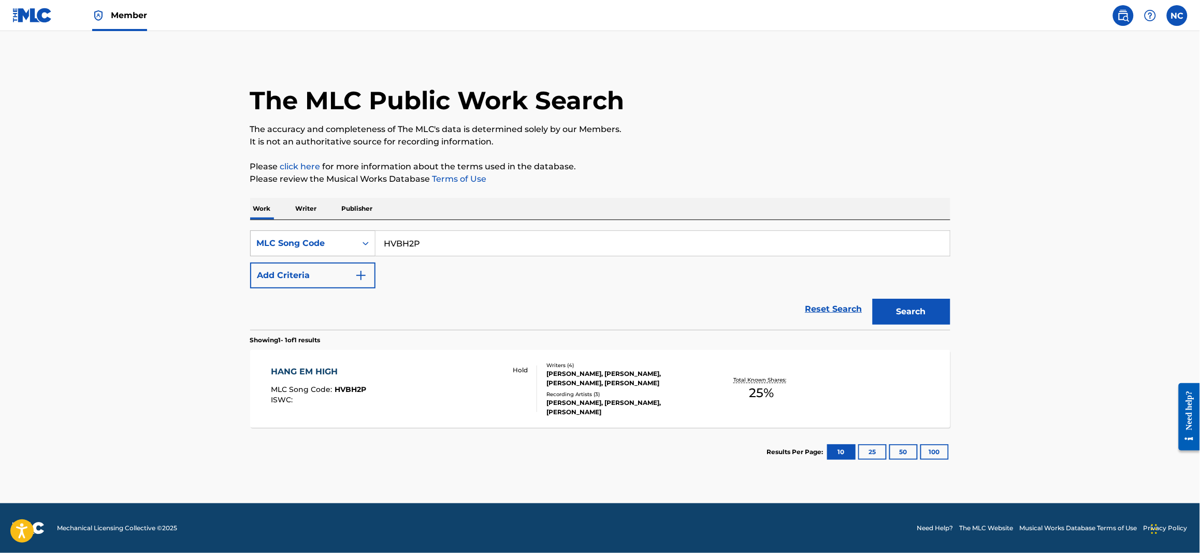
drag, startPoint x: 485, startPoint y: 243, endPoint x: 324, endPoint y: 239, distance: 161.2
click at [324, 239] on div "SearchWithCriteriadd491abf-37d8-4d22-b865-7aa61dc14c4e MLC Song Code HVBH2P" at bounding box center [600, 244] width 700 height 26
paste input "G52220"
type input "G52220"
click at [938, 312] on button "Search" at bounding box center [912, 312] width 78 height 26
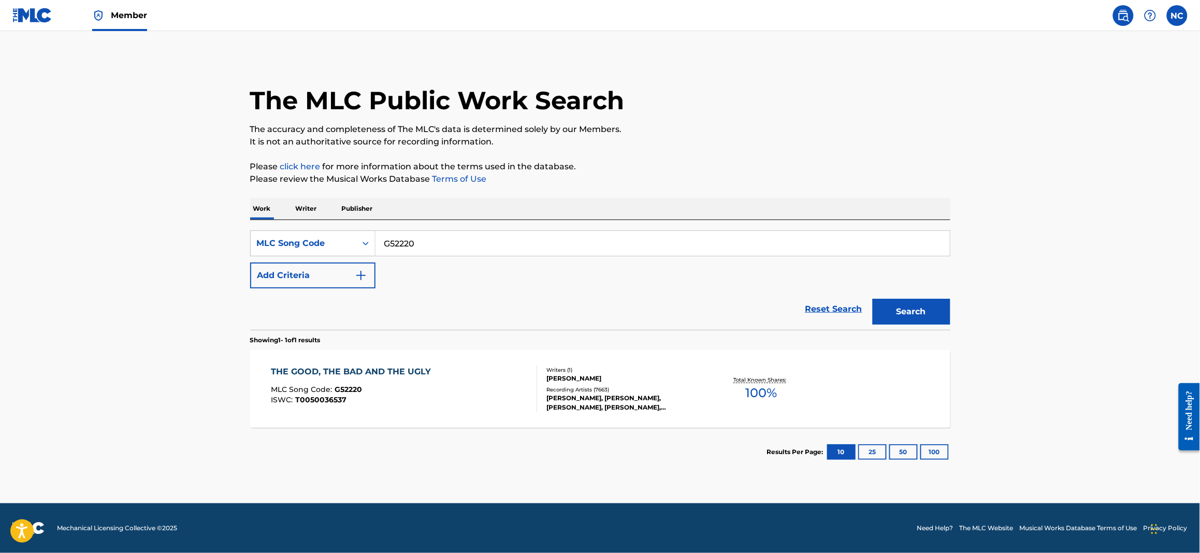
click at [309, 380] on div "THE GOOD, THE BAD AND THE UGLY MLC Song Code : G52220 ISWC : T0050036537" at bounding box center [353, 389] width 165 height 47
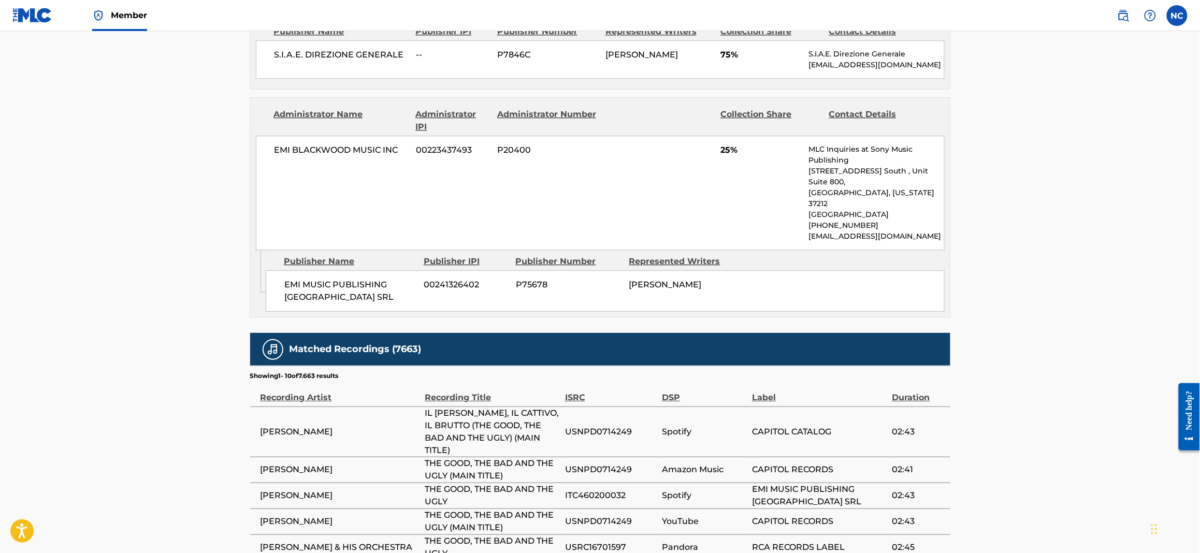
scroll to position [1457, 0]
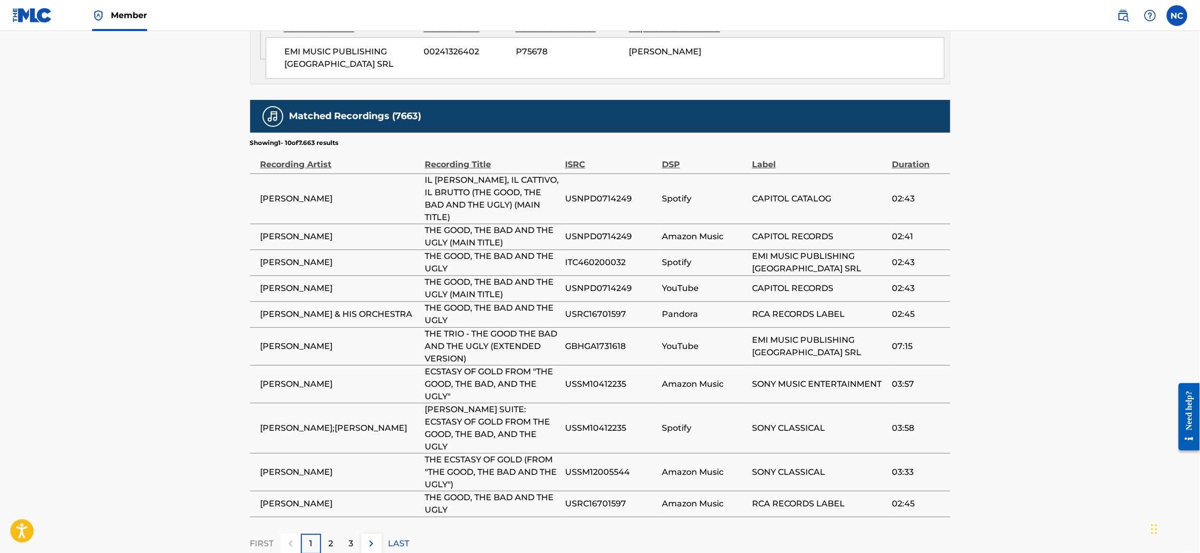
click at [334, 534] on div "2" at bounding box center [331, 544] width 20 height 20
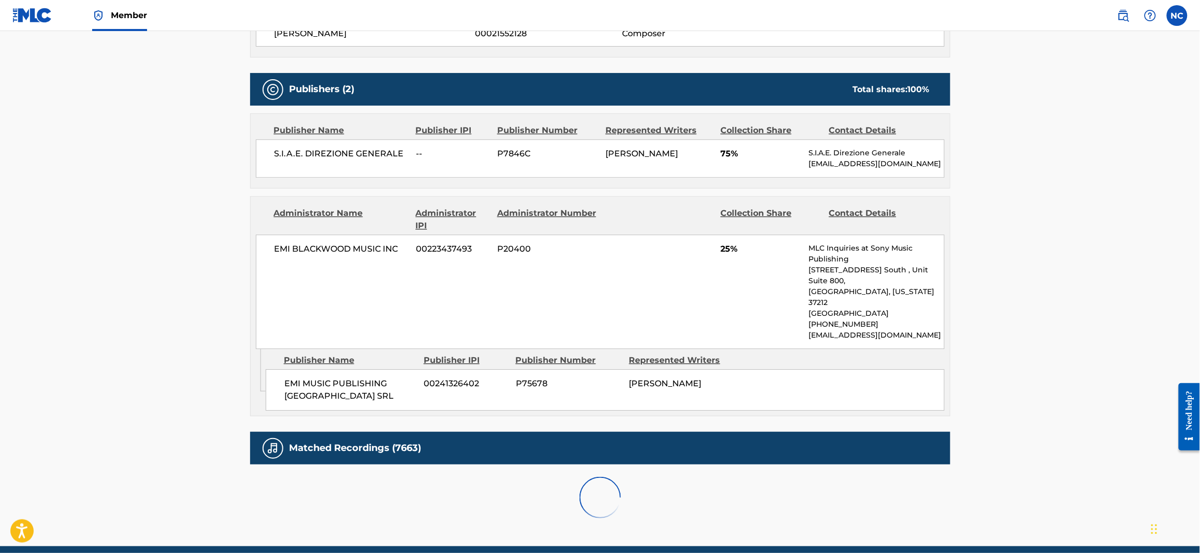
scroll to position [1433, 0]
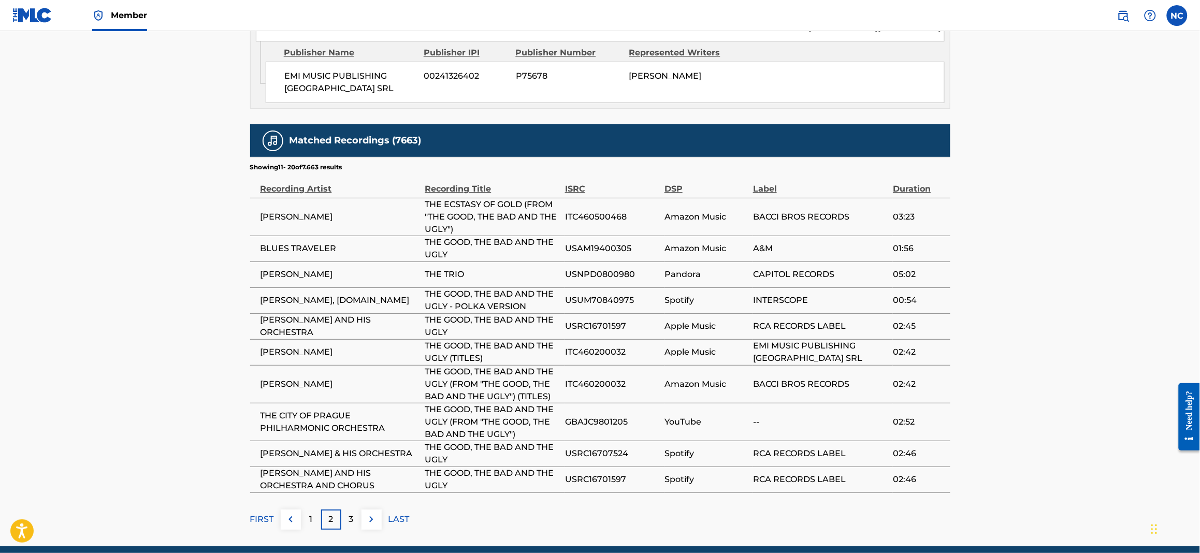
click at [354, 510] on div "3" at bounding box center [351, 520] width 20 height 20
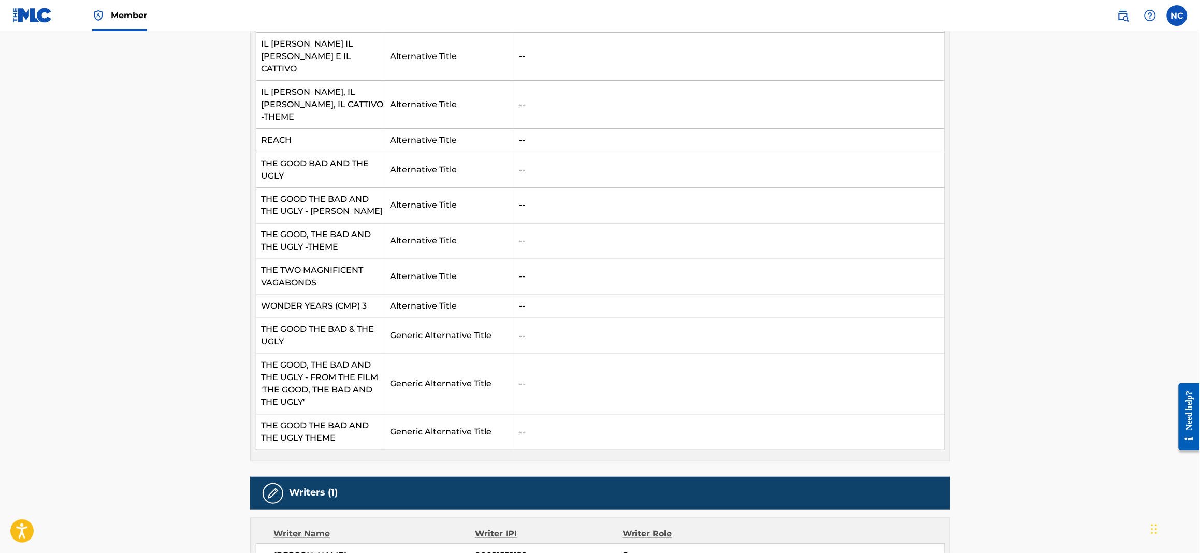
scroll to position [369, 0]
